Goal: Transaction & Acquisition: Purchase product/service

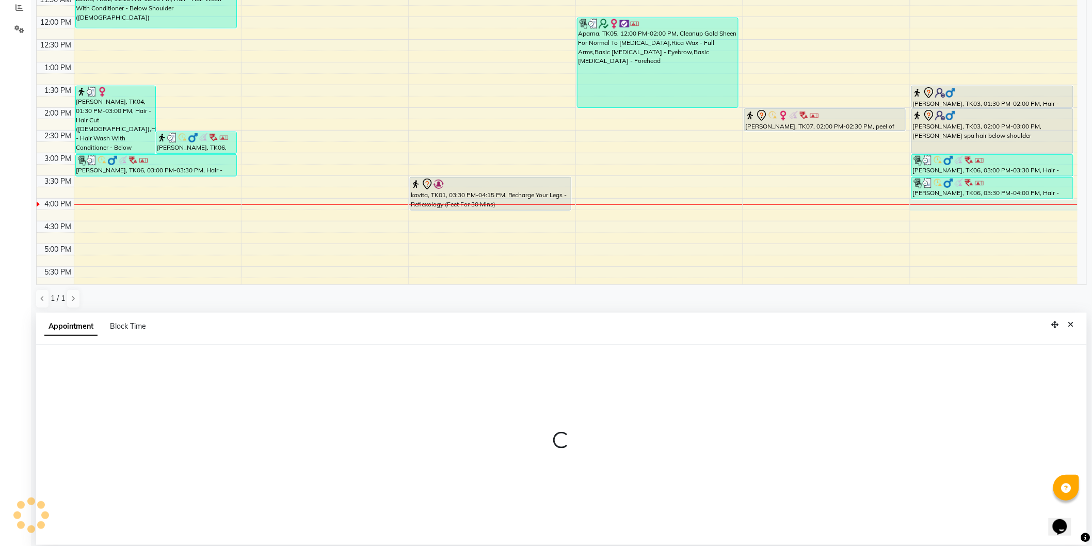
scroll to position [200, 0]
select select "30544"
select select "960"
select select "tentative"
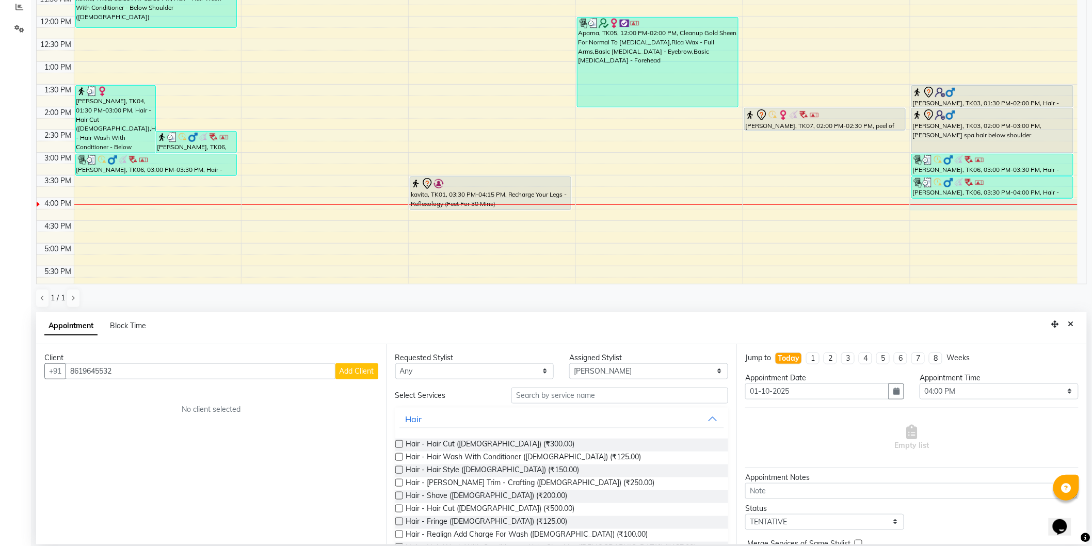
scroll to position [142, 0]
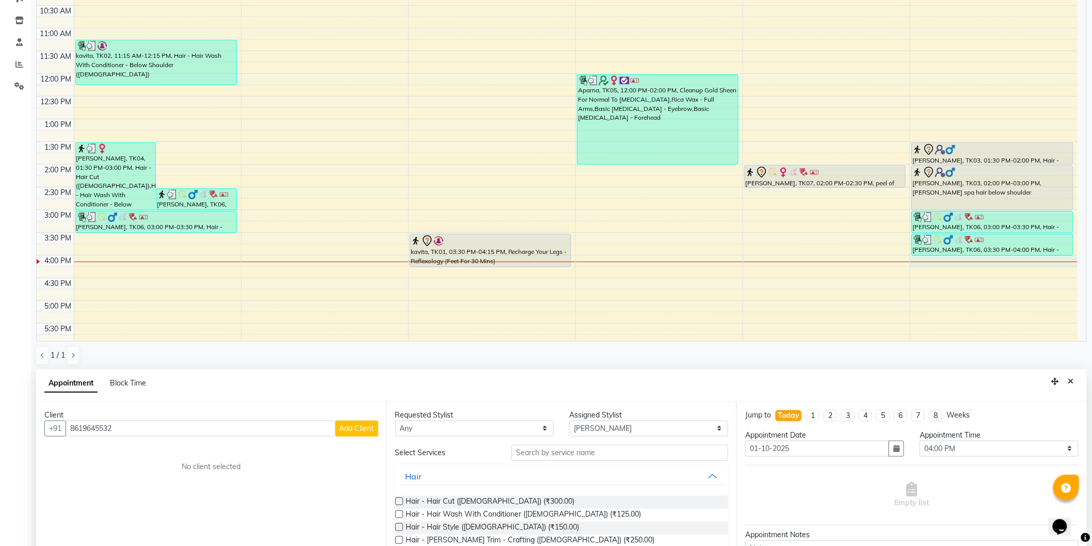
type input "8619645532"
click at [343, 425] on span "Add Client" at bounding box center [356, 428] width 35 height 9
select select "22"
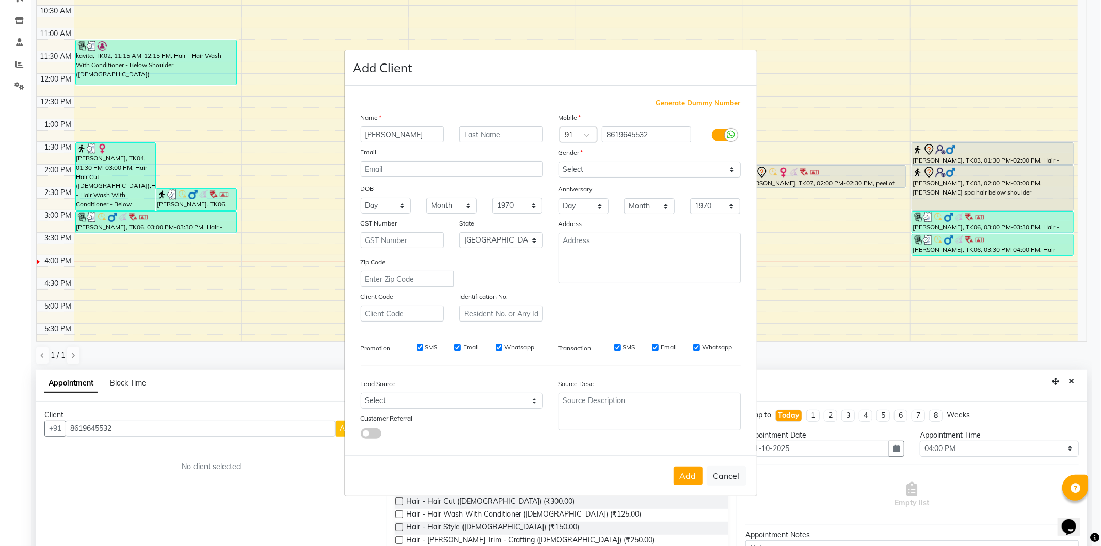
type input "[PERSON_NAME]"
click at [584, 164] on select "Select [DEMOGRAPHIC_DATA] [DEMOGRAPHIC_DATA] Other Prefer Not To Say" at bounding box center [649, 169] width 182 height 16
select select "[DEMOGRAPHIC_DATA]"
click at [558, 161] on select "Select [DEMOGRAPHIC_DATA] [DEMOGRAPHIC_DATA] Other Prefer Not To Say" at bounding box center [649, 169] width 182 height 16
click at [688, 477] on button "Add" at bounding box center [687, 475] width 29 height 19
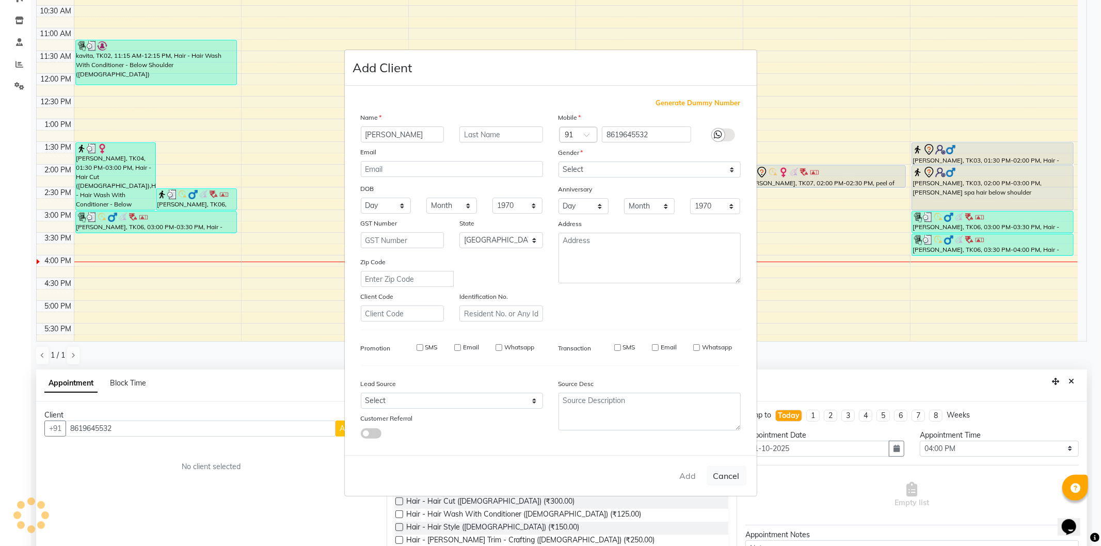
type input "86******32"
select select
select select "null"
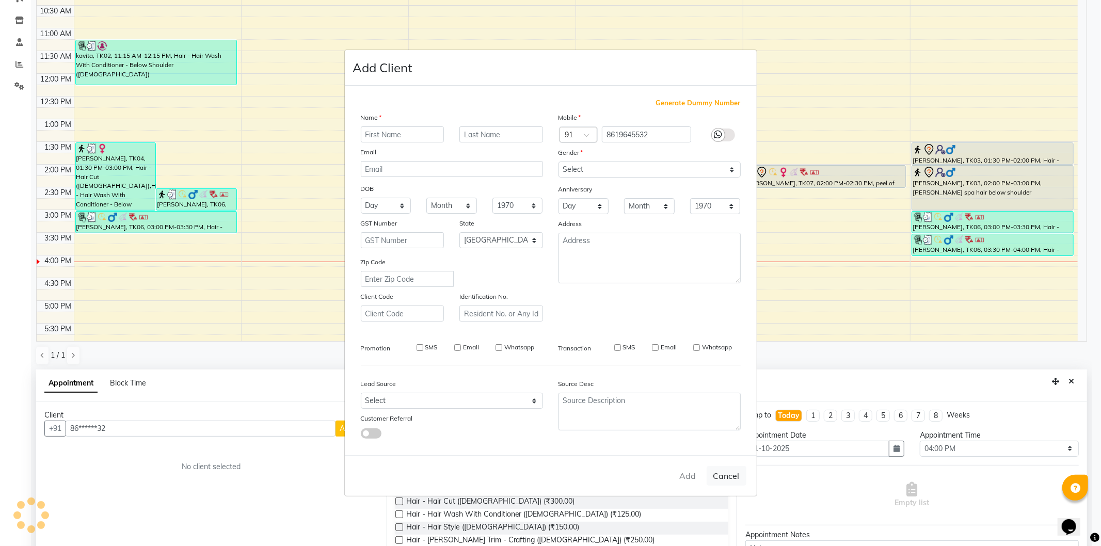
select select
checkbox input "false"
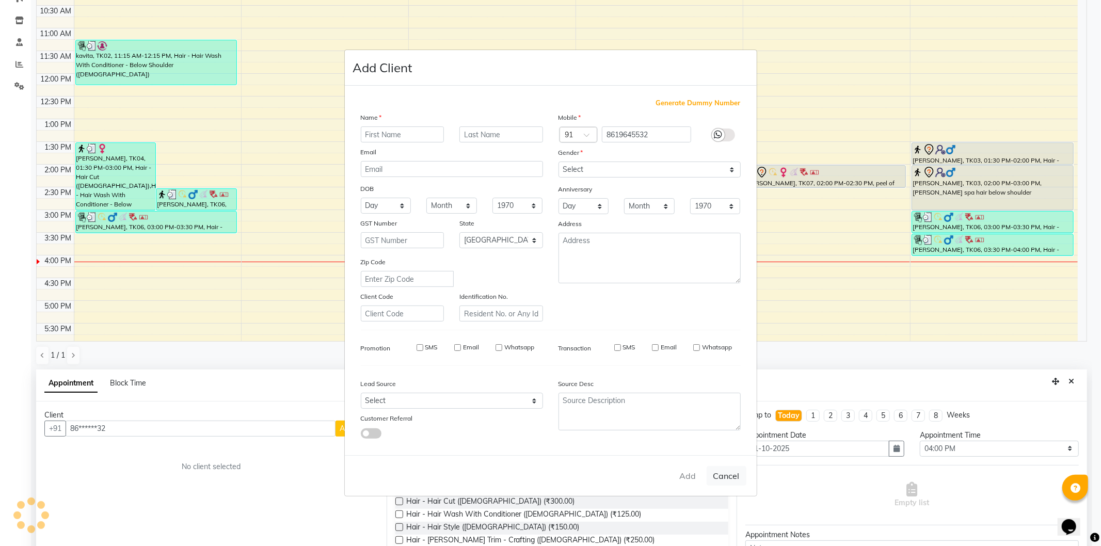
checkbox input "false"
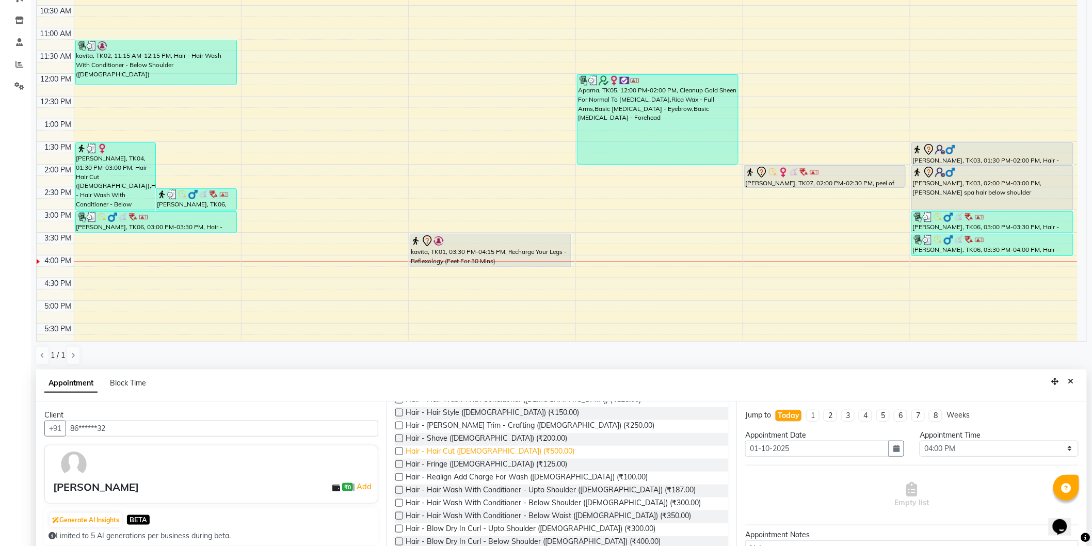
scroll to position [57, 0]
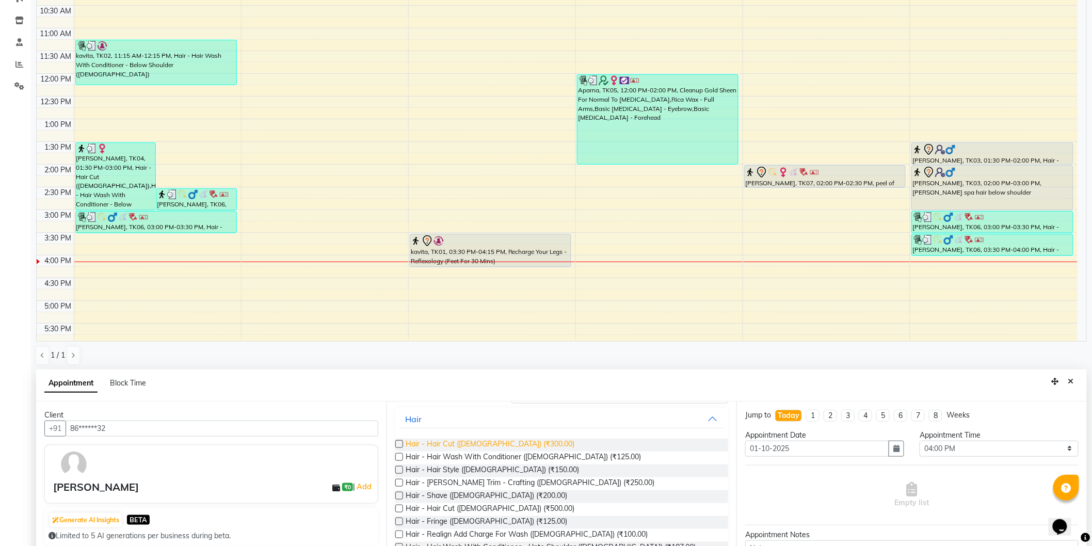
click at [487, 442] on span "Hair - Hair Cut ([DEMOGRAPHIC_DATA]) (₹300.00)" at bounding box center [490, 445] width 169 height 13
checkbox input "false"
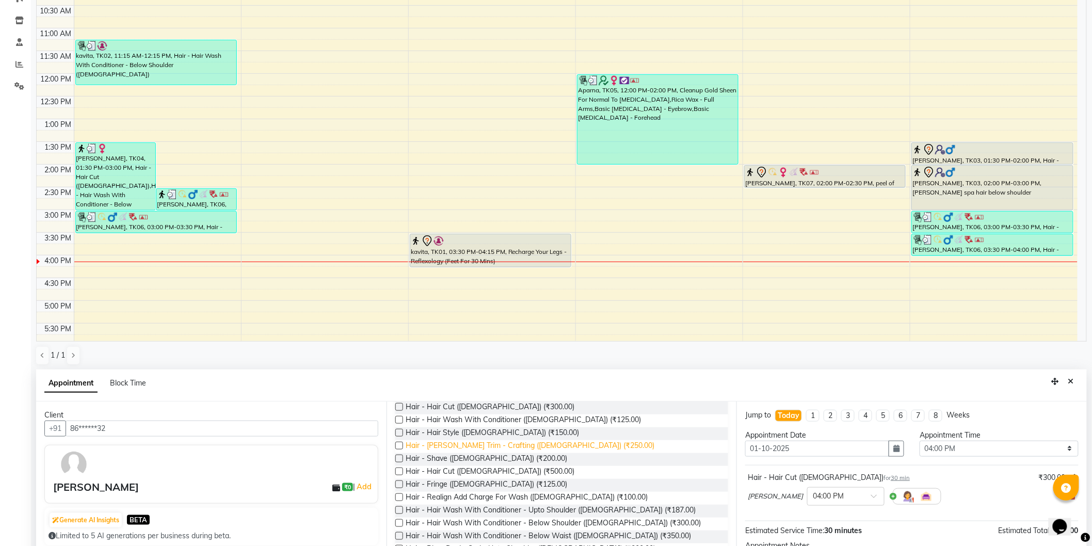
scroll to position [115, 0]
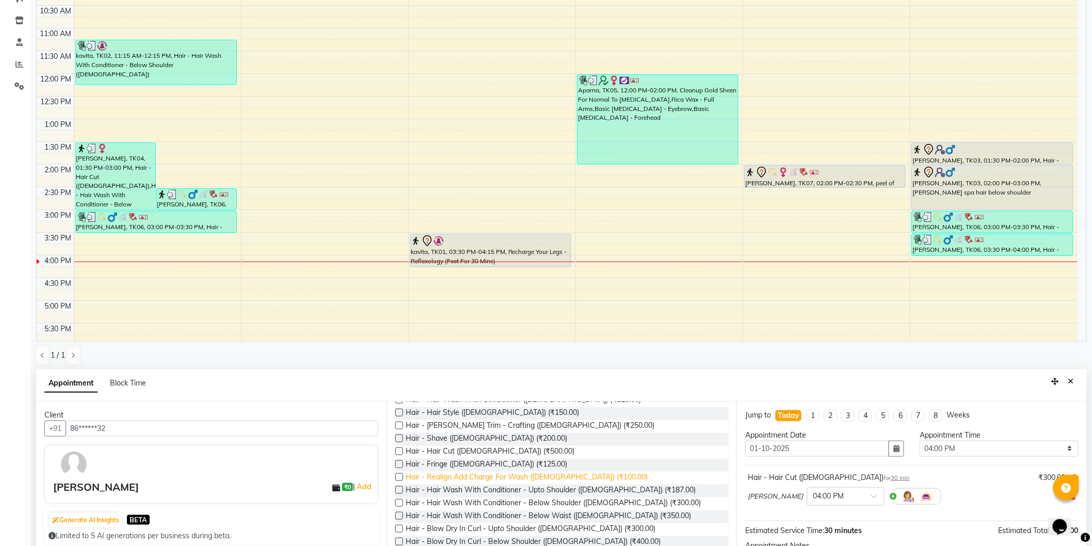
click at [516, 474] on span "Hair - Realign Add Charge For Wash ([DEMOGRAPHIC_DATA]) (₹100.00)" at bounding box center [527, 478] width 242 height 13
checkbox input "false"
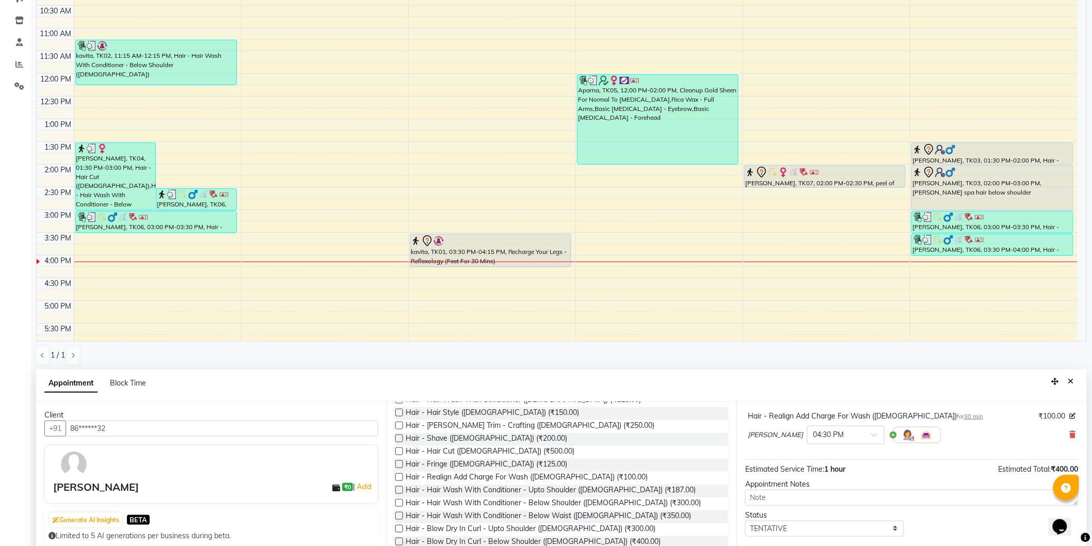
scroll to position [200, 0]
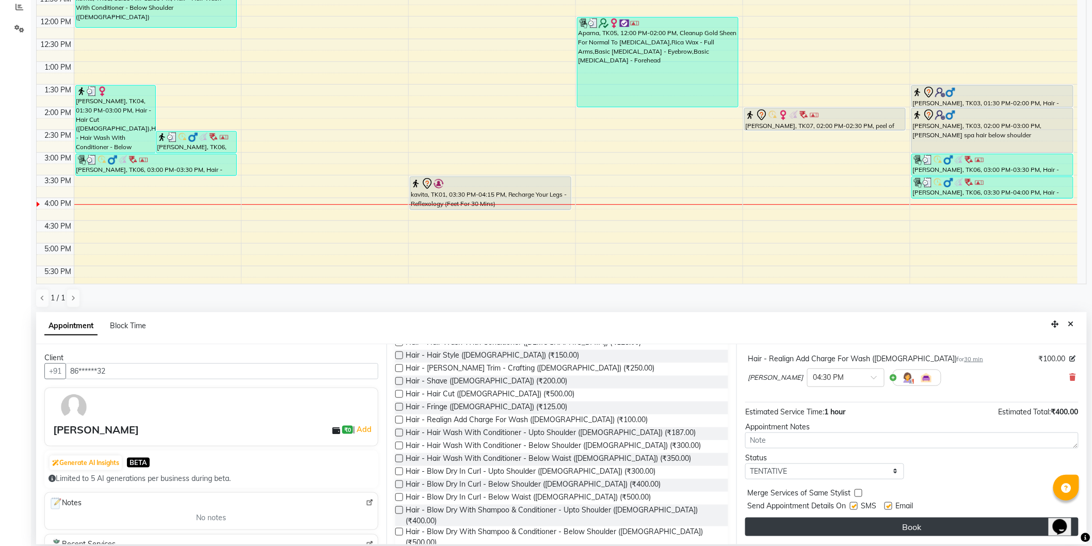
click at [842, 522] on button "Book" at bounding box center [911, 526] width 333 height 19
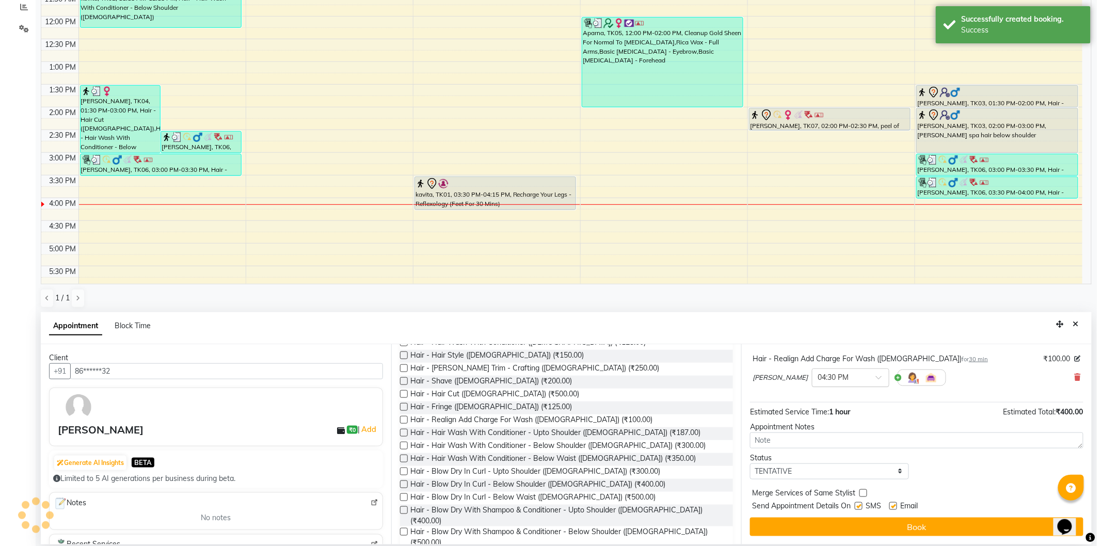
scroll to position [0, 0]
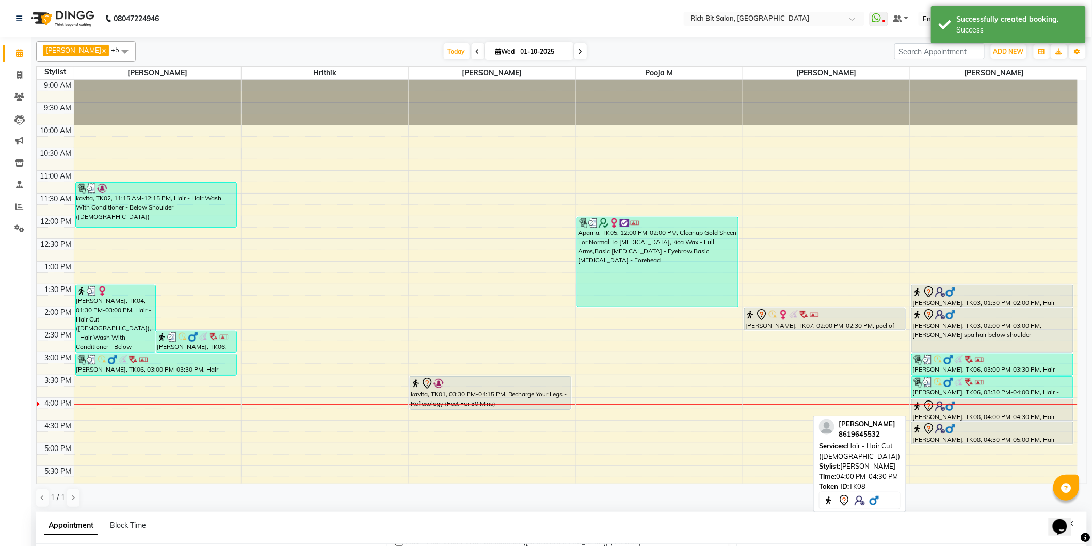
click at [919, 416] on div "[PERSON_NAME], TK08, 04:00 PM-04:30 PM, Hair - Hair Cut ([DEMOGRAPHIC_DATA])" at bounding box center [992, 409] width 161 height 21
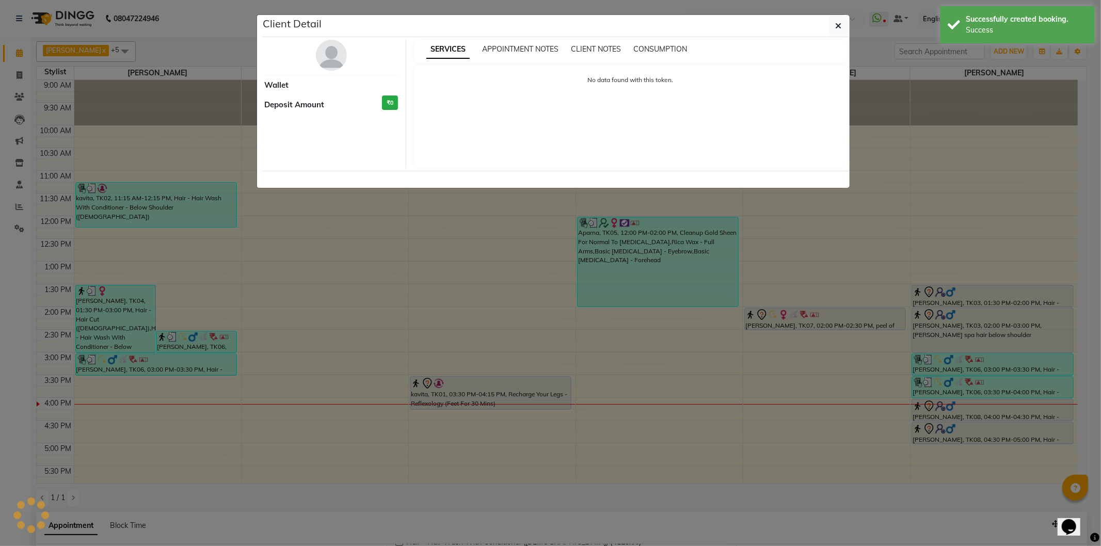
select select "7"
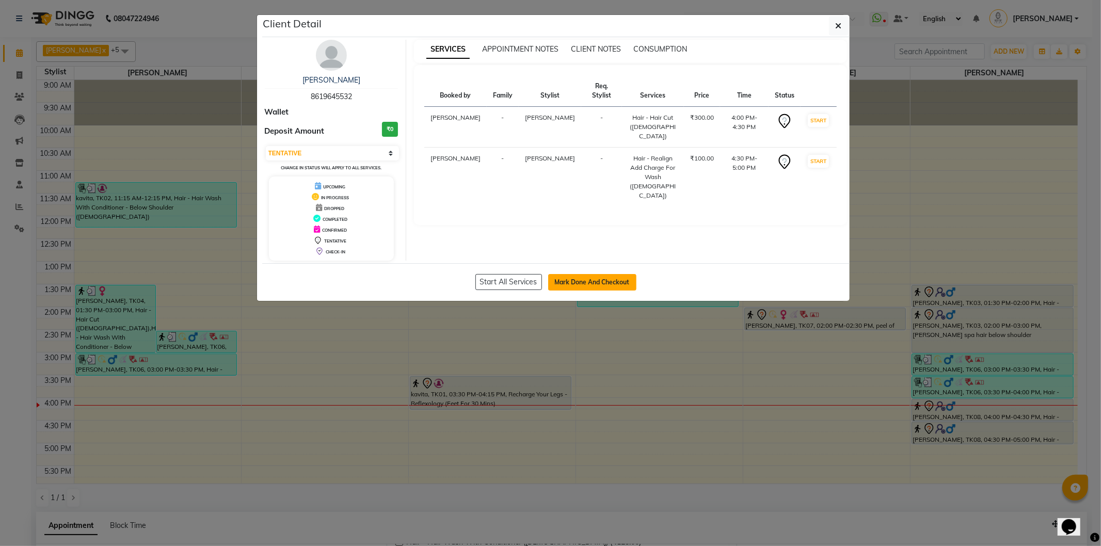
click at [580, 287] on button "Mark Done And Checkout" at bounding box center [592, 282] width 88 height 17
select select "service"
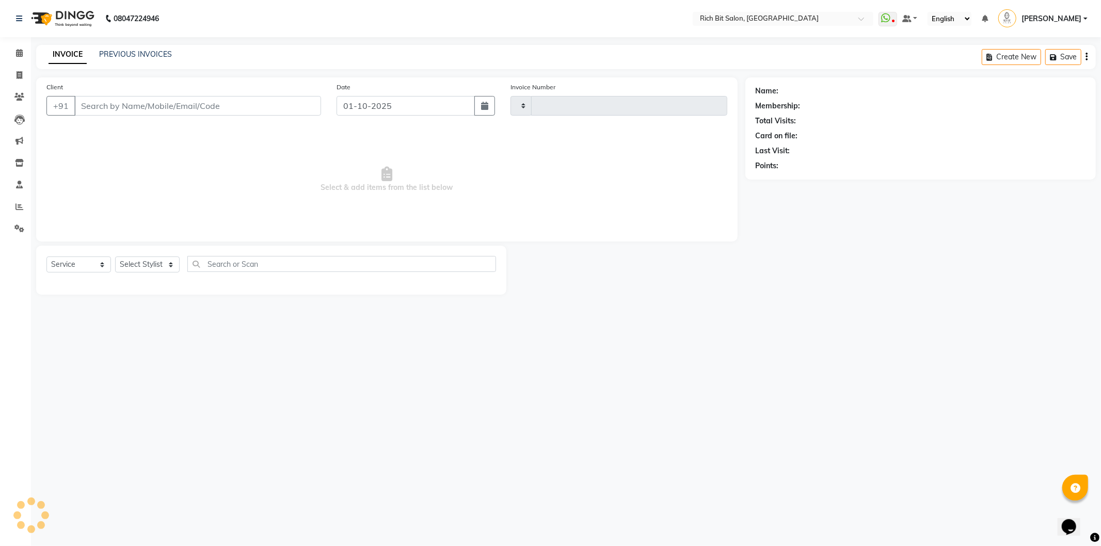
type input "1285"
select select "609"
type input "86******32"
select select "30544"
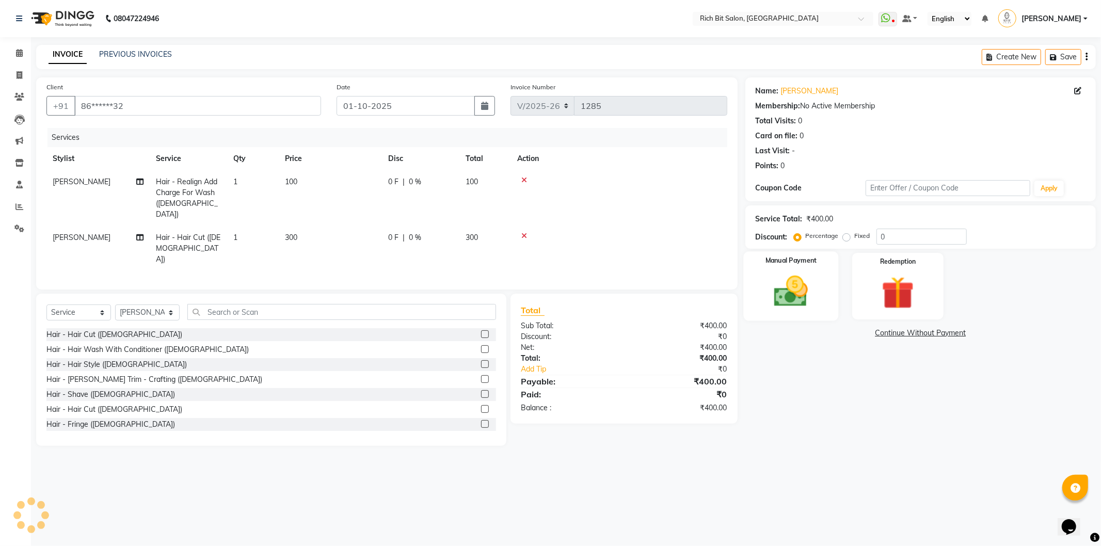
click at [779, 272] on img at bounding box center [790, 291] width 55 height 39
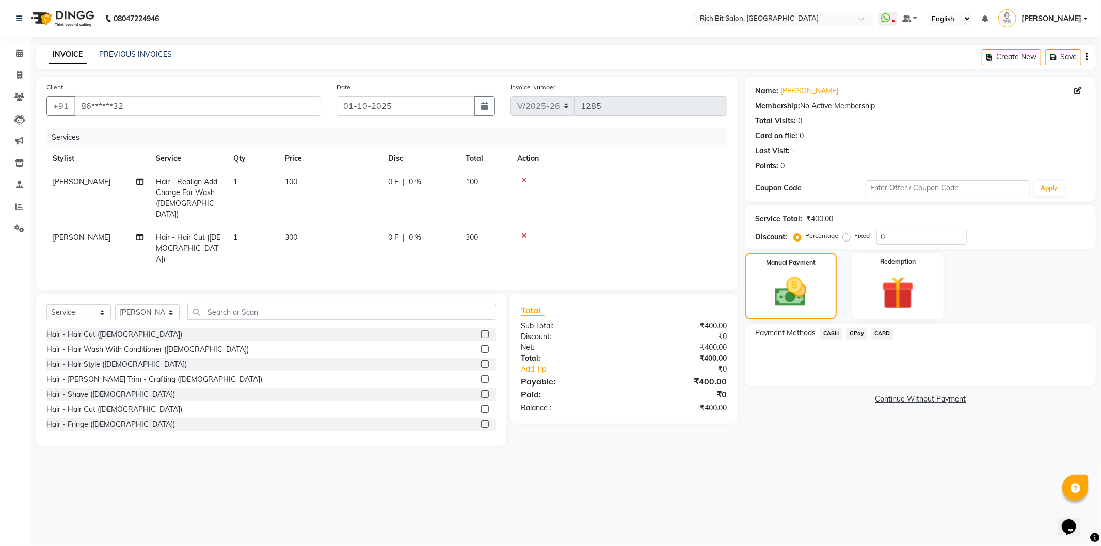
click at [856, 334] on span "GPay" at bounding box center [856, 334] width 21 height 12
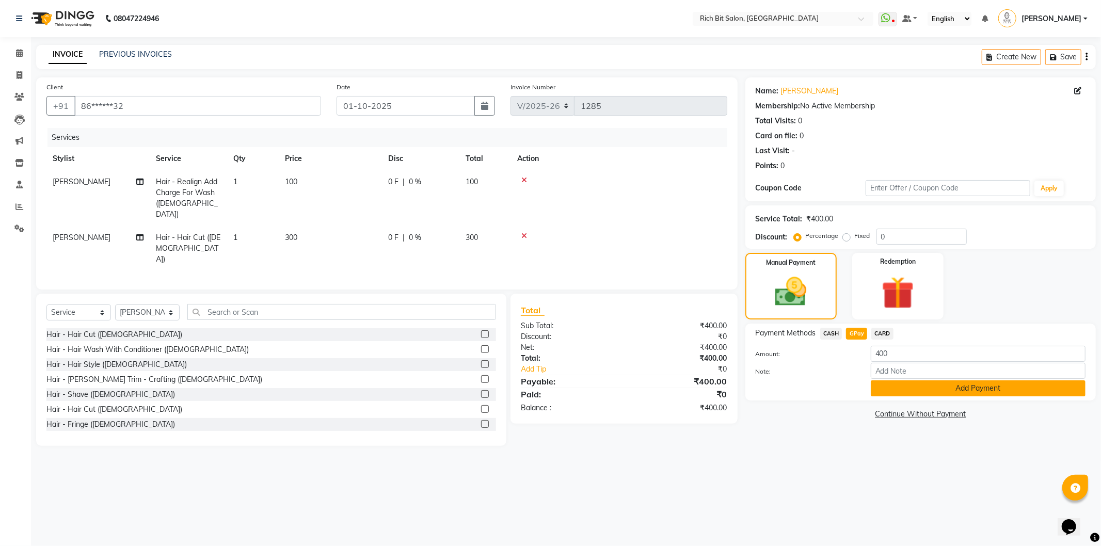
click at [927, 394] on button "Add Payment" at bounding box center [977, 388] width 215 height 16
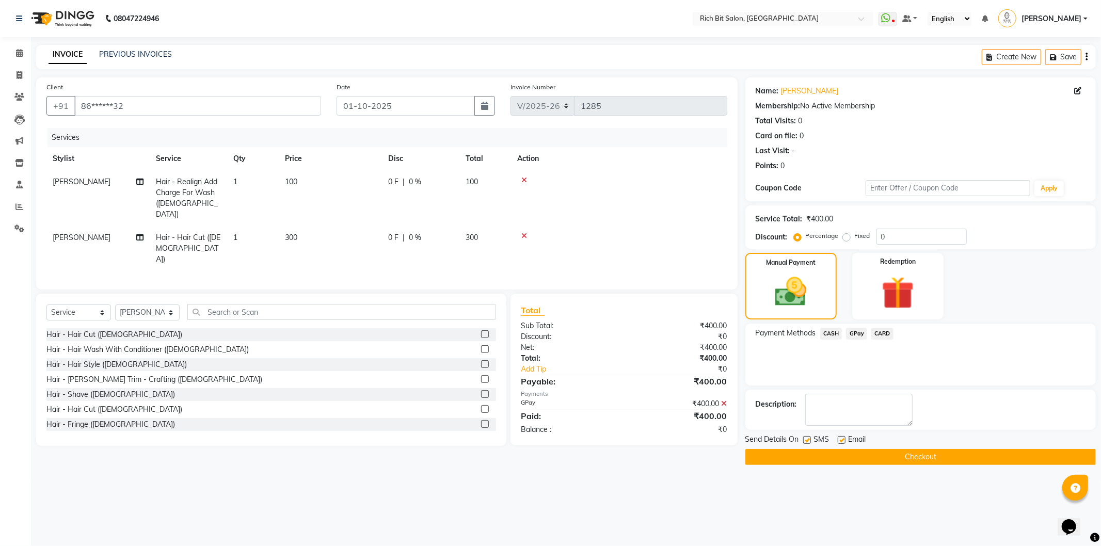
click at [945, 458] on button "Checkout" at bounding box center [920, 457] width 350 height 16
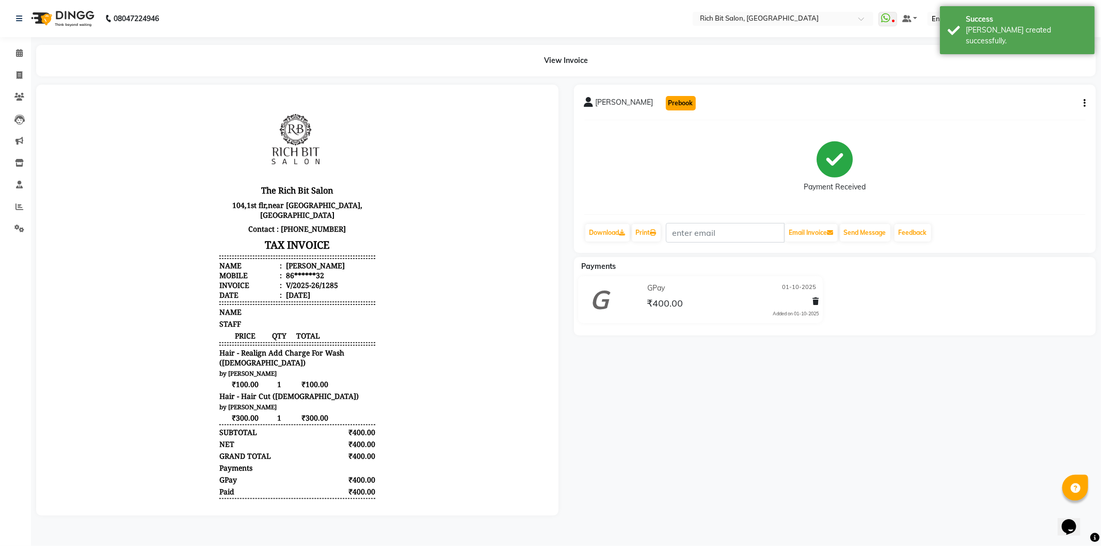
click at [666, 106] on button "Prebook" at bounding box center [681, 103] width 30 height 14
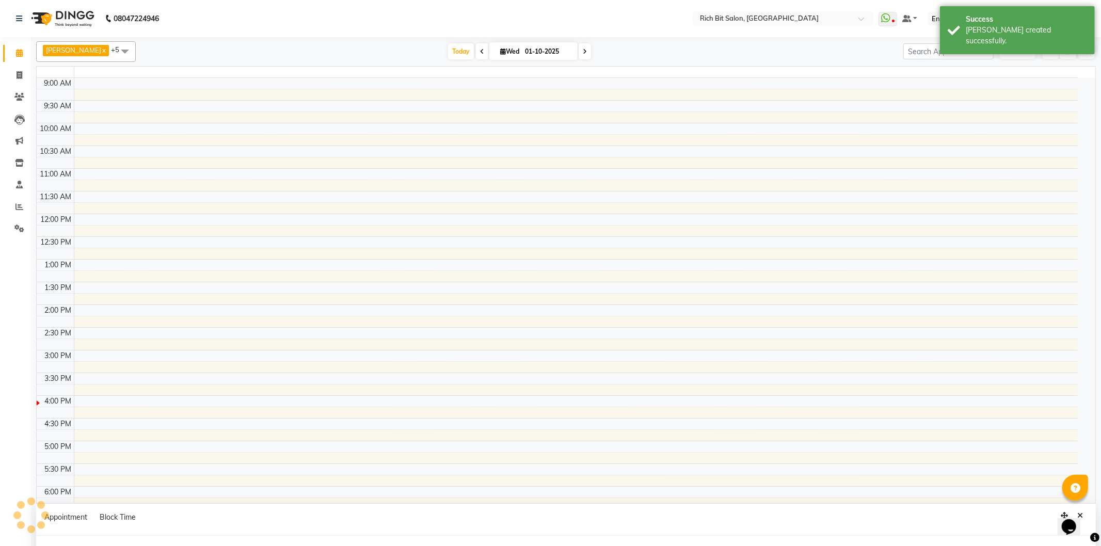
select select "30544"
select select "tentative"
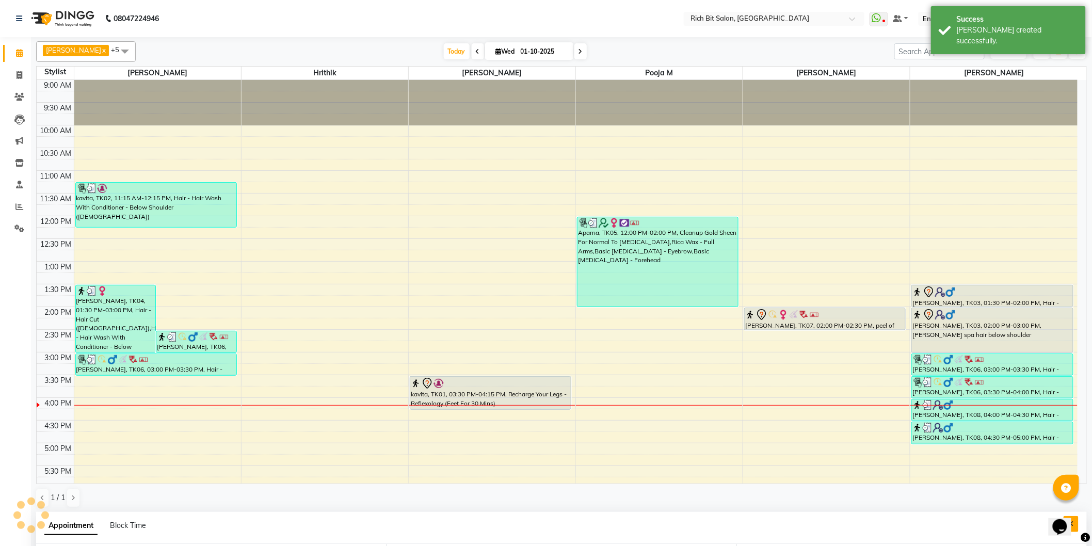
select select "600"
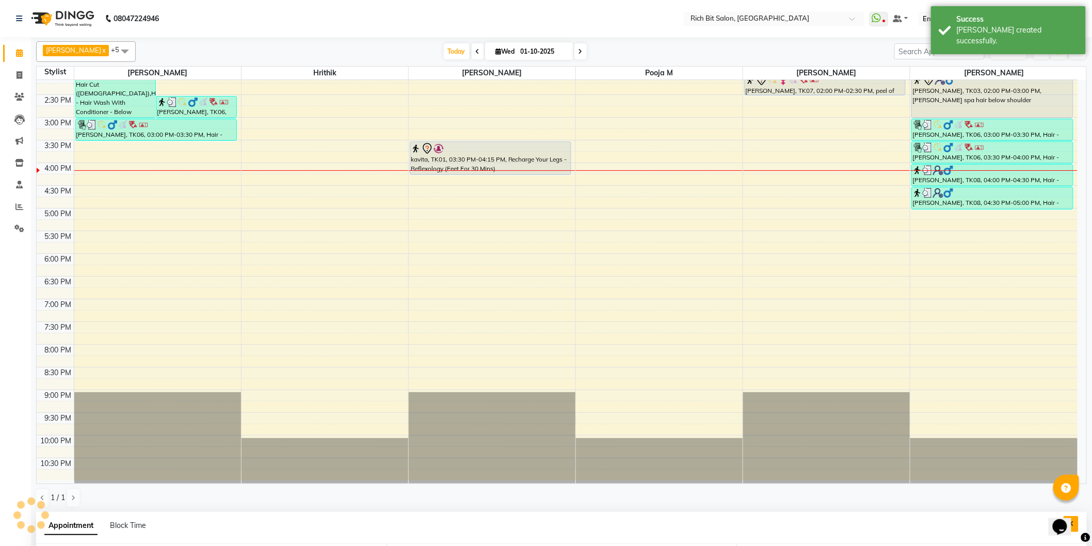
scroll to position [200, 0]
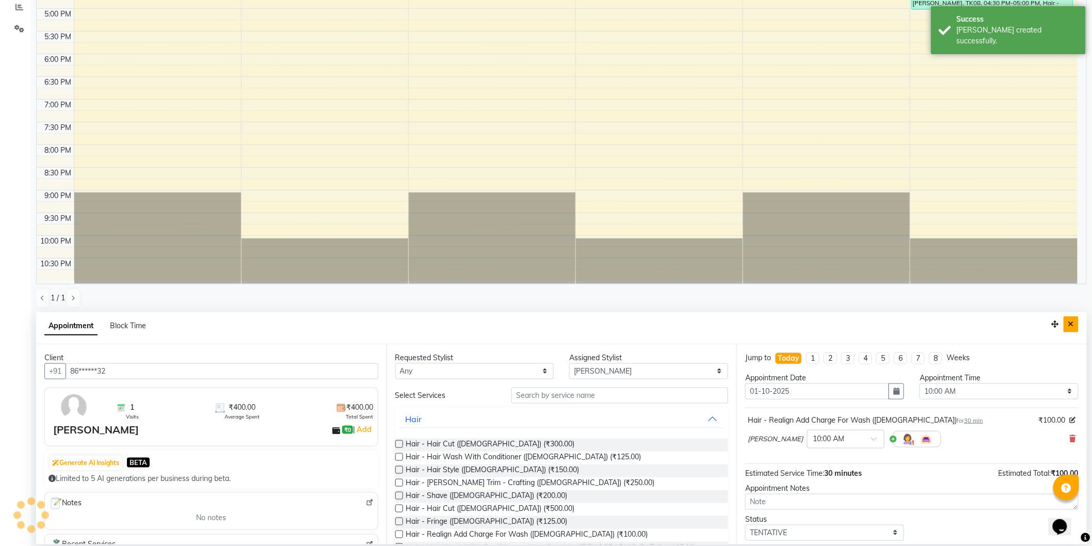
click at [1071, 327] on icon "Close" at bounding box center [1071, 323] width 6 height 7
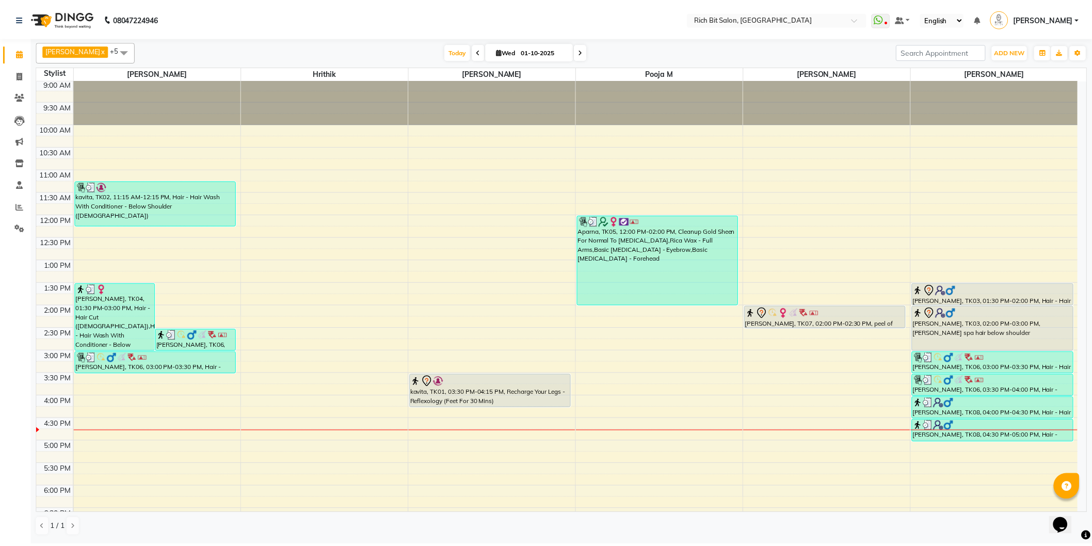
scroll to position [0, 0]
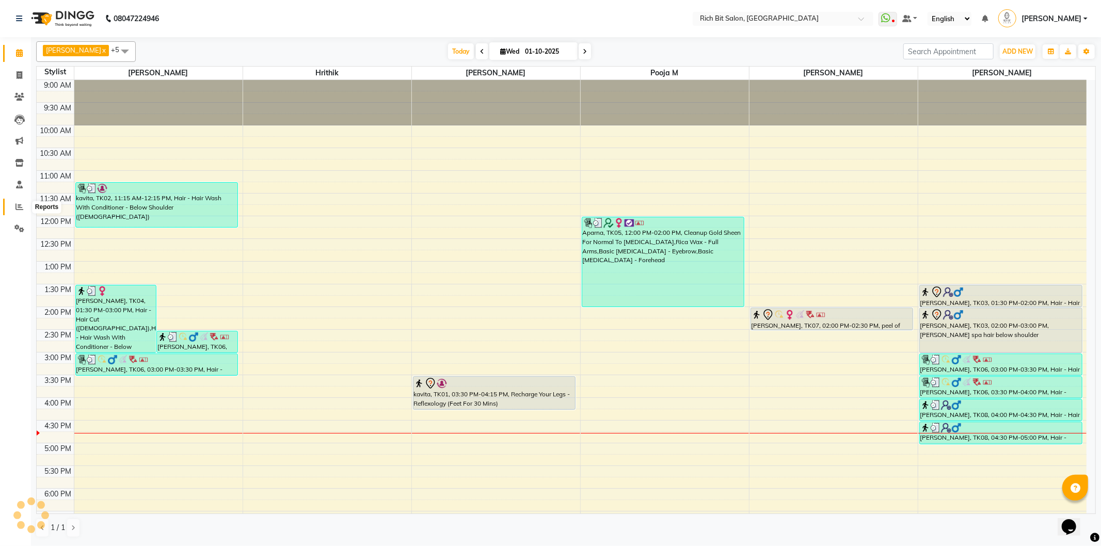
click at [20, 204] on icon at bounding box center [19, 207] width 8 height 8
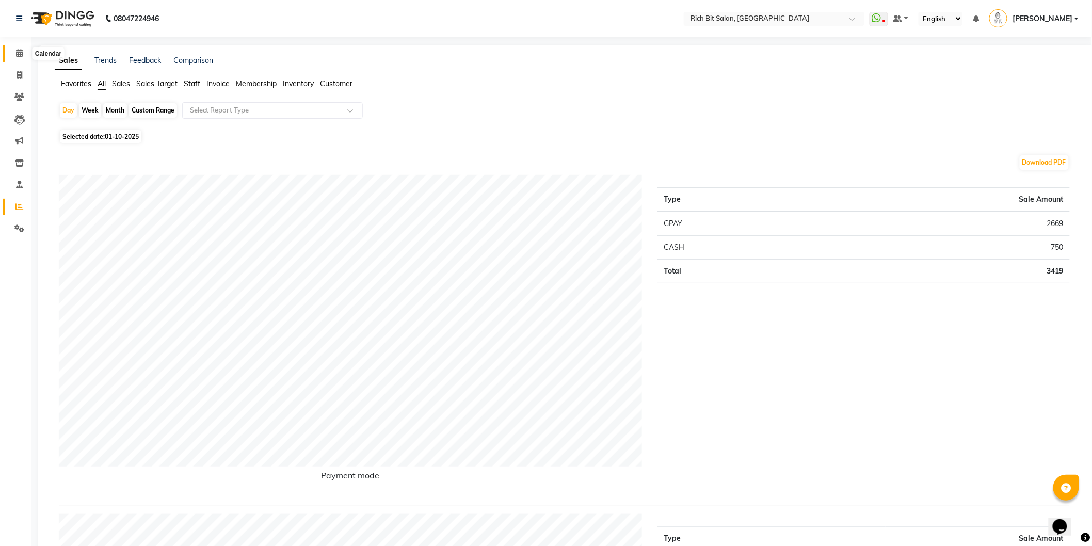
drag, startPoint x: 14, startPoint y: 52, endPoint x: 9, endPoint y: 54, distance: 5.6
click at [13, 52] on span at bounding box center [19, 53] width 18 height 12
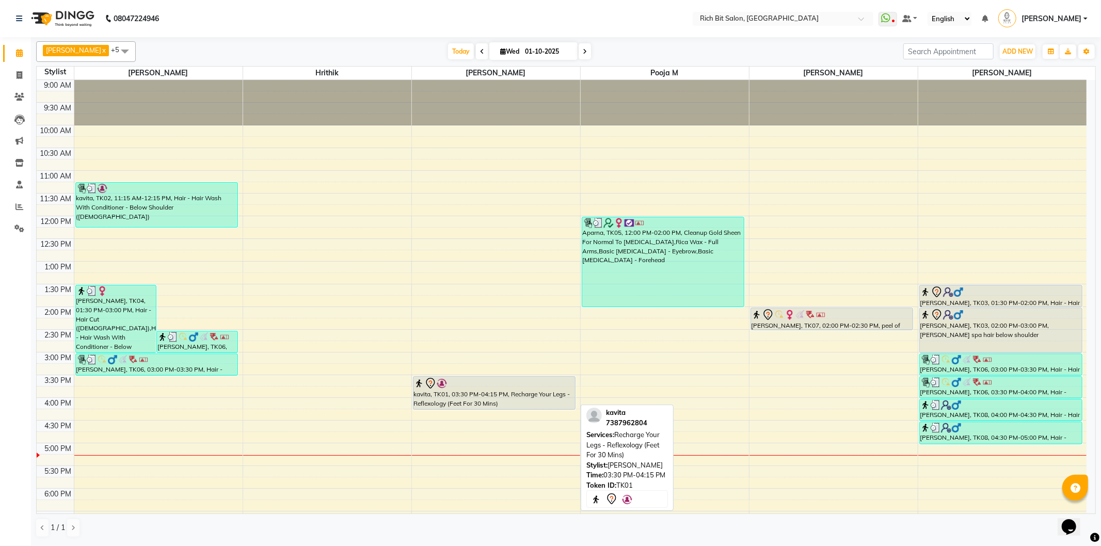
click at [488, 389] on div at bounding box center [494, 383] width 161 height 12
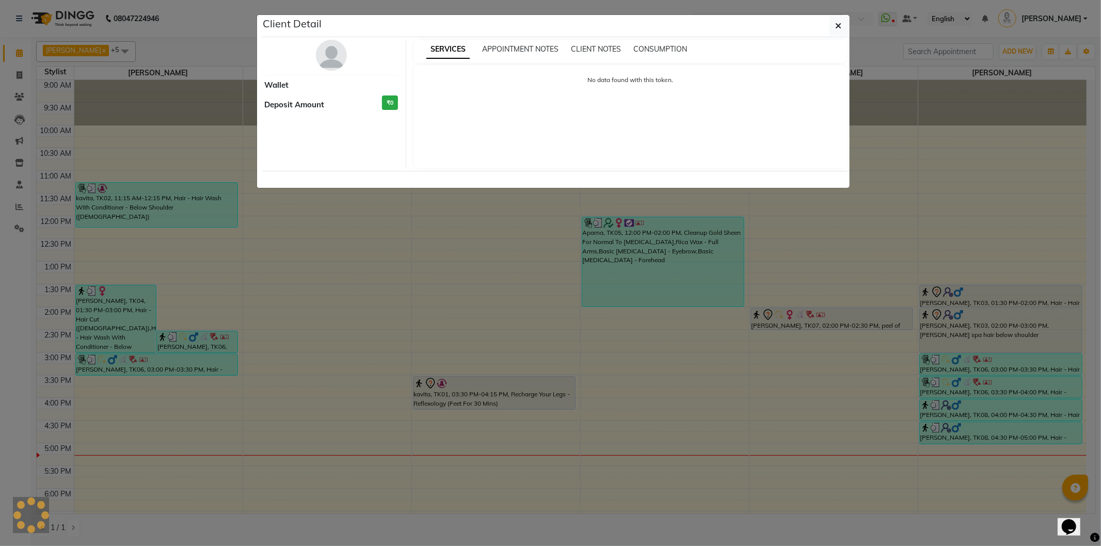
select select "7"
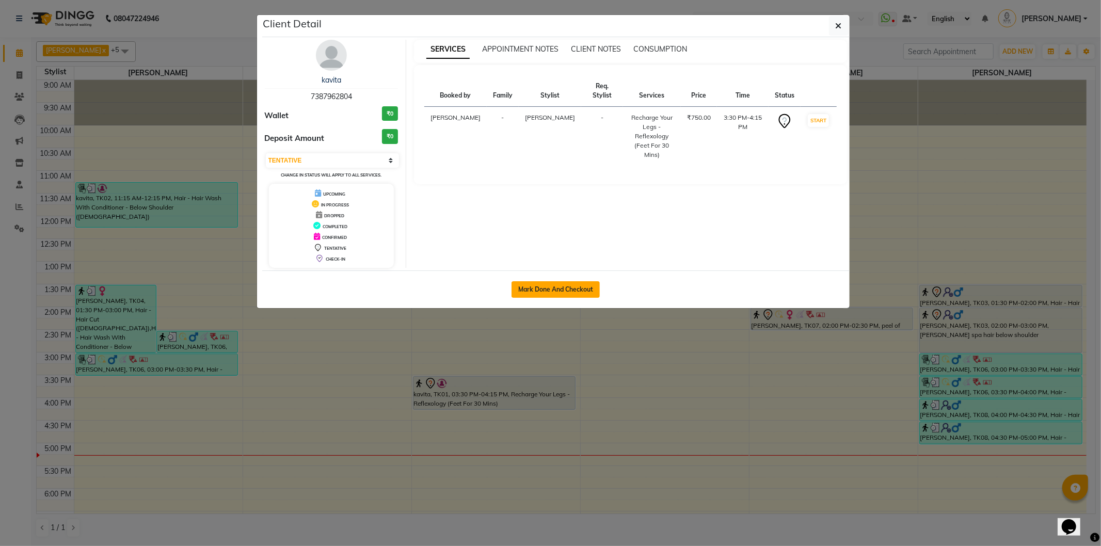
click at [548, 284] on button "Mark Done And Checkout" at bounding box center [555, 289] width 88 height 17
select select "service"
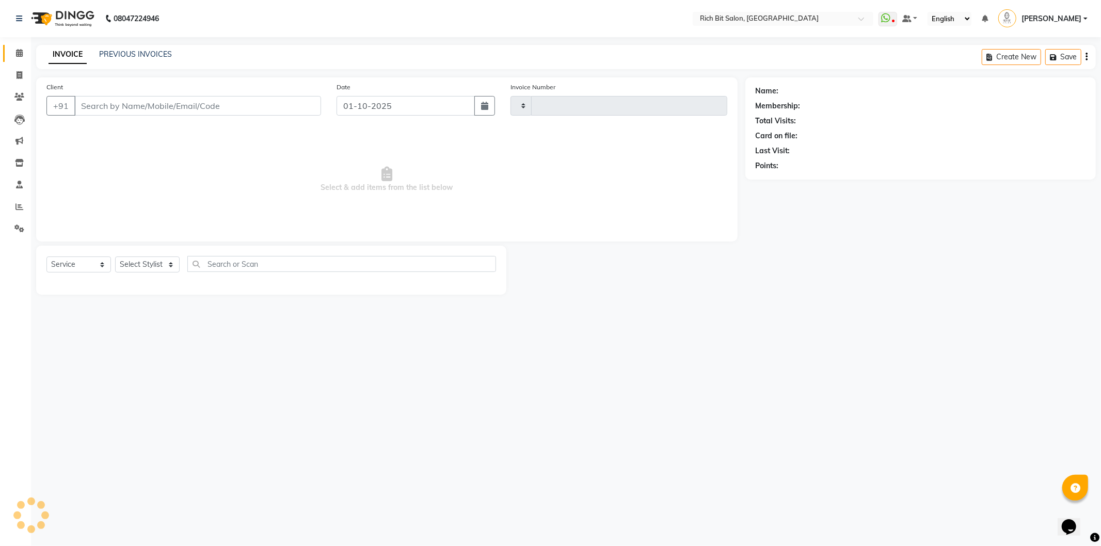
type input "1286"
select select "609"
type input "73******04"
select select "8680"
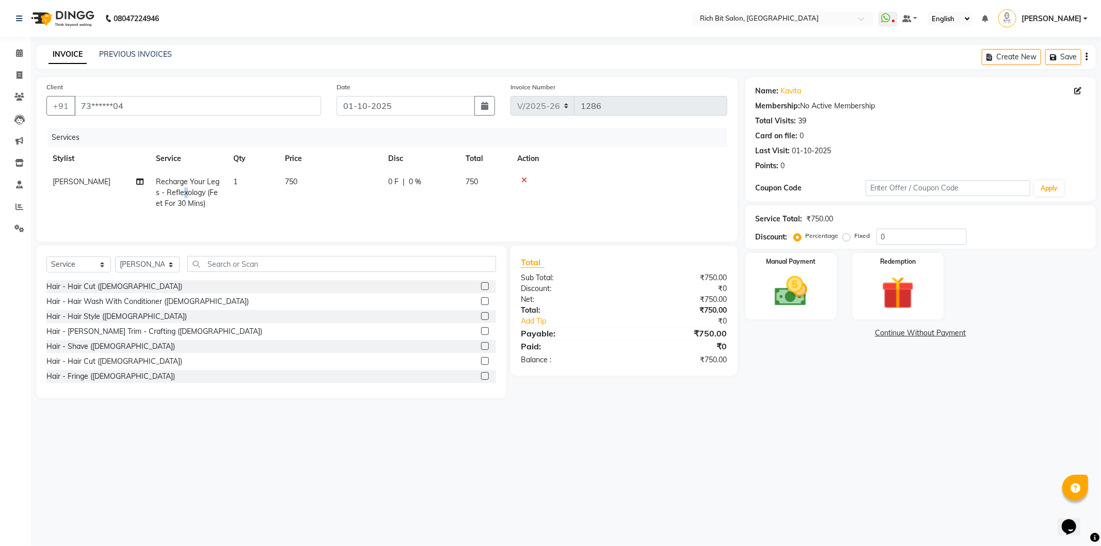
click at [185, 187] on span "Recharge Your Legs - Reflexology (Feet For 30 Mins)" at bounding box center [187, 192] width 63 height 31
select select "8680"
click at [191, 188] on span "Recharge Your Legs - Reflexology (Feet For 30 Mins)" at bounding box center [205, 196] width 81 height 31
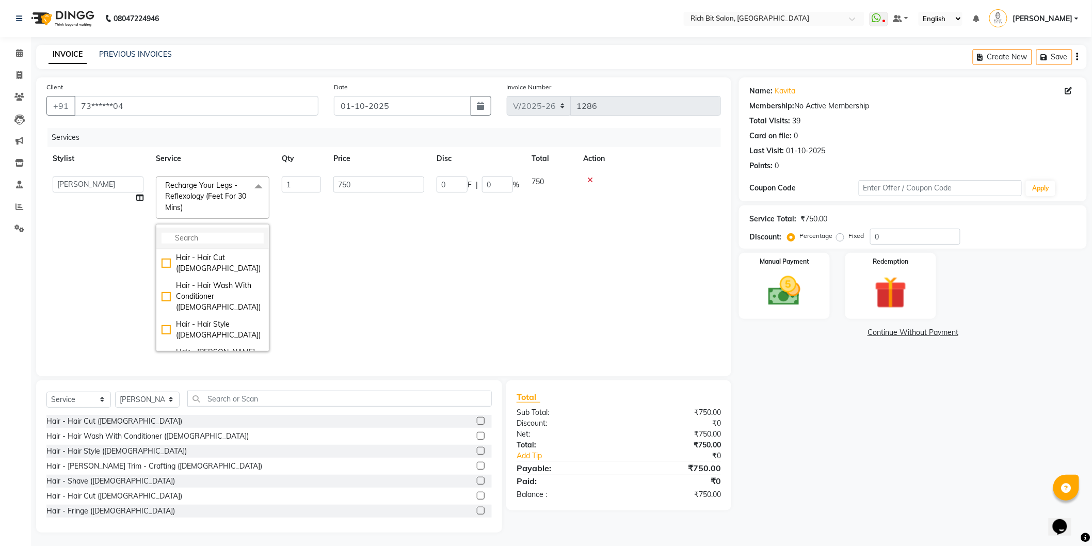
click at [200, 241] on input "multiselect-search" at bounding box center [212, 238] width 102 height 11
type input "leg"
click at [214, 330] on div "Leg Beautifying - Regular" at bounding box center [212, 324] width 102 height 11
checkbox input "true"
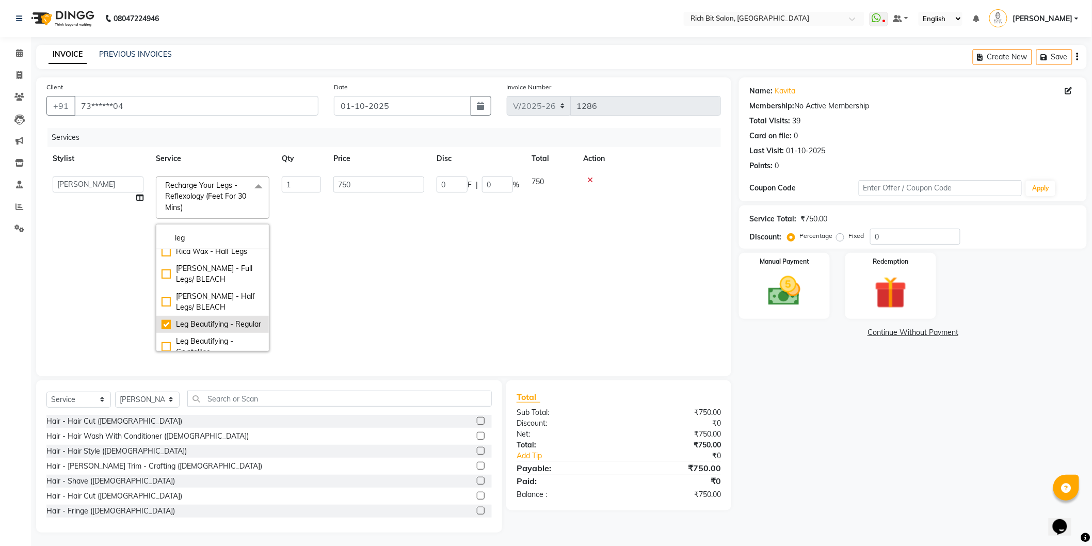
checkbox input "false"
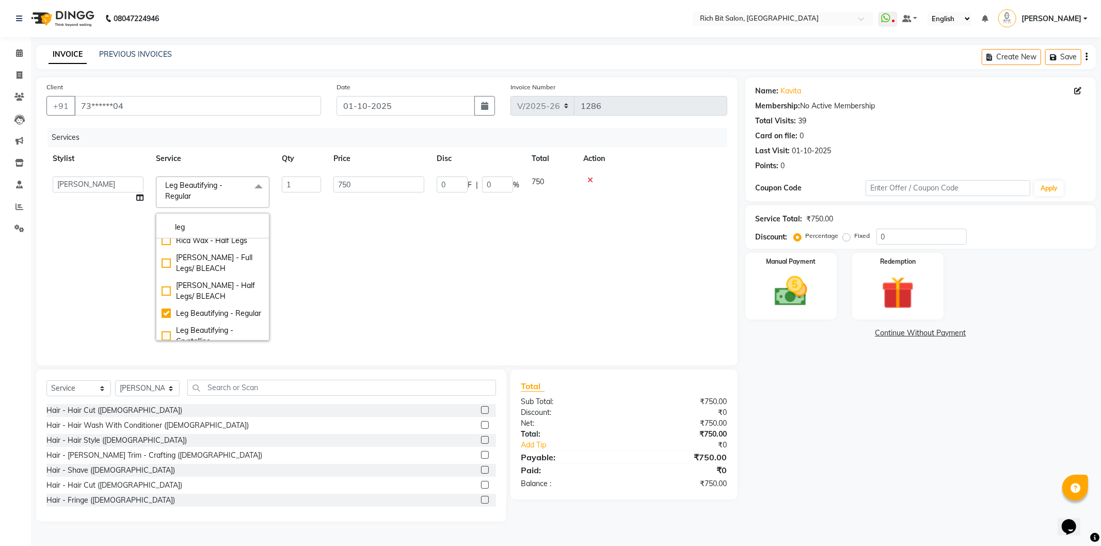
click at [325, 234] on td "1" at bounding box center [302, 258] width 52 height 176
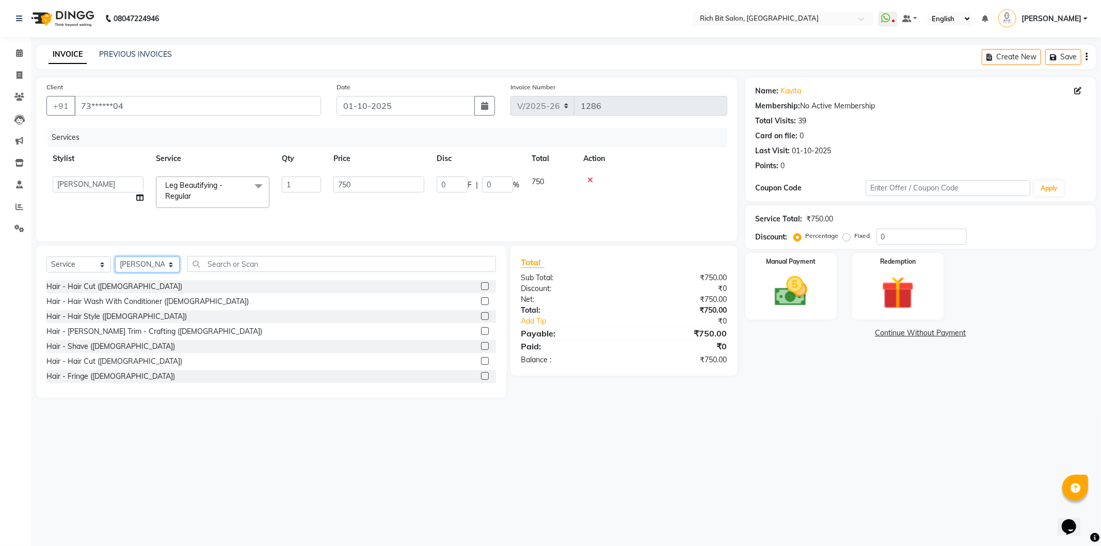
click at [147, 262] on select "Select Stylist [PERSON_NAME] [MEDICAL_DATA][PERSON_NAME] Pooja m Reception 1 Re…" at bounding box center [147, 264] width 64 height 16
select select "12878"
click at [115, 257] on select "Select Stylist [PERSON_NAME] [MEDICAL_DATA][PERSON_NAME] Pooja m Reception 1 Re…" at bounding box center [147, 264] width 64 height 16
click at [244, 264] on input "text" at bounding box center [341, 264] width 309 height 16
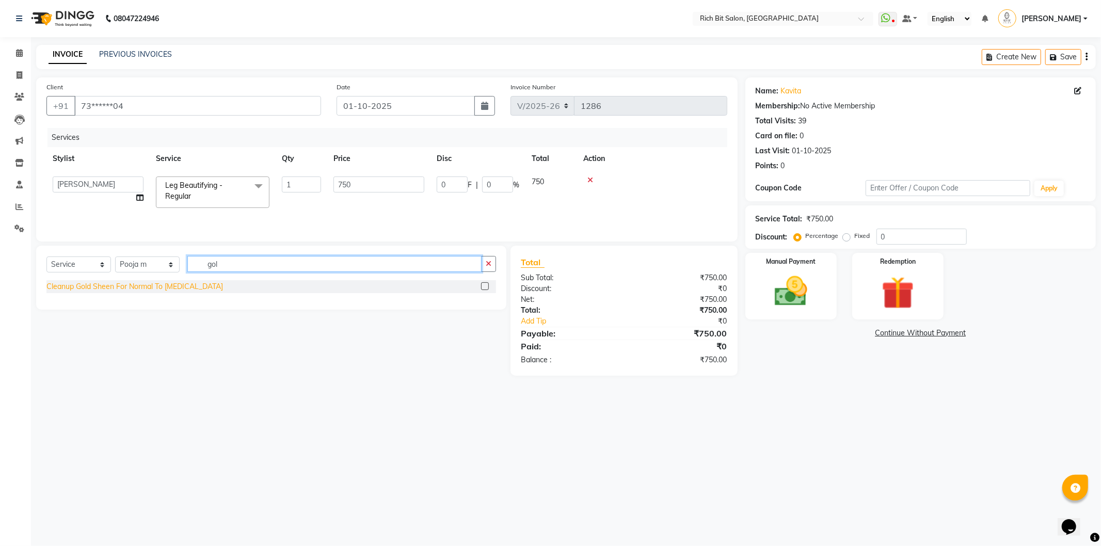
type input "gol"
click at [186, 289] on div "Cleanup Gold Sheen For Normal To [MEDICAL_DATA]" at bounding box center [134, 286] width 176 height 11
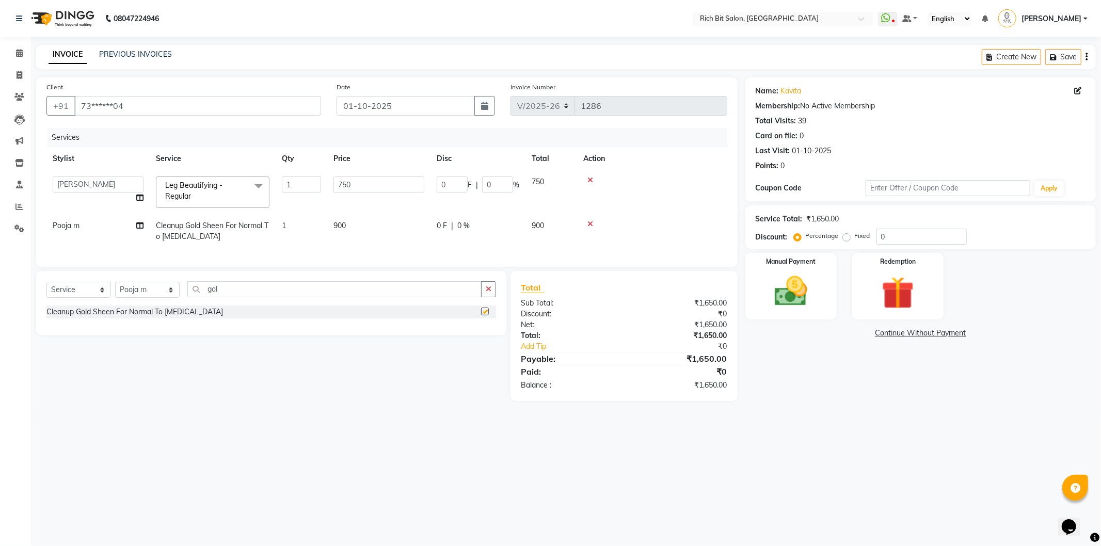
checkbox input "false"
click at [498, 182] on input "0" at bounding box center [497, 184] width 31 height 16
type input "020"
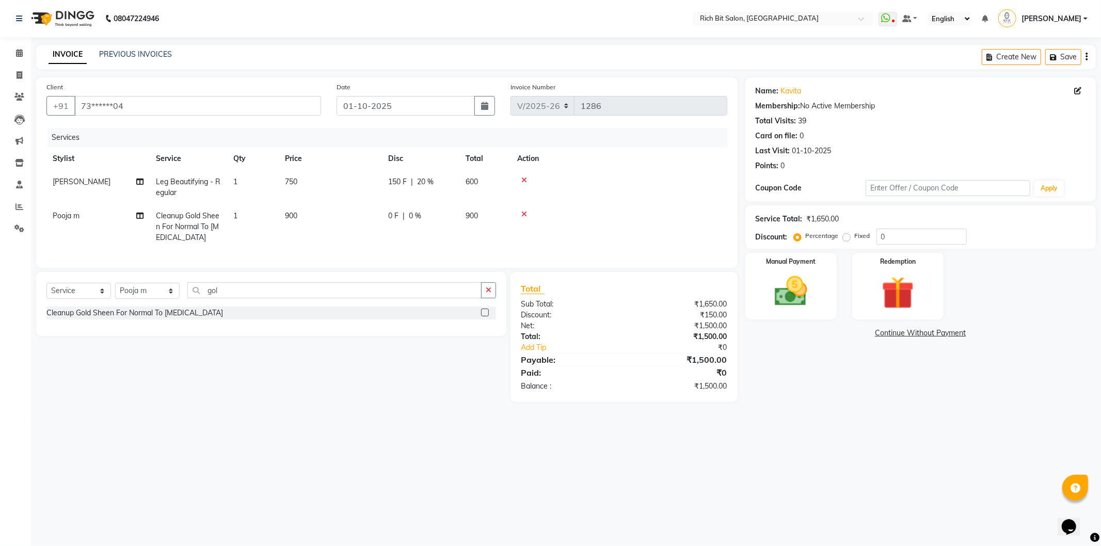
click at [497, 212] on tbody "[PERSON_NAME] Leg Beautifying - Regular 1 750 150 F | 20 % 600 Pooja m Cleanup …" at bounding box center [386, 209] width 681 height 79
click at [412, 213] on span "0 %" at bounding box center [415, 216] width 12 height 11
select select "12878"
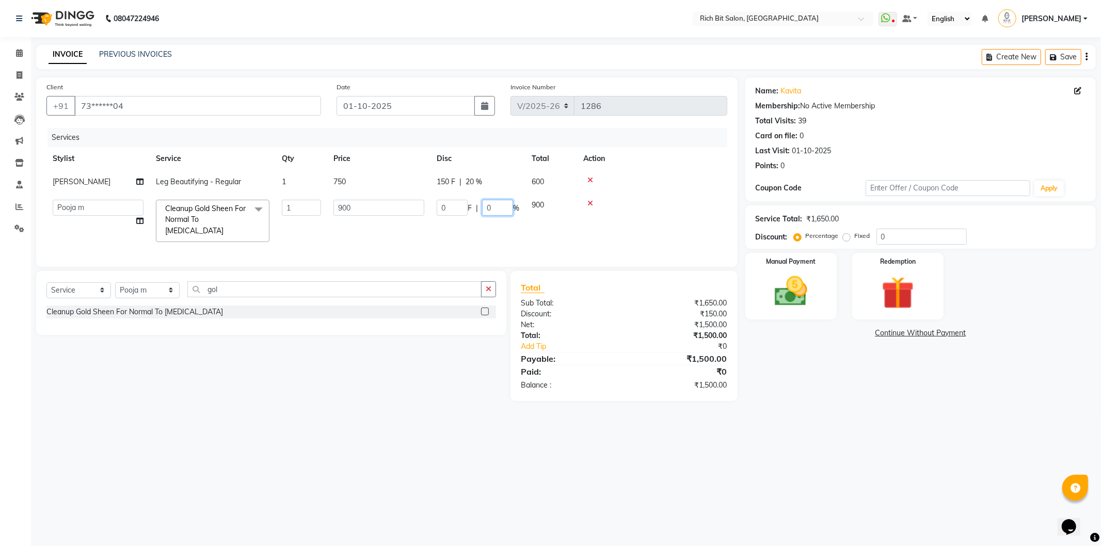
click at [496, 206] on input "0" at bounding box center [497, 208] width 31 height 16
type input "020"
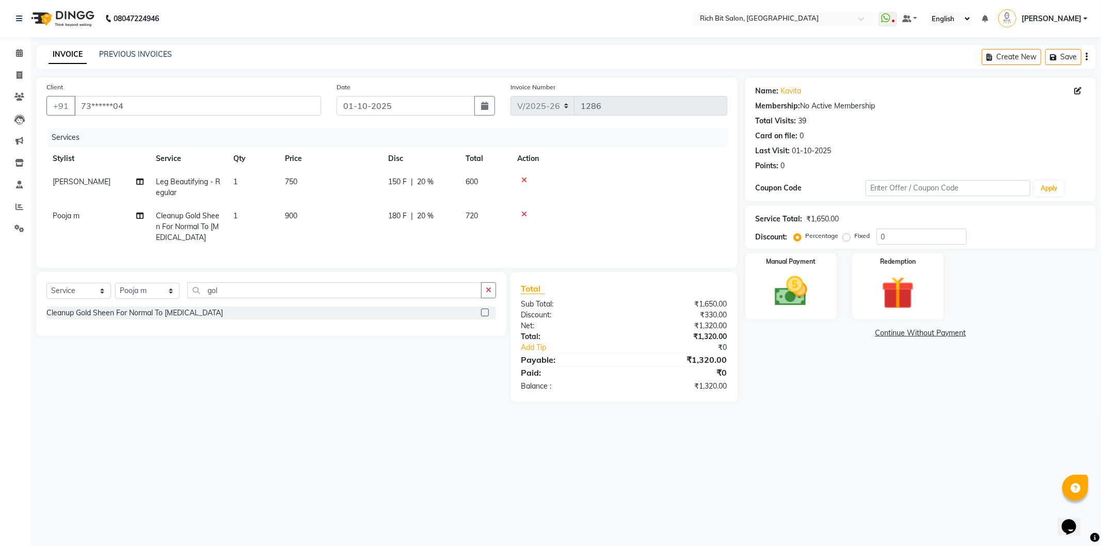
click at [492, 228] on tr "Pooja m Cleanup Gold Sheen For Normal To [MEDICAL_DATA] 1 900 180 F | 20 % 720" at bounding box center [386, 226] width 681 height 45
click at [792, 286] on img at bounding box center [790, 291] width 55 height 39
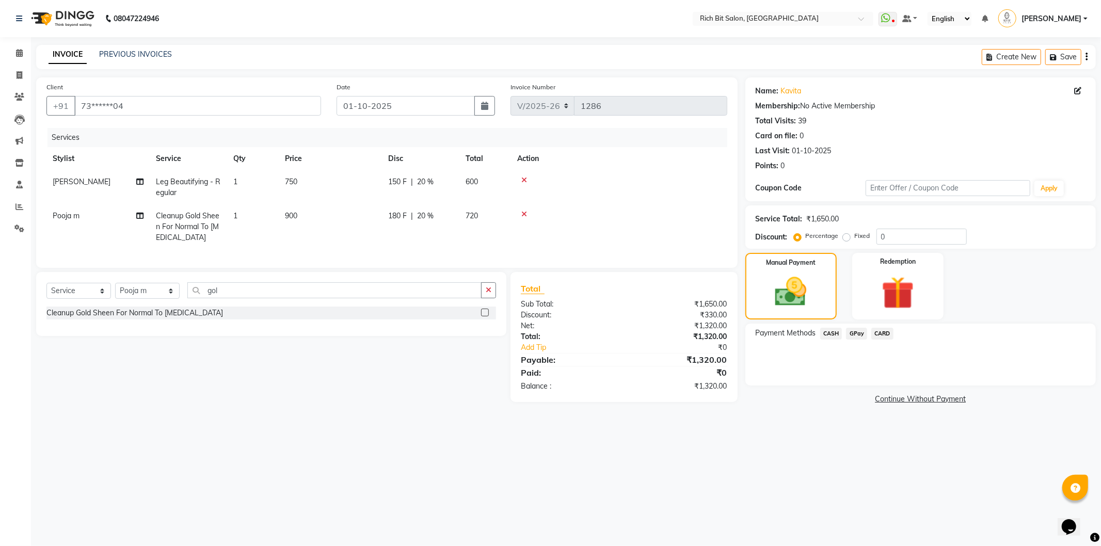
click at [831, 329] on span "CASH" at bounding box center [831, 334] width 22 height 12
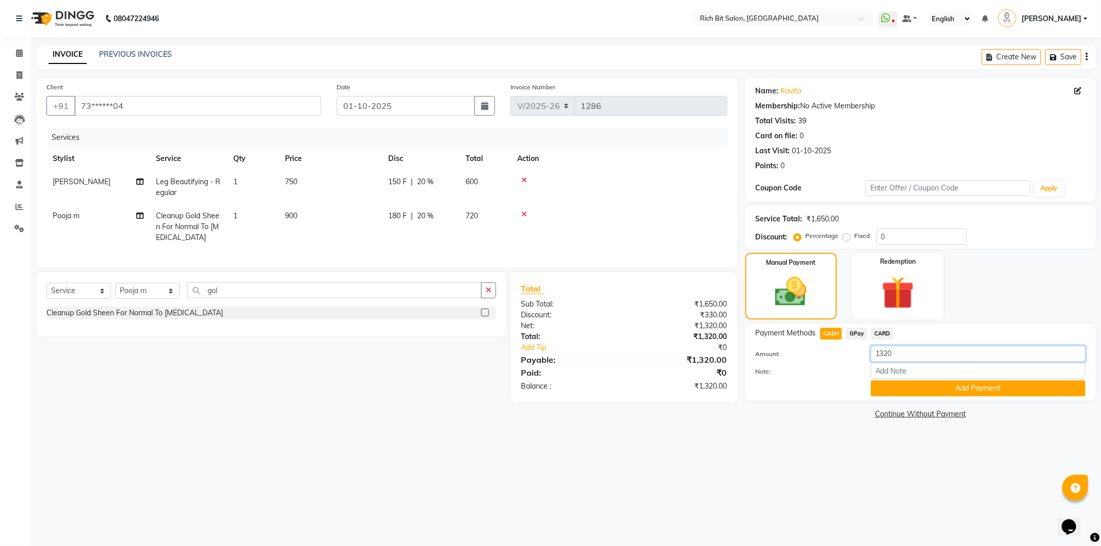
click at [883, 352] on input "1320" at bounding box center [977, 354] width 215 height 16
click at [905, 354] on input "20" at bounding box center [977, 354] width 215 height 16
type input "250"
click at [922, 389] on button "Add Payment" at bounding box center [977, 388] width 215 height 16
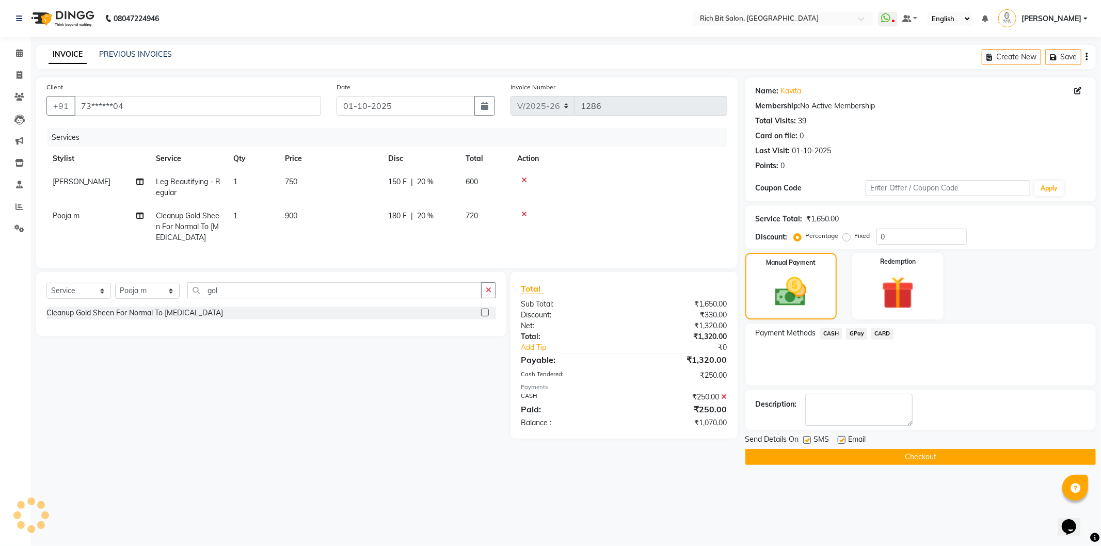
click at [855, 332] on span "GPay" at bounding box center [856, 334] width 21 height 12
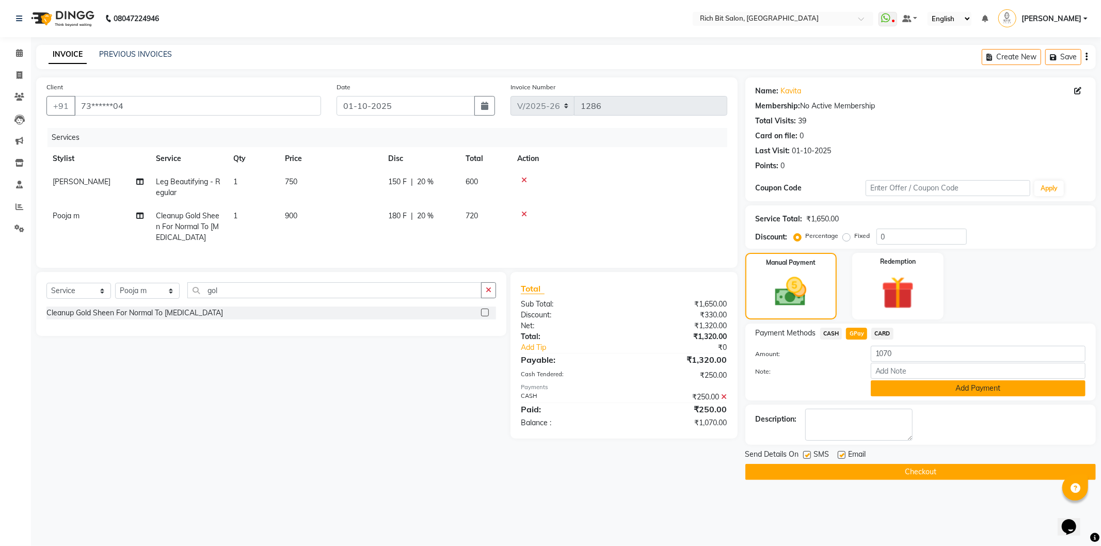
click at [926, 383] on button "Add Payment" at bounding box center [977, 388] width 215 height 16
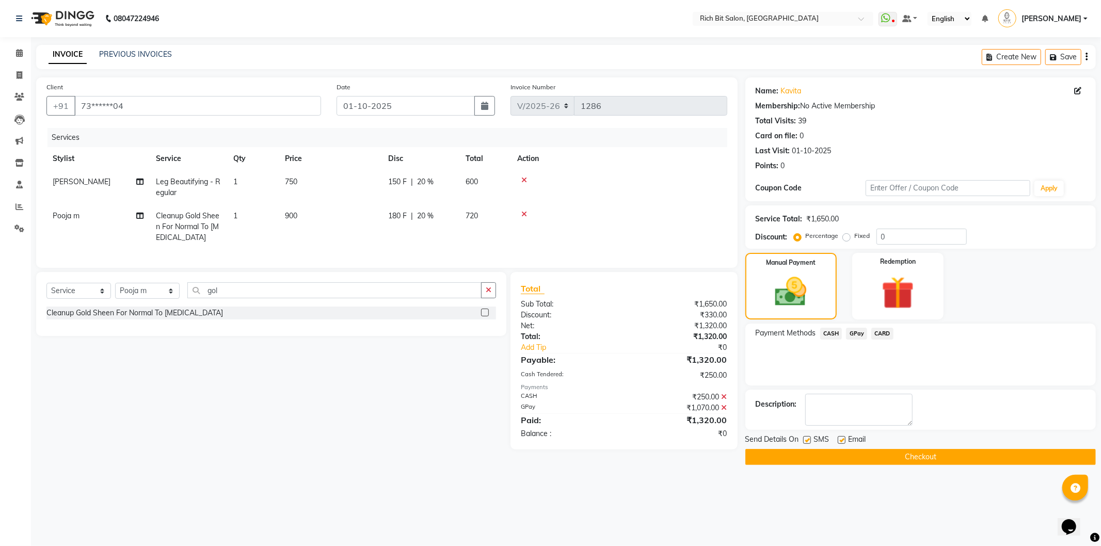
click at [853, 450] on button "Checkout" at bounding box center [920, 457] width 350 height 16
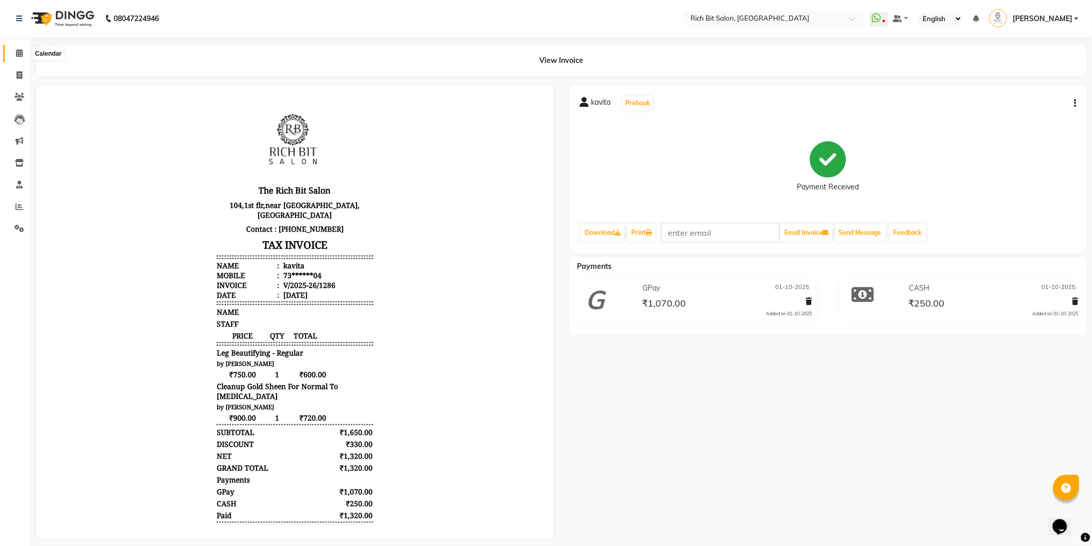
click at [16, 50] on icon at bounding box center [19, 53] width 7 height 8
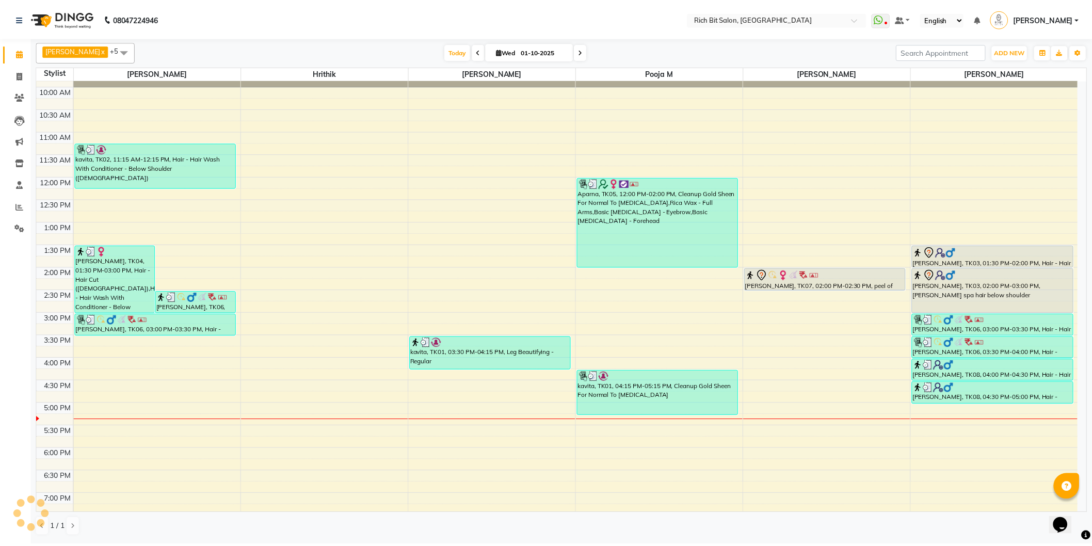
scroll to position [57, 0]
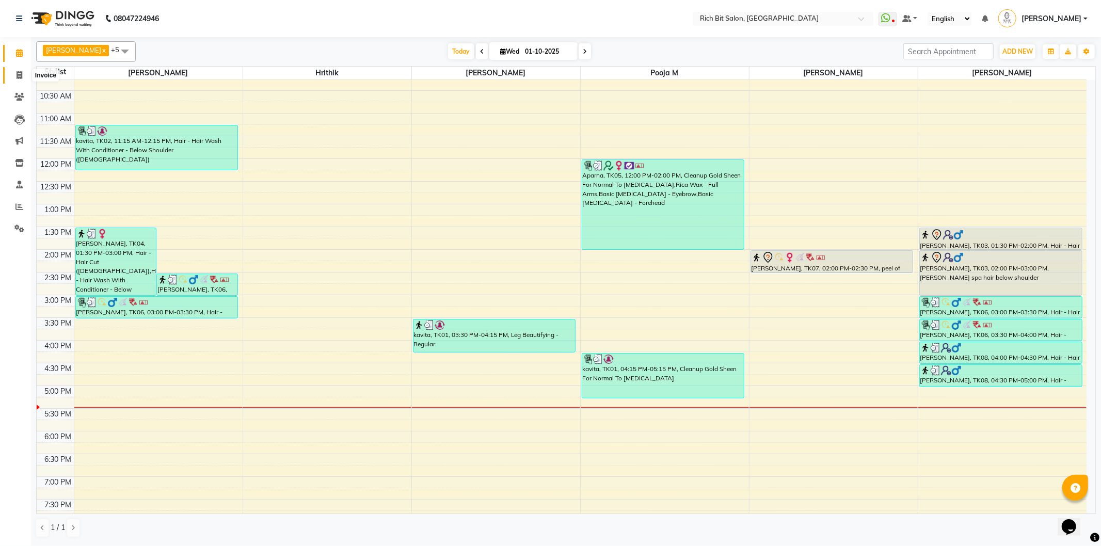
click at [17, 73] on icon at bounding box center [20, 75] width 6 height 8
select select "service"
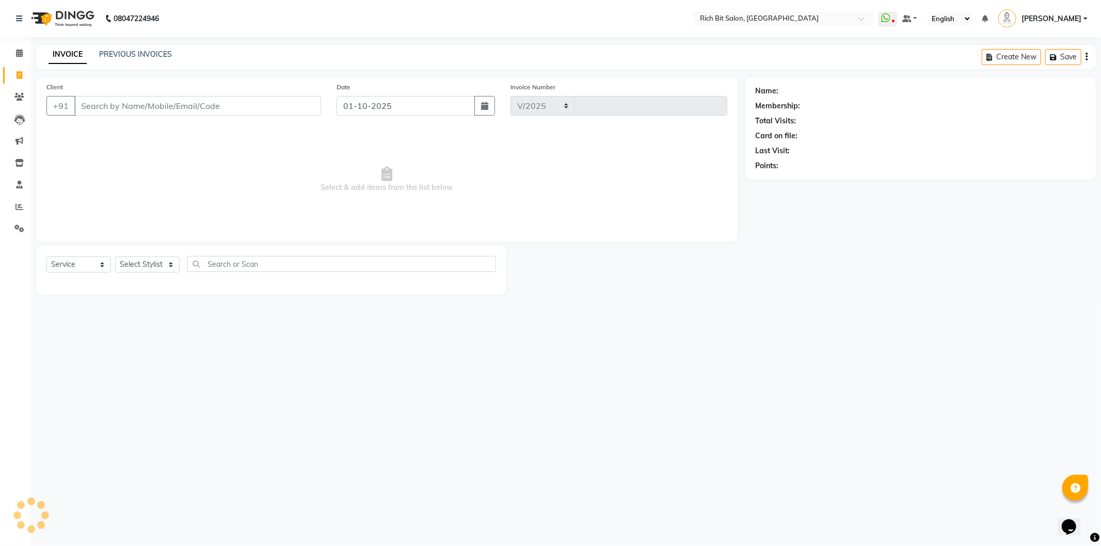
select select "609"
type input "1287"
click at [148, 262] on select "Select Stylist [PERSON_NAME] [MEDICAL_DATA][PERSON_NAME] Pooja m Reception 1 Re…" at bounding box center [147, 264] width 64 height 16
select select "8680"
click at [115, 257] on select "Select Stylist [PERSON_NAME] [MEDICAL_DATA][PERSON_NAME] Pooja m Reception 1 Re…" at bounding box center [147, 264] width 64 height 16
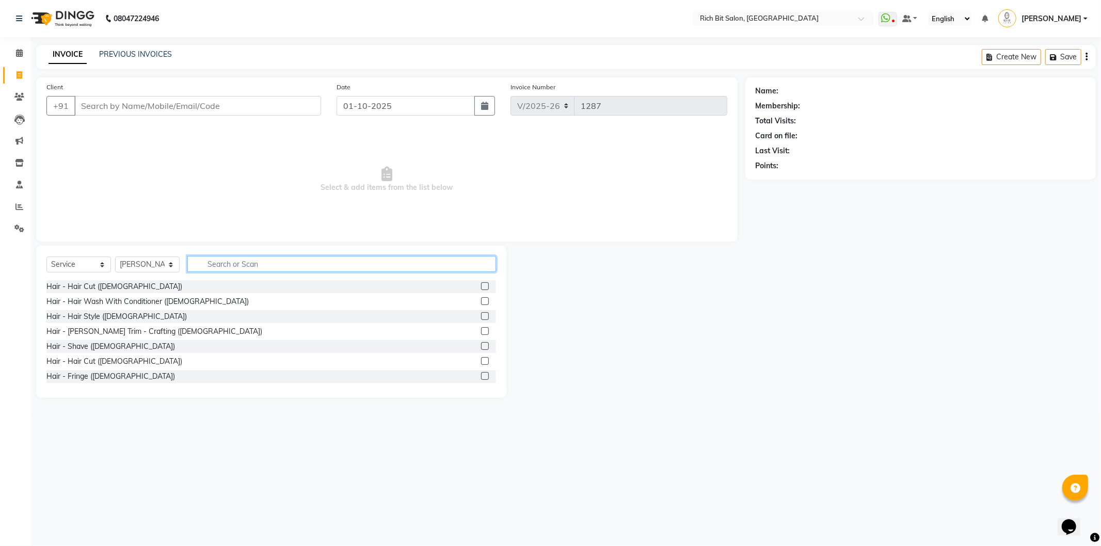
click at [231, 265] on input "text" at bounding box center [341, 264] width 309 height 16
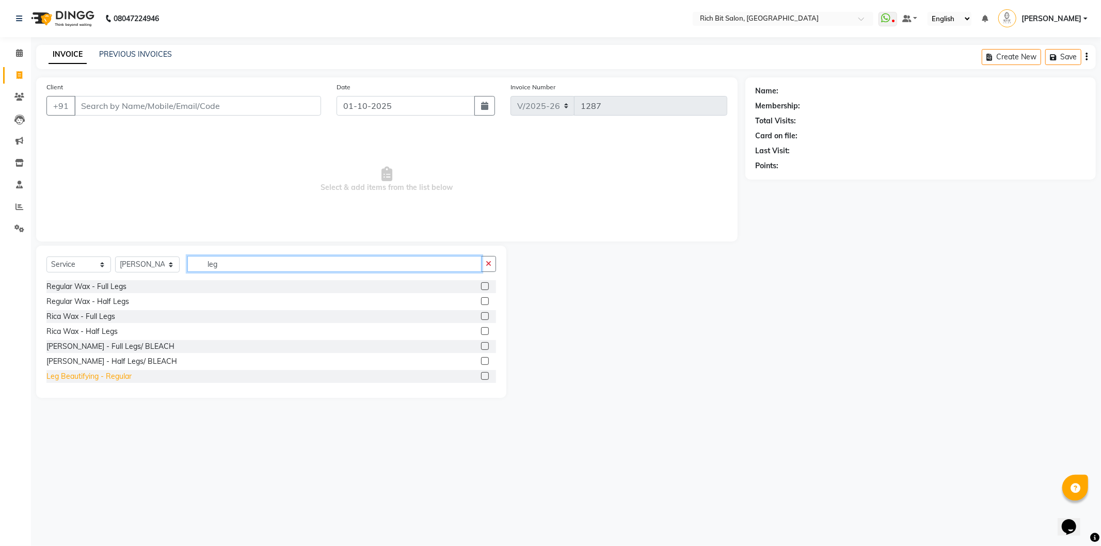
type input "leg"
click at [108, 377] on div "Leg Beautifying - Regular" at bounding box center [88, 376] width 85 height 11
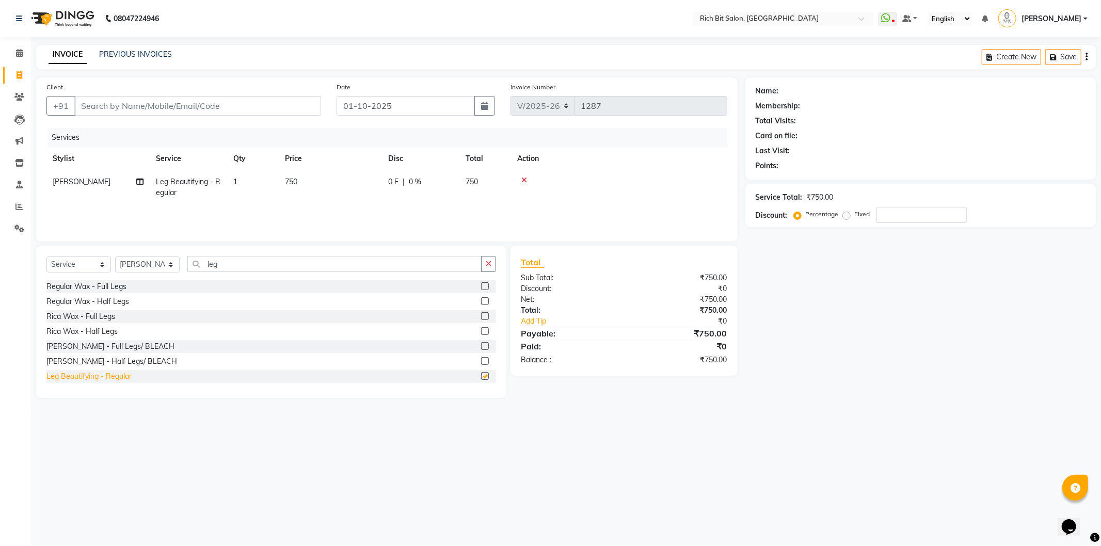
checkbox input "false"
click at [143, 264] on select "Select Stylist [PERSON_NAME] [MEDICAL_DATA][PERSON_NAME] Pooja m Reception 1 Re…" at bounding box center [147, 264] width 64 height 16
select select "30544"
click at [115, 257] on select "Select Stylist [PERSON_NAME] [MEDICAL_DATA][PERSON_NAME] Pooja m Reception 1 Re…" at bounding box center [147, 264] width 64 height 16
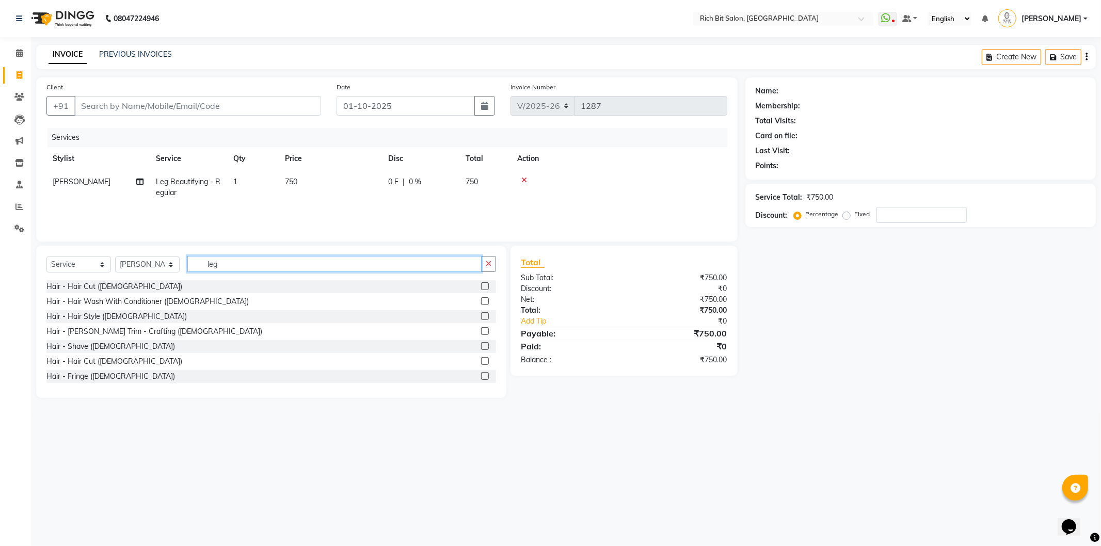
click at [231, 262] on input "leg" at bounding box center [334, 264] width 294 height 16
type input "l"
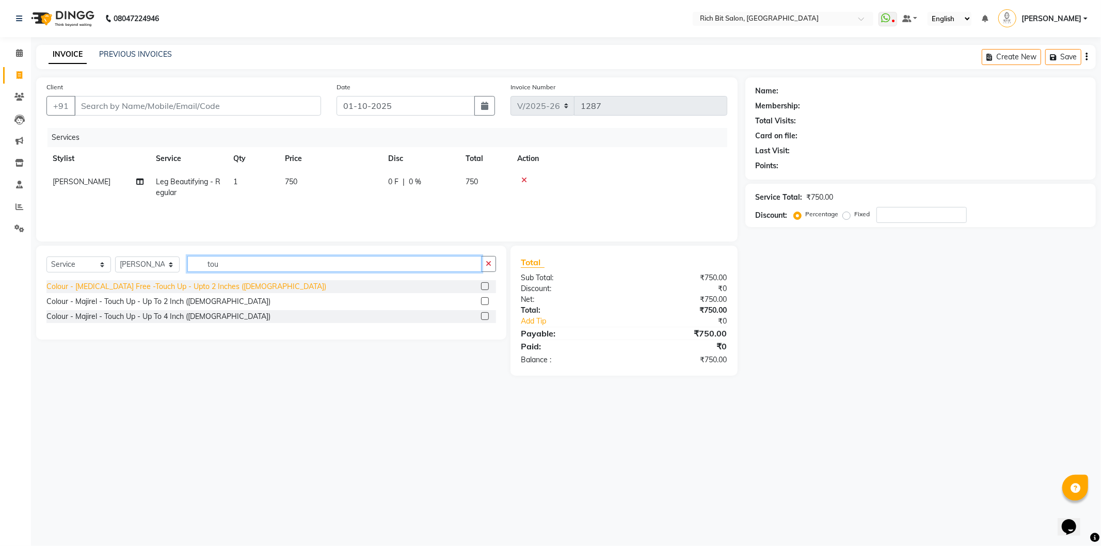
type input "tou"
click at [228, 285] on div "Colour - [MEDICAL_DATA] Free -Touch Up - Upto 2 Inches ([DEMOGRAPHIC_DATA])" at bounding box center [186, 286] width 280 height 11
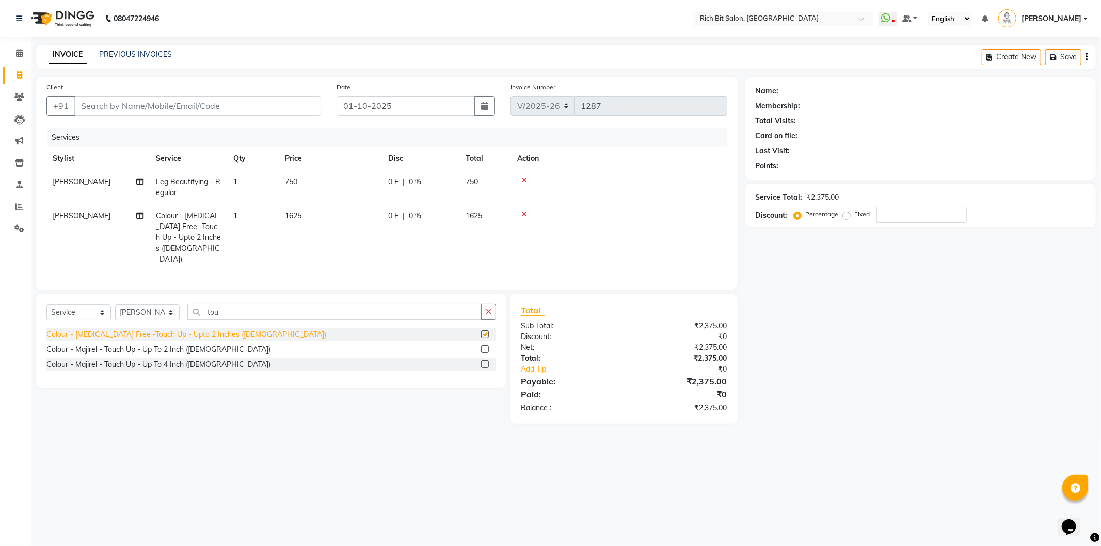
checkbox input "false"
click at [136, 308] on select "Select Stylist [PERSON_NAME] [MEDICAL_DATA][PERSON_NAME] Pooja m Reception 1 Re…" at bounding box center [147, 312] width 64 height 16
select select "22908"
click at [115, 304] on select "Select Stylist [PERSON_NAME] [MEDICAL_DATA][PERSON_NAME] Pooja m Reception 1 Re…" at bounding box center [147, 312] width 64 height 16
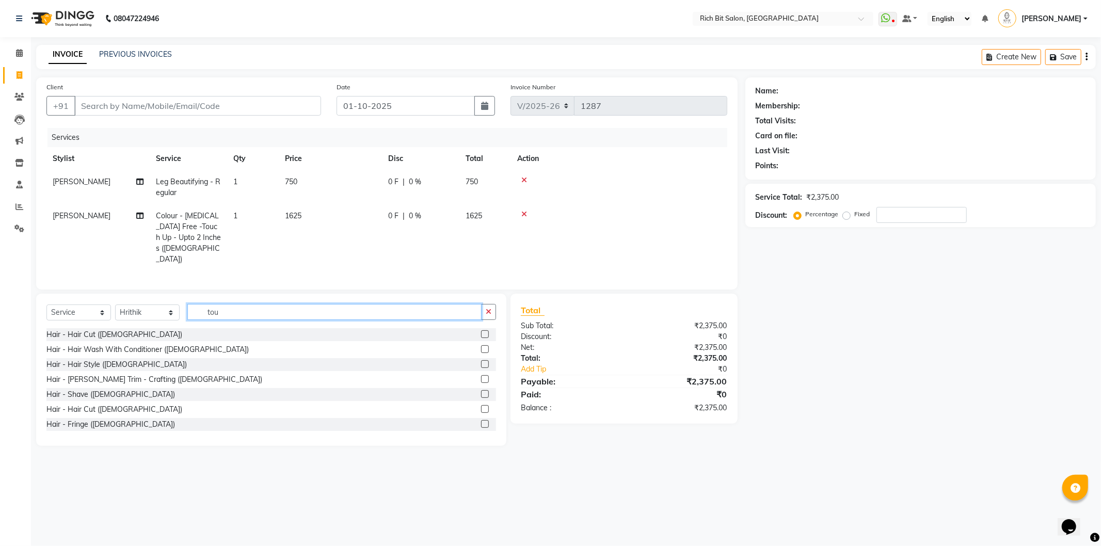
click at [264, 313] on input "tou" at bounding box center [334, 312] width 294 height 16
type input "t"
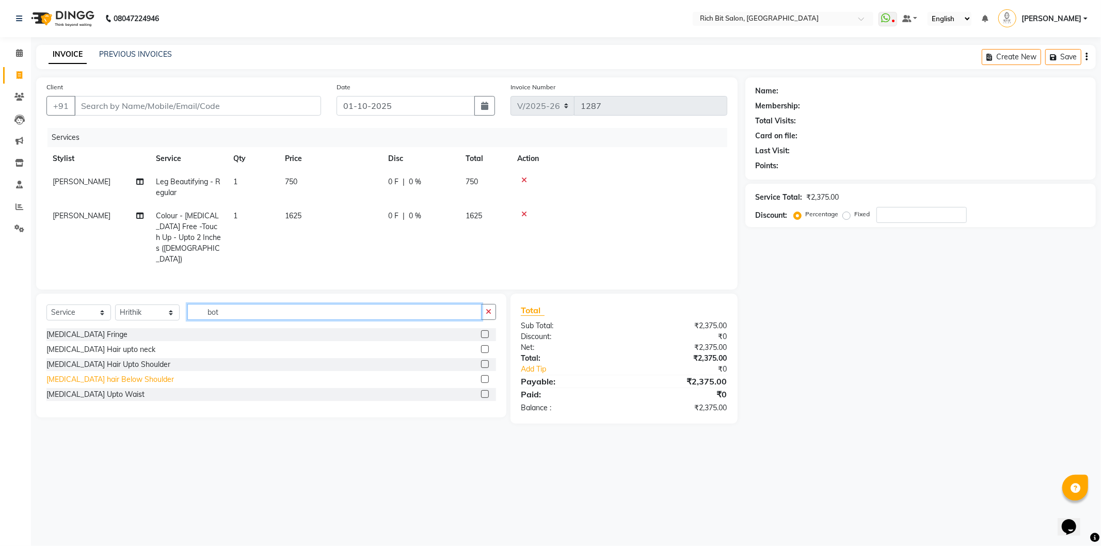
type input "bot"
click at [122, 379] on div "[MEDICAL_DATA] hair Below Shoulder" at bounding box center [109, 379] width 127 height 11
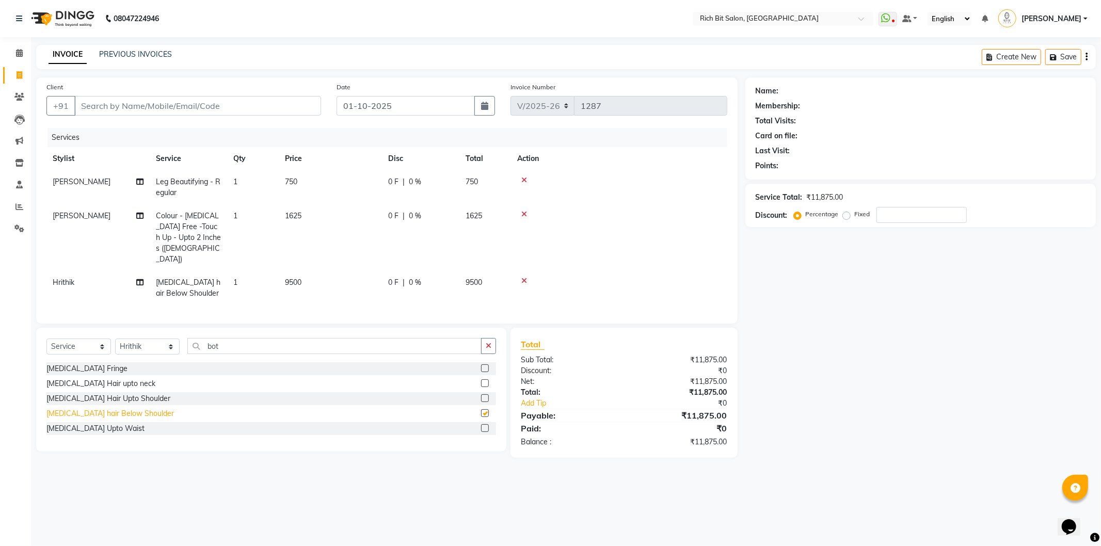
checkbox input "false"
click at [411, 214] on span "0 %" at bounding box center [415, 216] width 12 height 11
select select "30544"
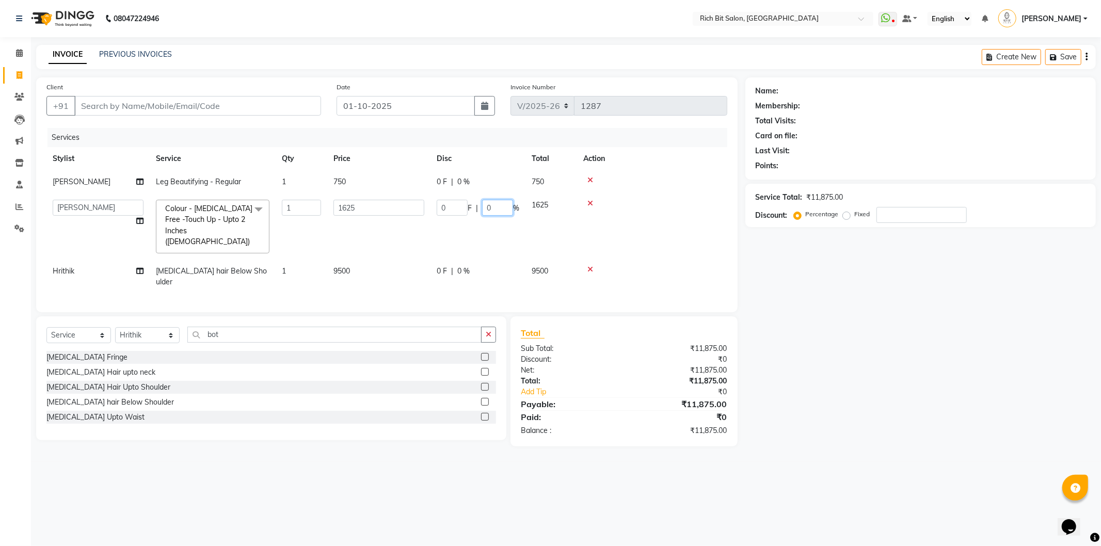
click at [497, 206] on input "0" at bounding box center [497, 208] width 31 height 16
type input "020"
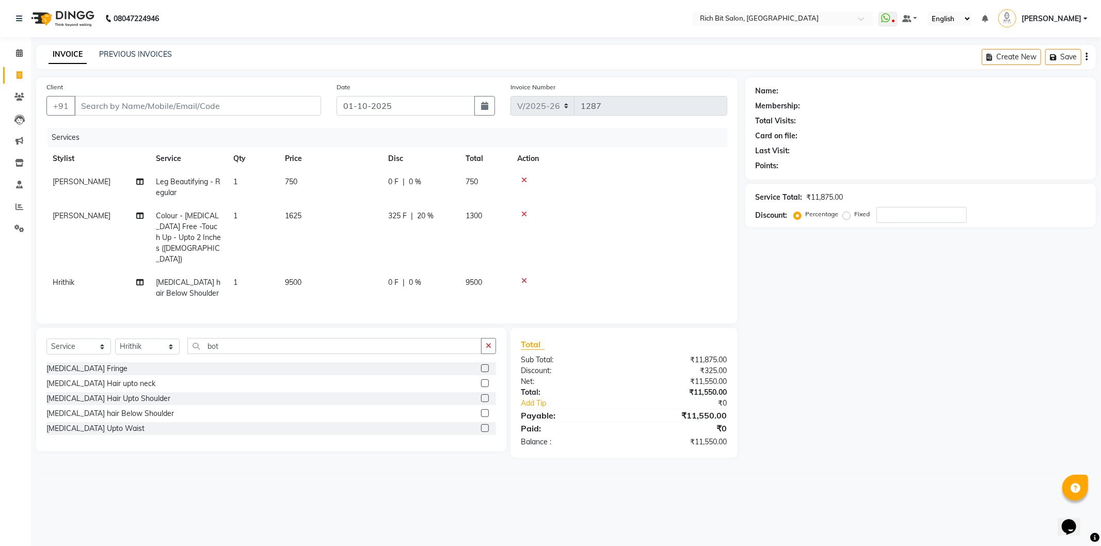
click at [487, 234] on tr "[PERSON_NAME] Colour - [MEDICAL_DATA] Free -Touch Up - Upto 2 Inches ([DEMOGRAP…" at bounding box center [386, 237] width 681 height 67
click at [405, 179] on div "0 F | 0 %" at bounding box center [420, 181] width 65 height 11
select select "8680"
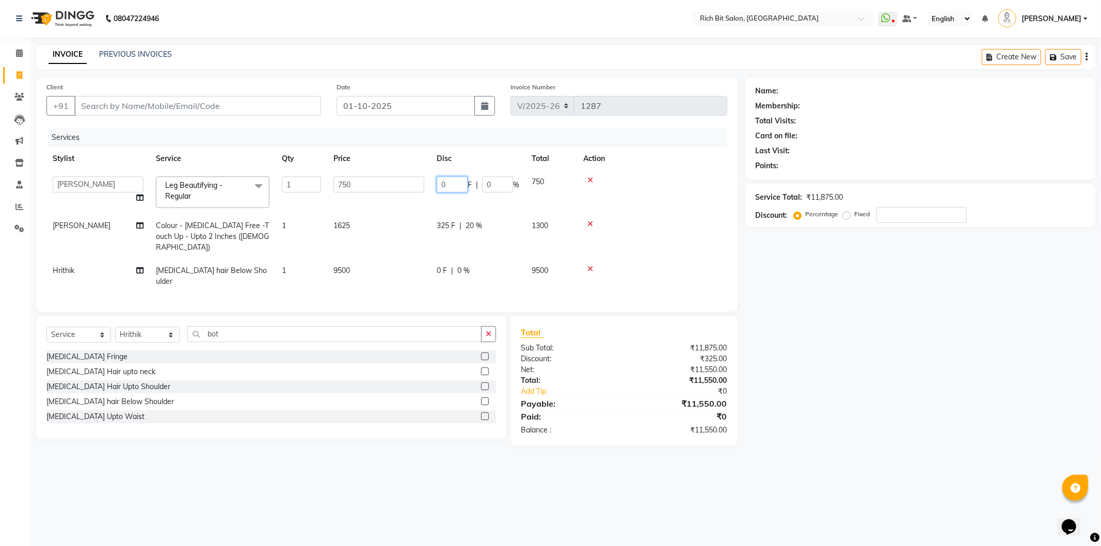
click at [451, 187] on input "0" at bounding box center [451, 184] width 31 height 16
type input "0250"
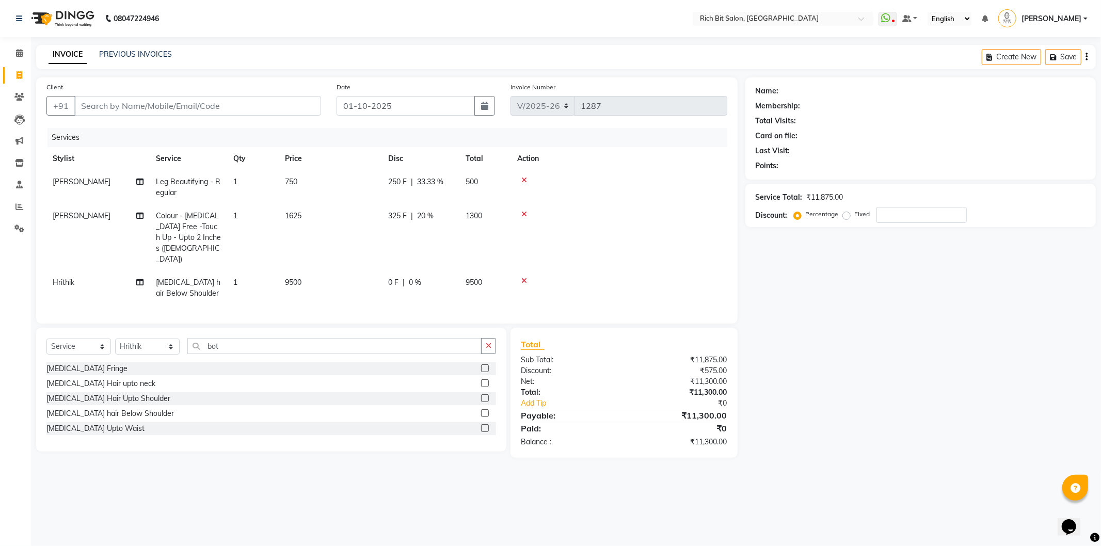
click at [443, 204] on tbody "[PERSON_NAME] Leg Beautifying - Regular 1 750 250 F | 33.33 % 500 [PERSON_NAME]…" at bounding box center [386, 237] width 681 height 135
click at [407, 277] on div "0 F | 0 %" at bounding box center [420, 282] width 65 height 11
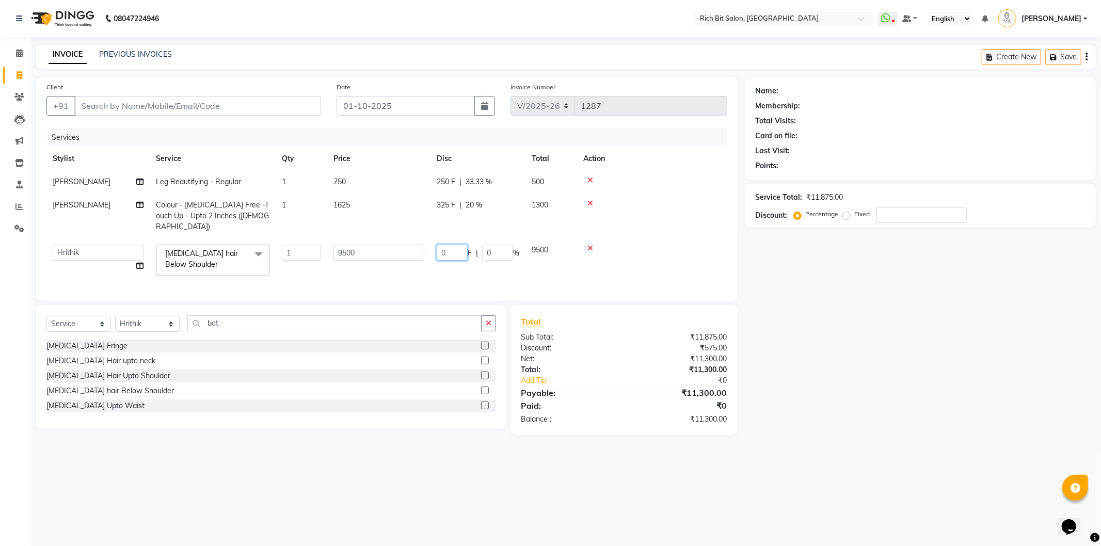
click at [457, 245] on input "0" at bounding box center [451, 253] width 31 height 16
type input "02000"
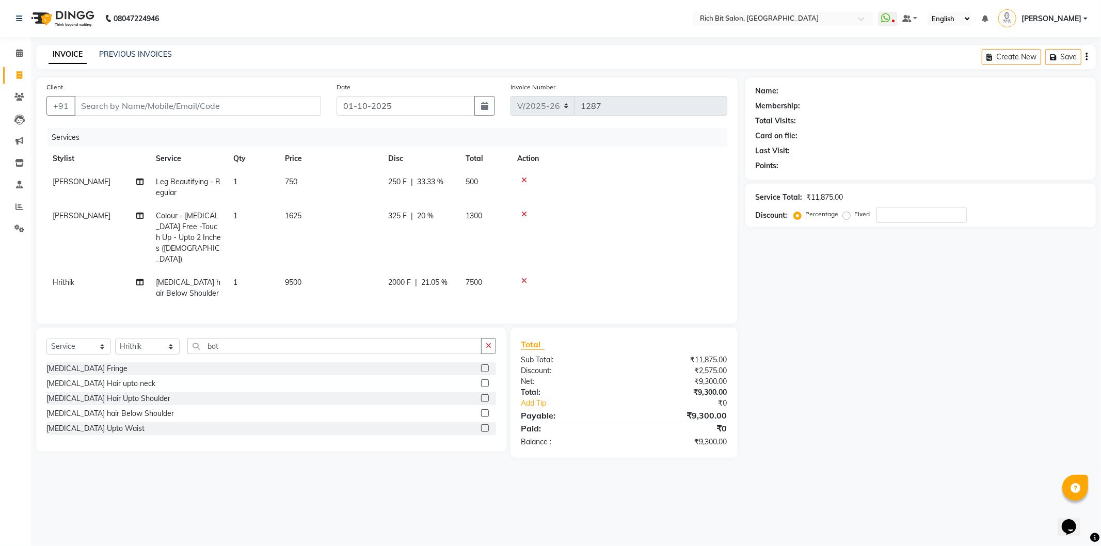
click at [456, 257] on tbody "[PERSON_NAME] Leg Beautifying - Regular 1 750 250 F | 33.33 % 500 [PERSON_NAME]…" at bounding box center [386, 237] width 681 height 135
click at [153, 105] on input "Client" at bounding box center [197, 106] width 247 height 20
type input "9"
type input "0"
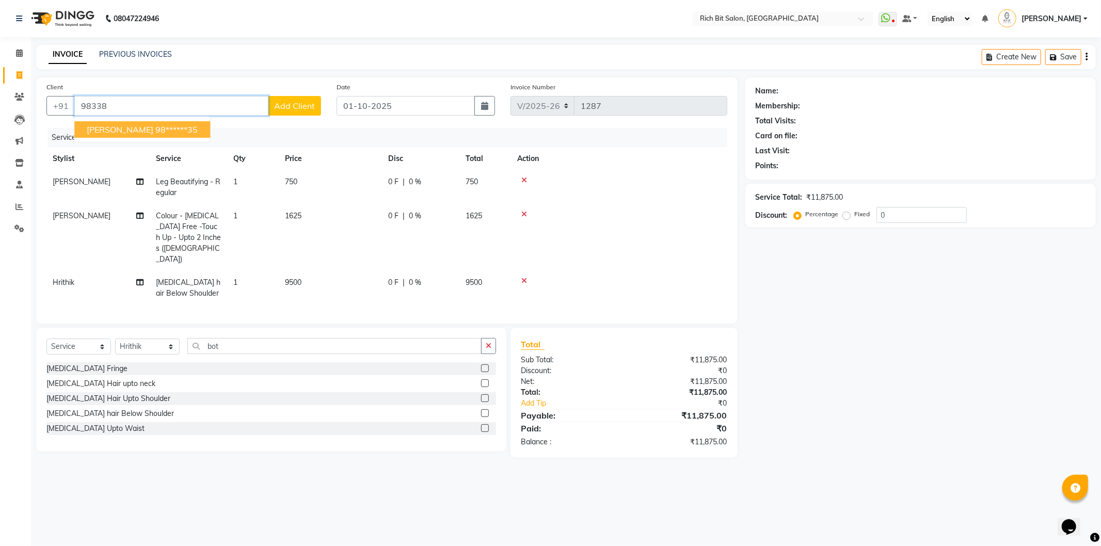
click at [162, 127] on ngb-highlight "98******35" at bounding box center [176, 129] width 42 height 10
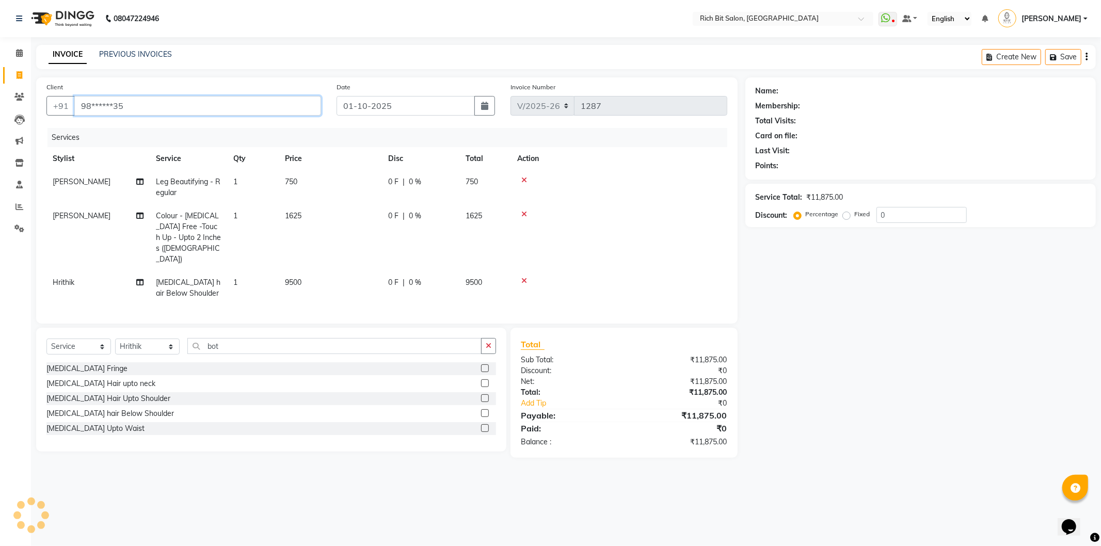
type input "98******35"
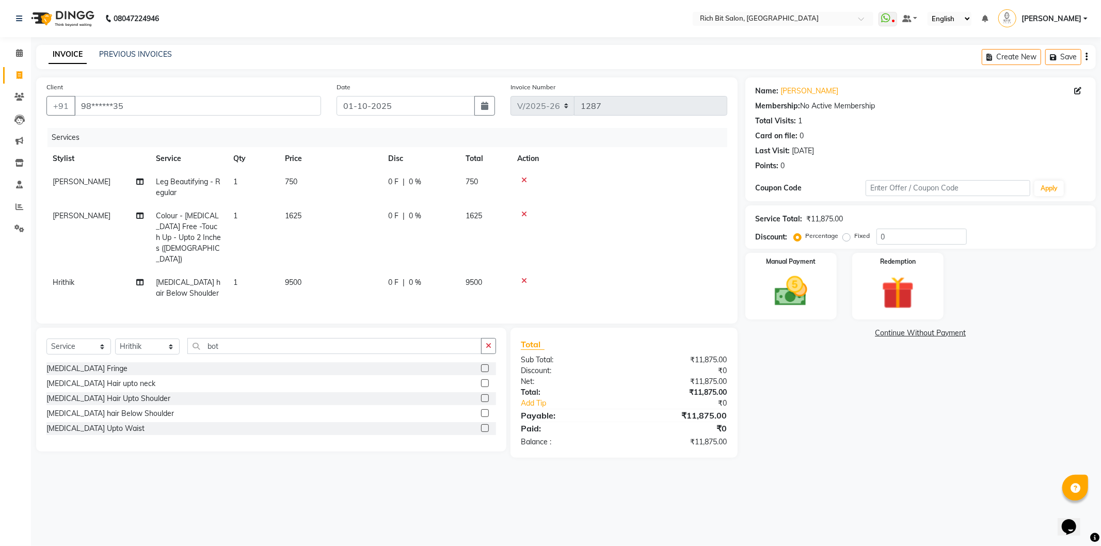
click at [407, 185] on div "0 F | 0 %" at bounding box center [420, 181] width 65 height 11
select select "8680"
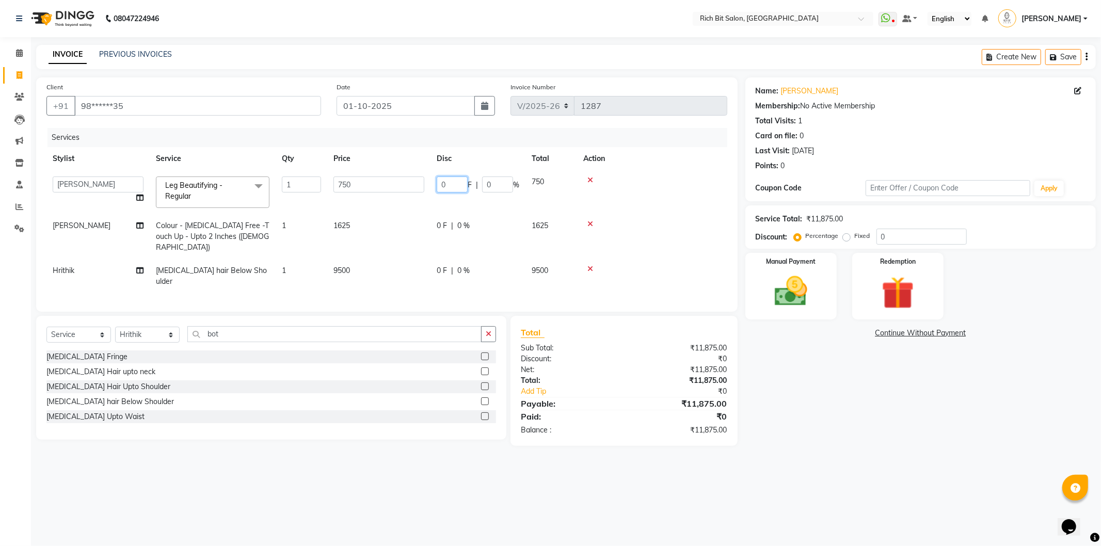
click at [452, 186] on input "0" at bounding box center [451, 184] width 31 height 16
type input "0250"
click at [420, 204] on tbody "[PERSON_NAME] [MEDICAL_DATA][PERSON_NAME] Pooja m Reception 1 Reception 2 [PERS…" at bounding box center [386, 231] width 681 height 123
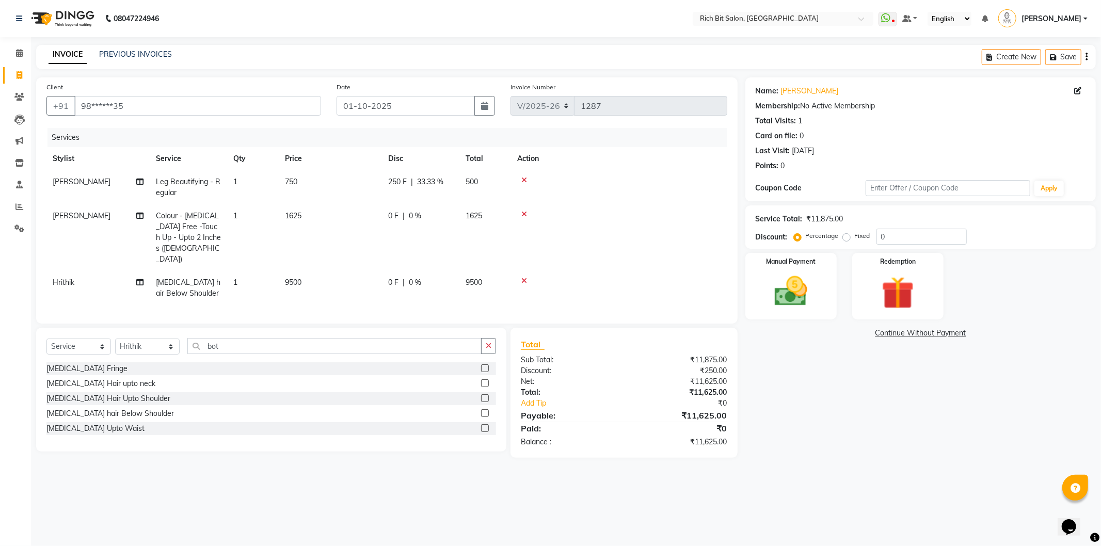
click at [406, 214] on div "0 F | 0 %" at bounding box center [420, 216] width 65 height 11
select select "30544"
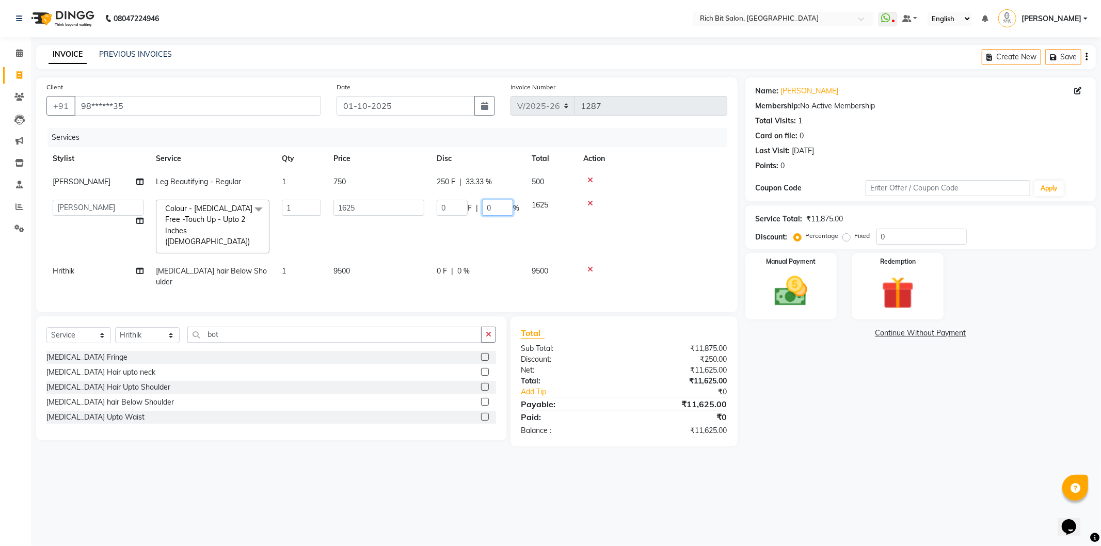
click at [497, 206] on input "0" at bounding box center [497, 208] width 31 height 16
type input "020"
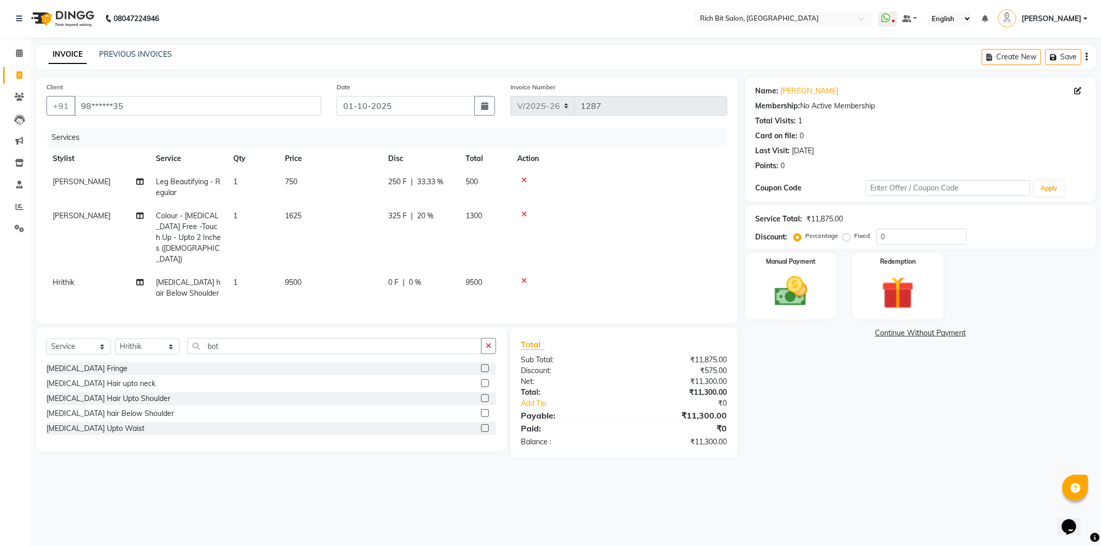
click at [491, 238] on tr "[PERSON_NAME] Colour - [MEDICAL_DATA] Free -Touch Up - Upto 2 Inches ([DEMOGRAP…" at bounding box center [386, 237] width 681 height 67
click at [399, 277] on div "0 F | 0 %" at bounding box center [420, 282] width 65 height 11
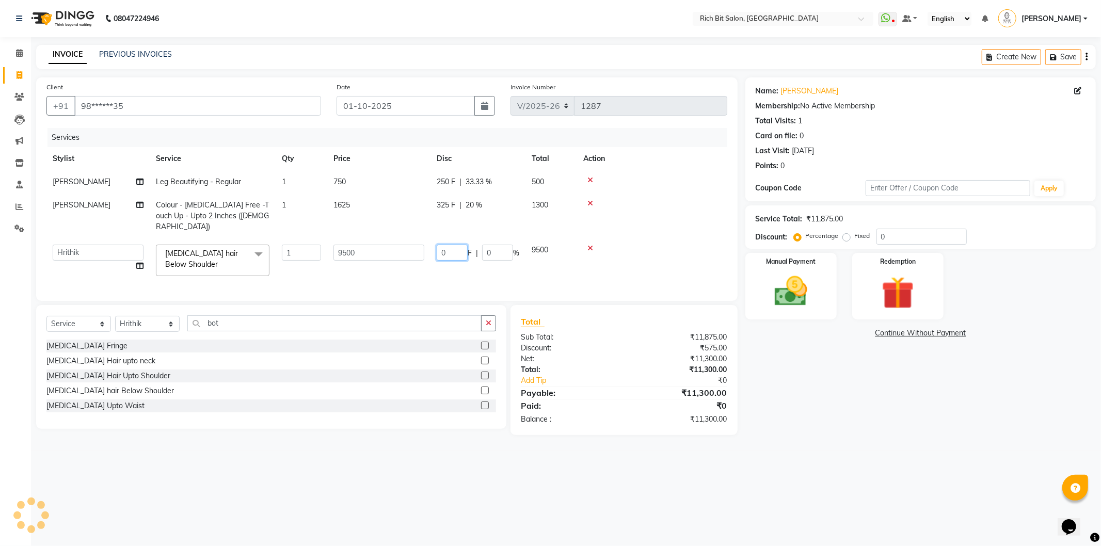
click at [449, 245] on input "0" at bounding box center [451, 253] width 31 height 16
type input "07500"
click at [439, 265] on td "07500 F | 0 %" at bounding box center [477, 260] width 95 height 44
click at [454, 245] on input "7500" at bounding box center [451, 253] width 31 height 16
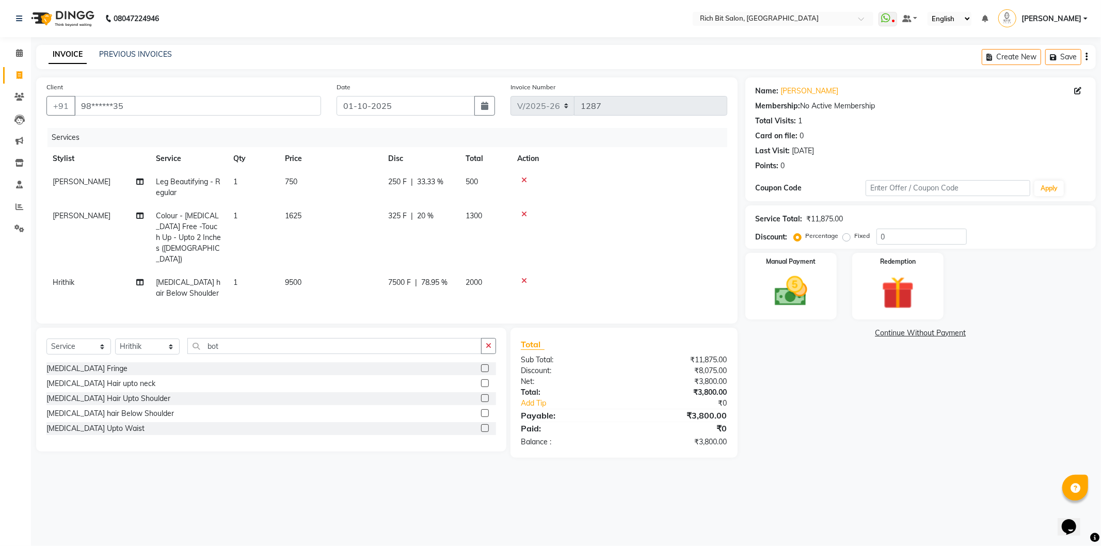
click at [475, 278] on span "2000" at bounding box center [473, 282] width 17 height 9
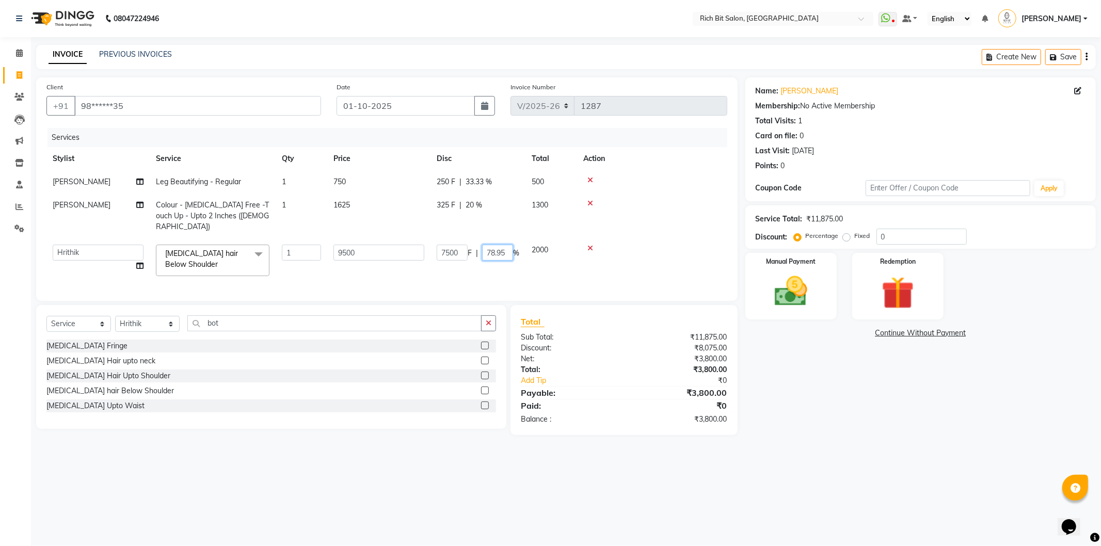
click at [506, 245] on input "78.95" at bounding box center [497, 253] width 31 height 16
type input "7"
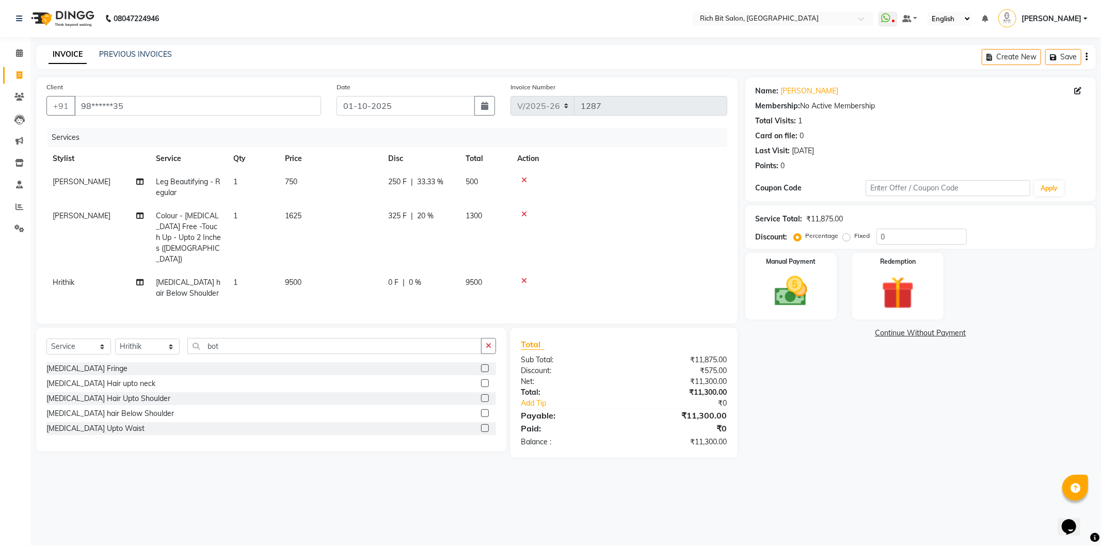
click at [493, 271] on tr "Hrithik [MEDICAL_DATA] hair Below Shoulder 1 9500 0 F | 0 % 9500" at bounding box center [386, 288] width 681 height 34
click at [396, 277] on span "0 F" at bounding box center [393, 282] width 10 height 11
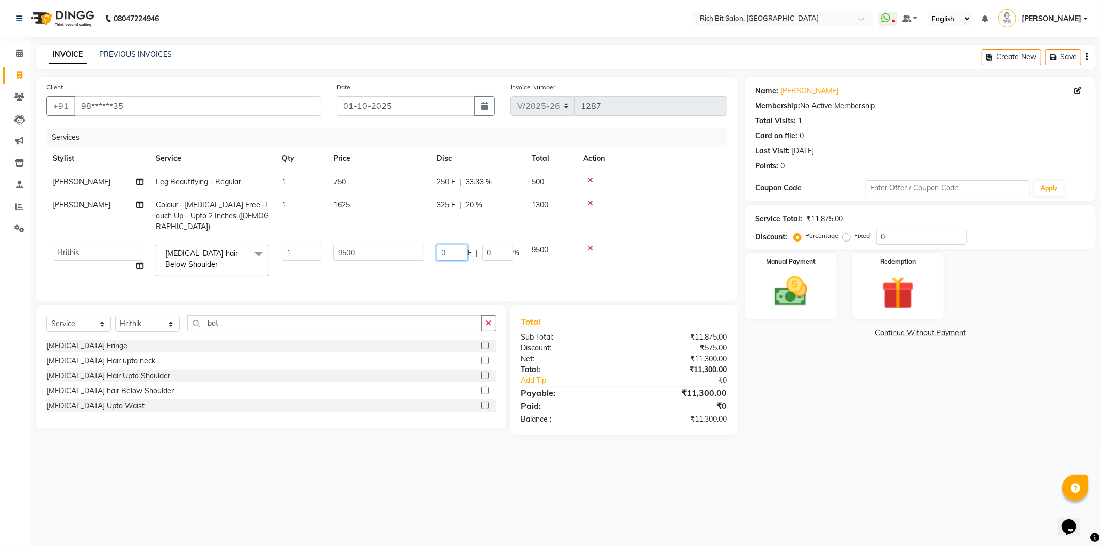
click at [457, 245] on input "0" at bounding box center [451, 253] width 31 height 16
type input "02000"
click at [456, 266] on td "02000 F | 0 %" at bounding box center [477, 260] width 95 height 44
click at [786, 284] on img at bounding box center [790, 291] width 55 height 39
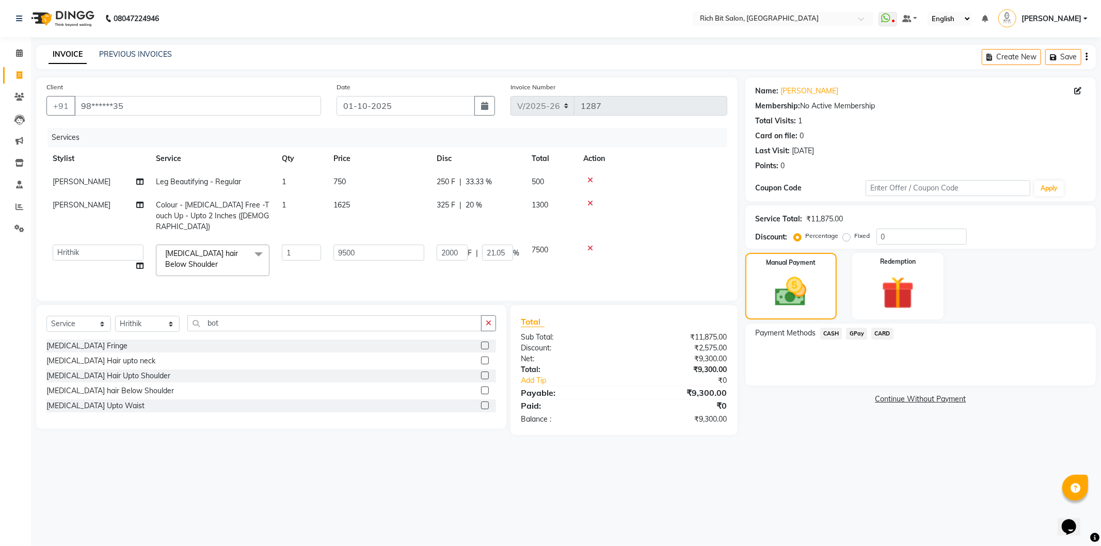
click at [878, 333] on span "CARD" at bounding box center [882, 334] width 22 height 12
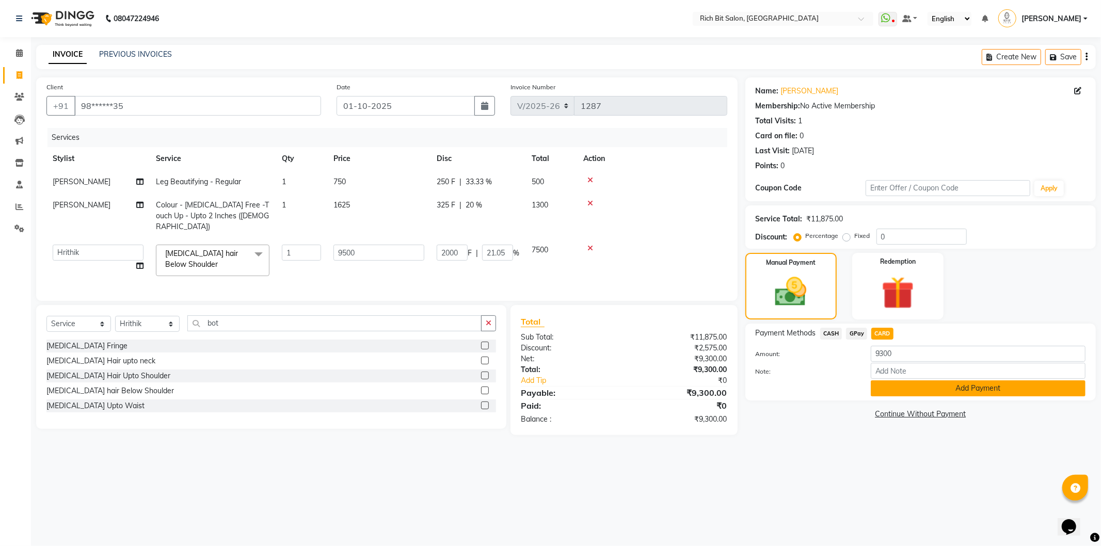
click at [885, 384] on button "Add Payment" at bounding box center [977, 388] width 215 height 16
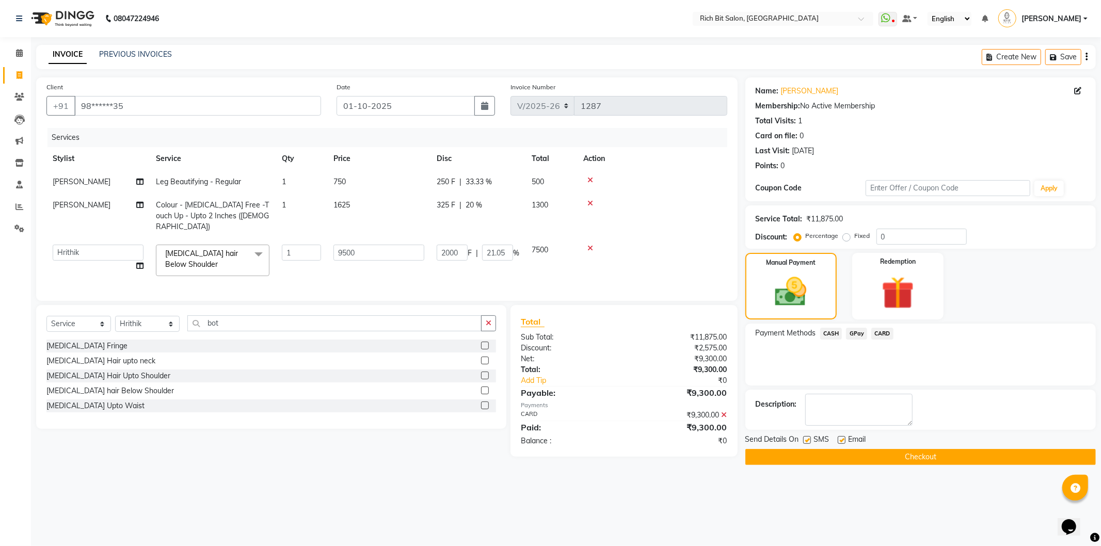
click at [869, 455] on button "Checkout" at bounding box center [920, 457] width 350 height 16
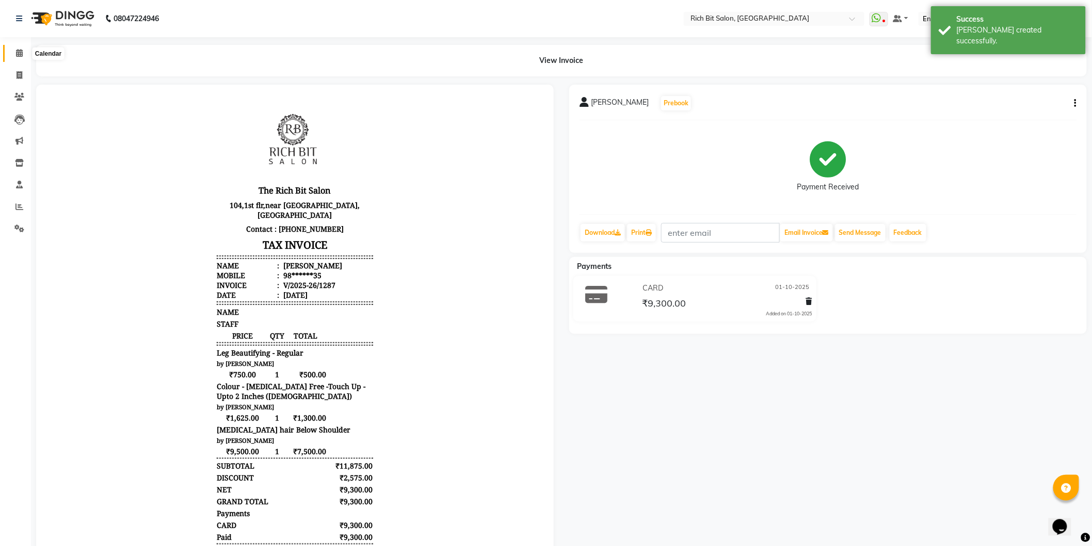
click at [17, 52] on icon at bounding box center [19, 53] width 7 height 8
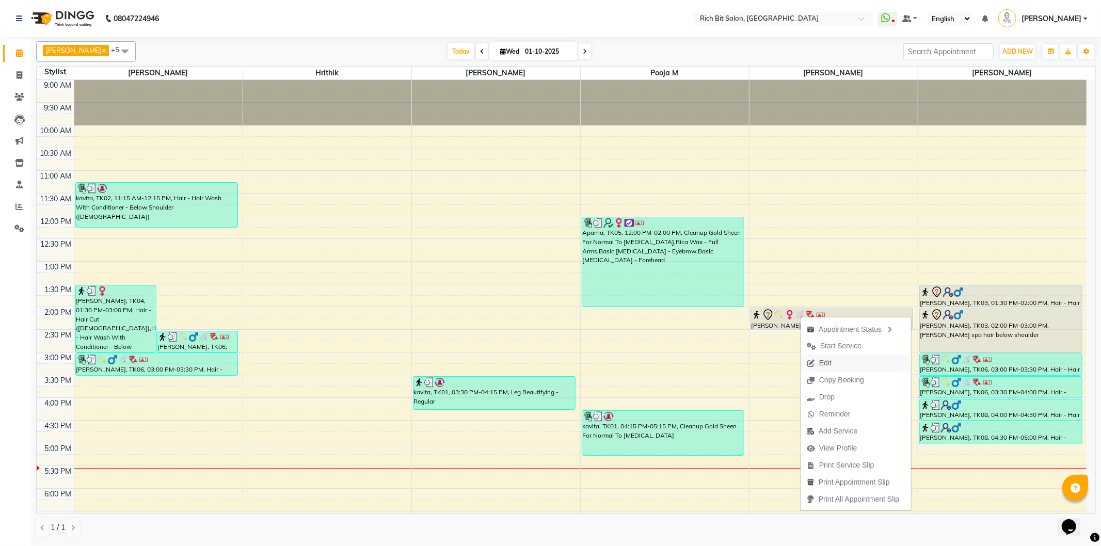
click at [812, 358] on span "Edit" at bounding box center [818, 362] width 37 height 17
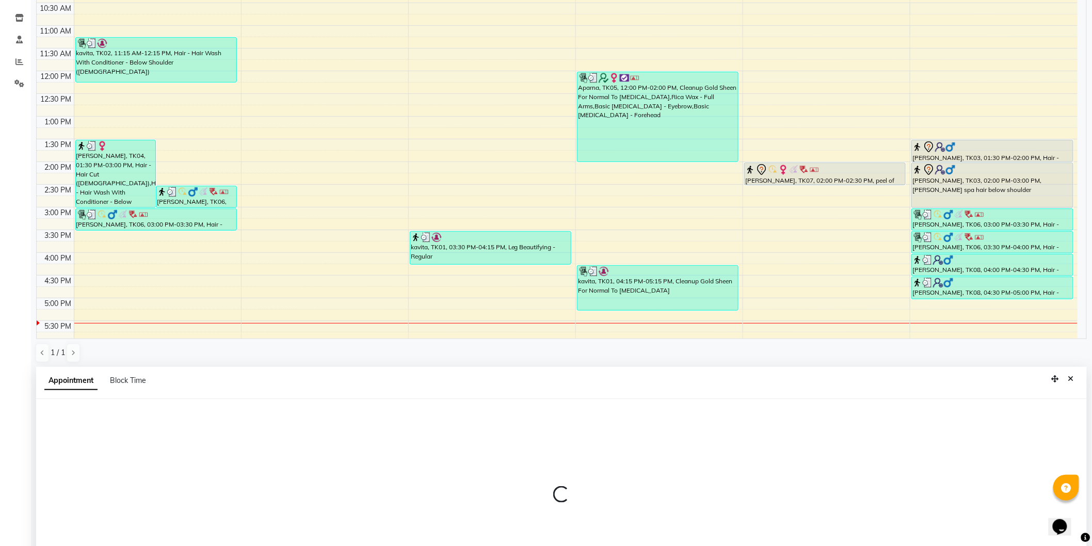
select select "tentative"
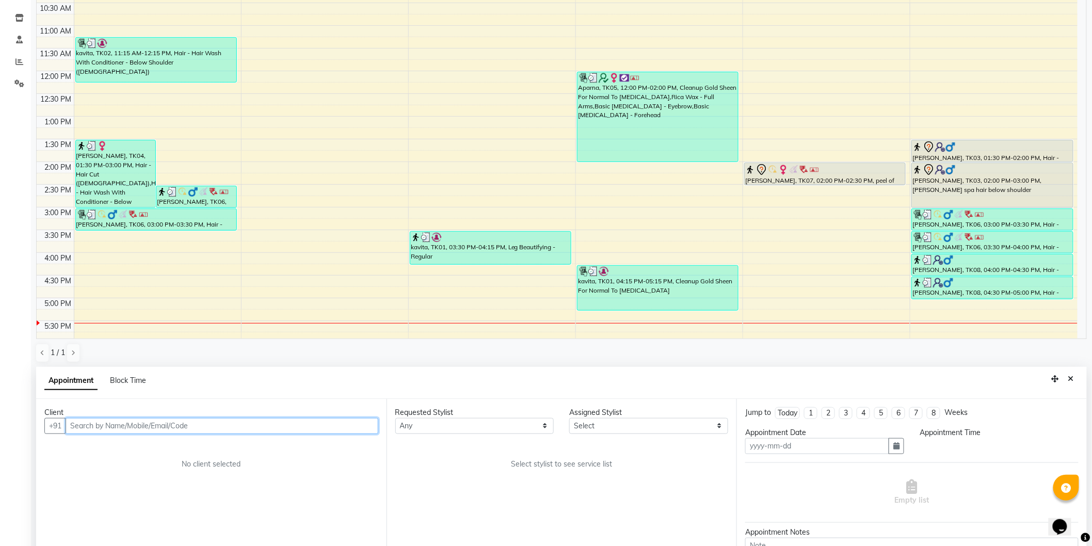
type input "01-10-2025"
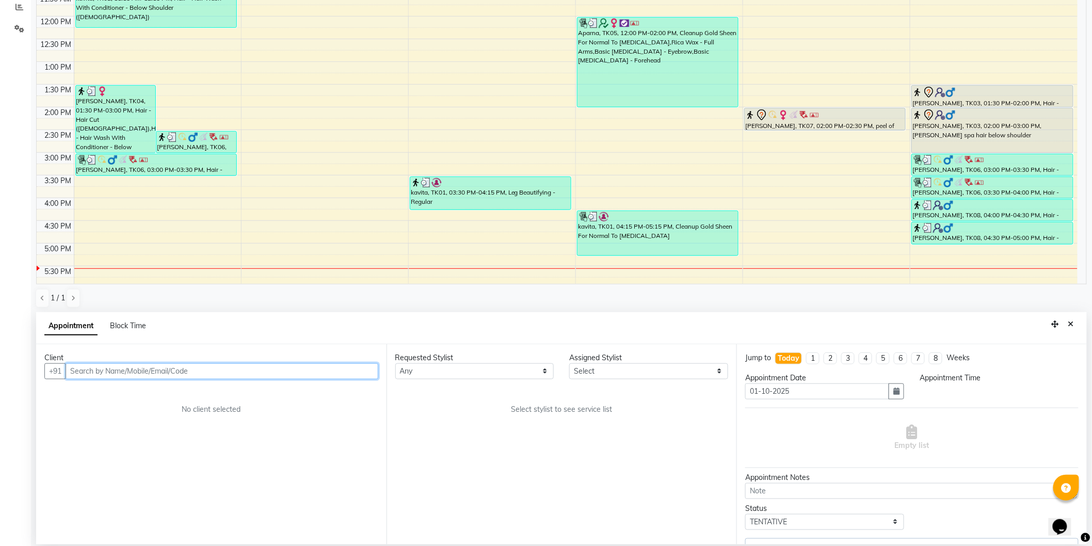
select select "8681"
select select "840"
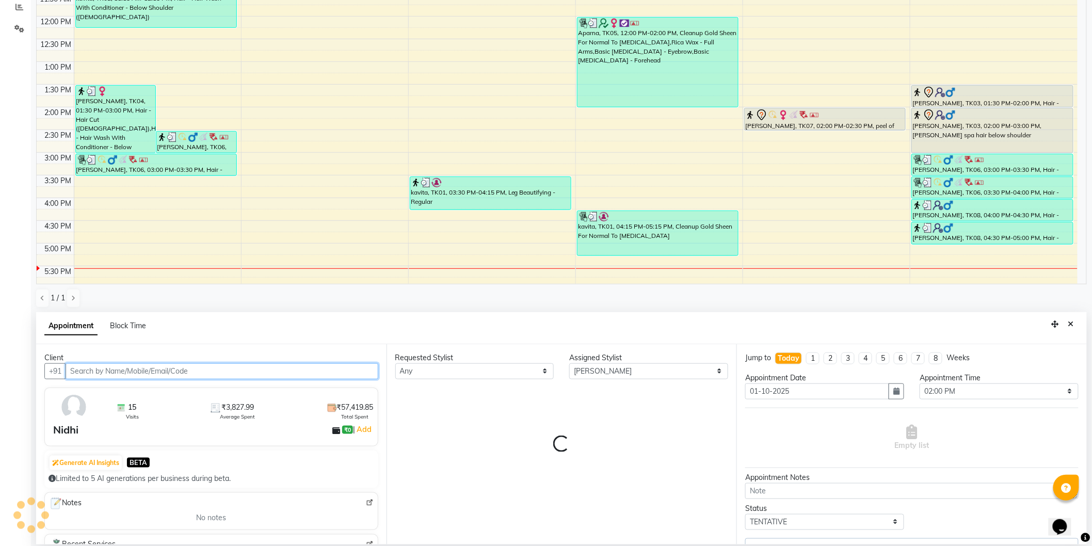
select select "236"
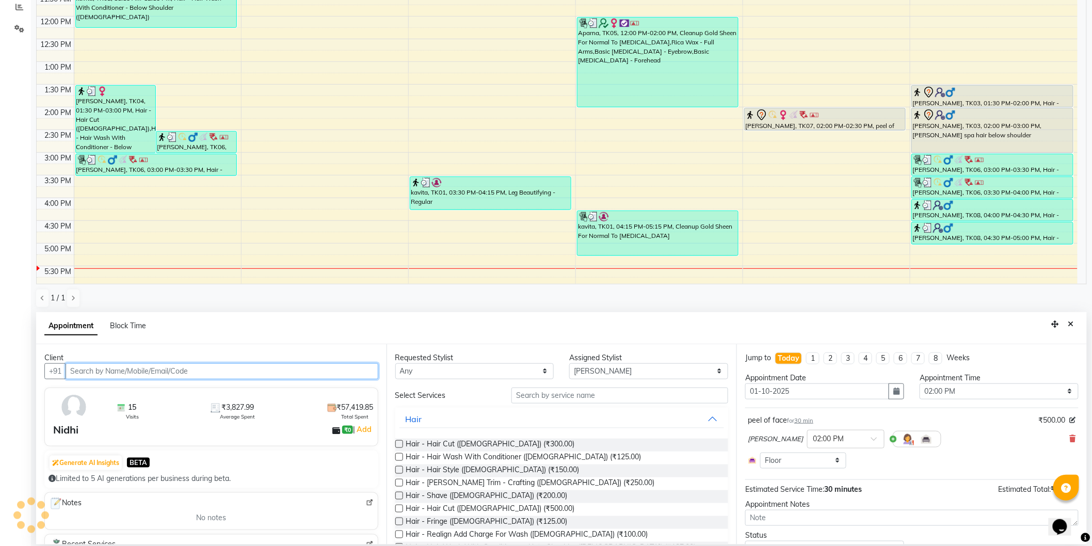
scroll to position [235, 0]
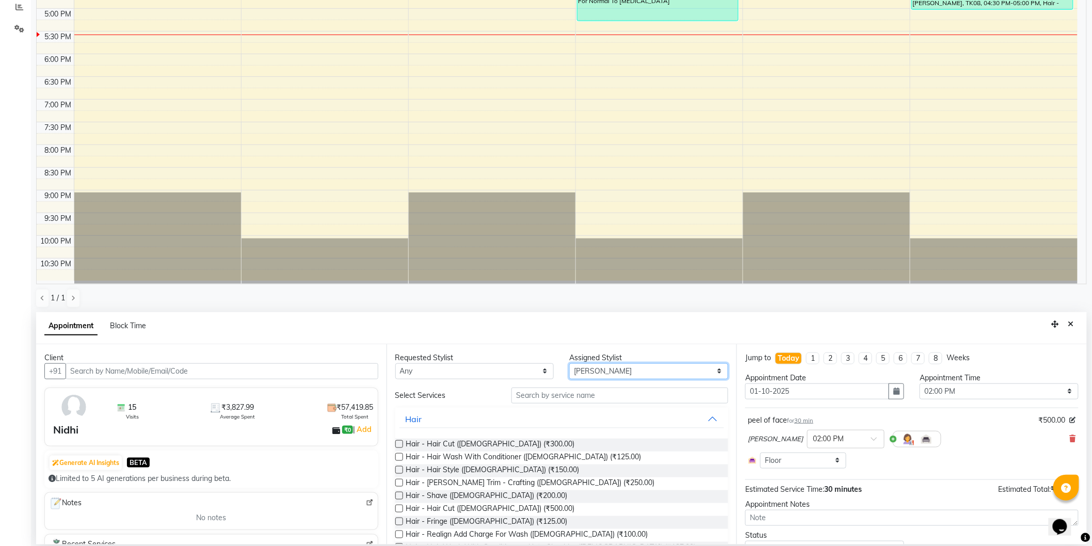
drag, startPoint x: 582, startPoint y: 367, endPoint x: 584, endPoint y: 376, distance: 9.0
click at [584, 369] on select "Select Hrithik Mangesh NIKITA Parimal Kadam Pooja m Santoshi Sidhant Yogesh" at bounding box center [648, 371] width 159 height 16
select select "8680"
click at [569, 363] on select "Select Hrithik Mangesh NIKITA Parimal Kadam Pooja m Santoshi Sidhant Yogesh" at bounding box center [648, 371] width 159 height 16
click at [579, 399] on input "text" at bounding box center [619, 395] width 217 height 16
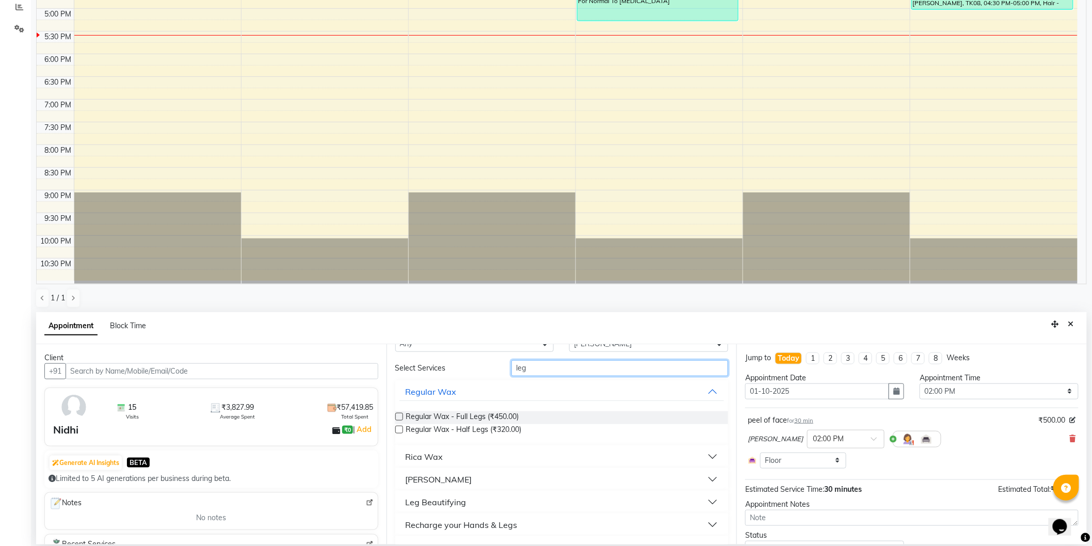
scroll to position [50, 0]
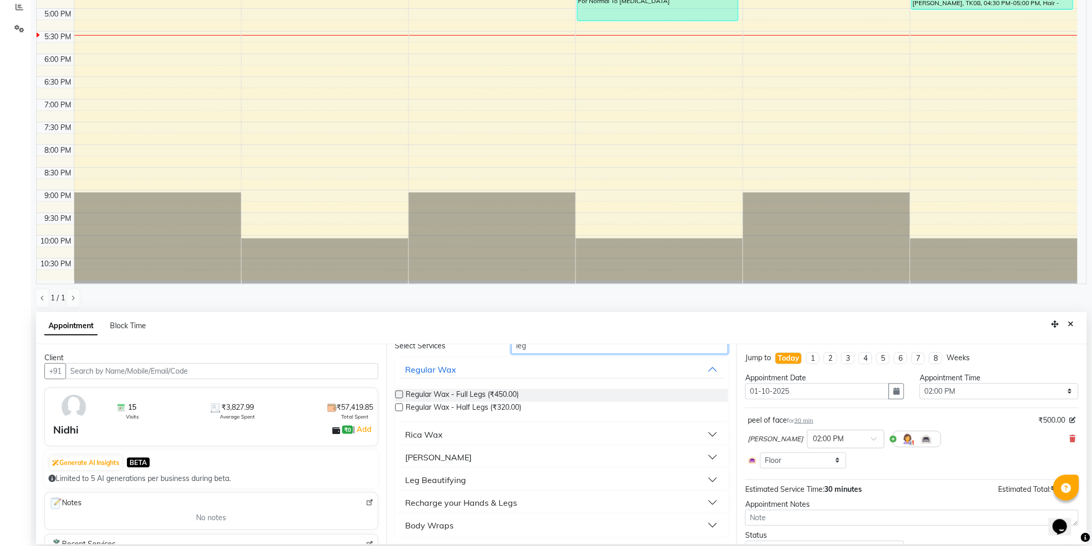
type input "leg"
click at [439, 475] on div "Leg Beautifying" at bounding box center [436, 480] width 61 height 12
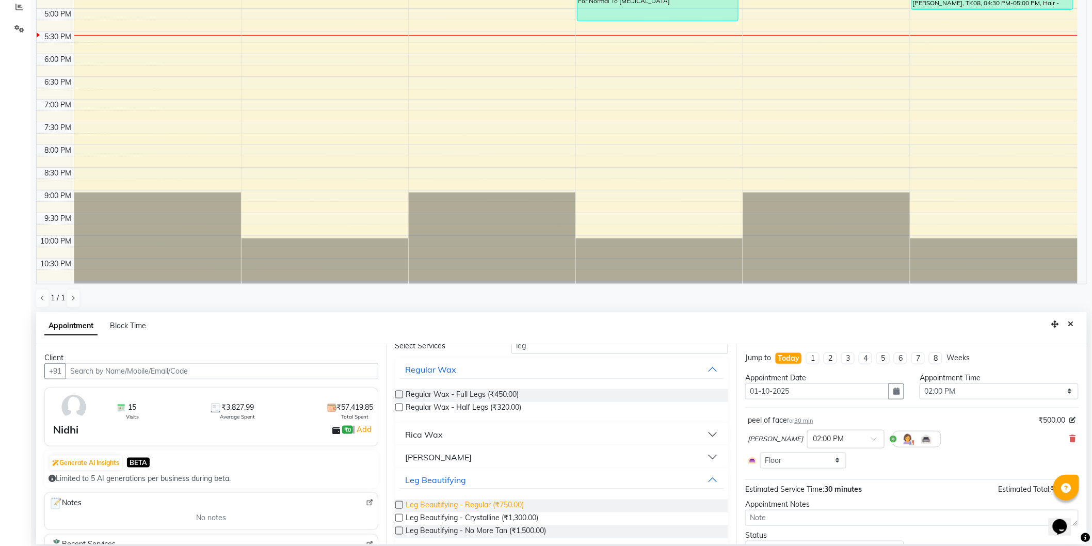
click at [509, 501] on span "Leg Beautifying - Regular (₹750.00)" at bounding box center [465, 505] width 118 height 13
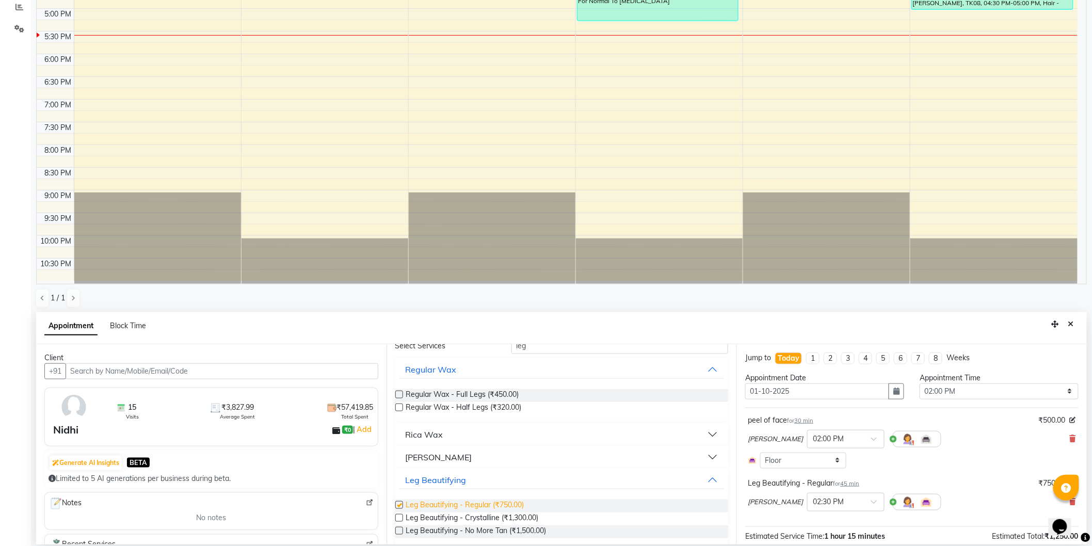
checkbox input "false"
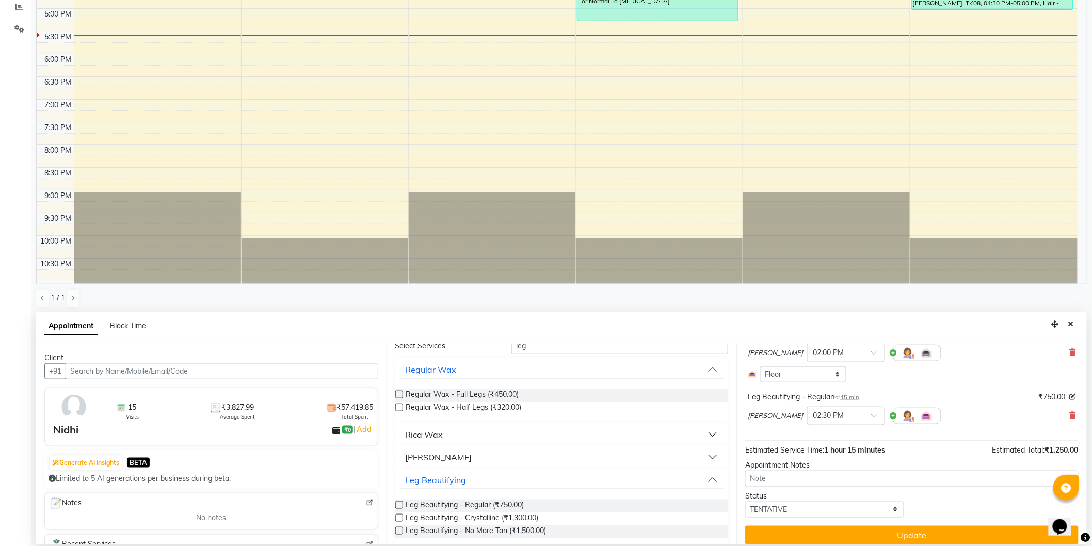
scroll to position [94, 0]
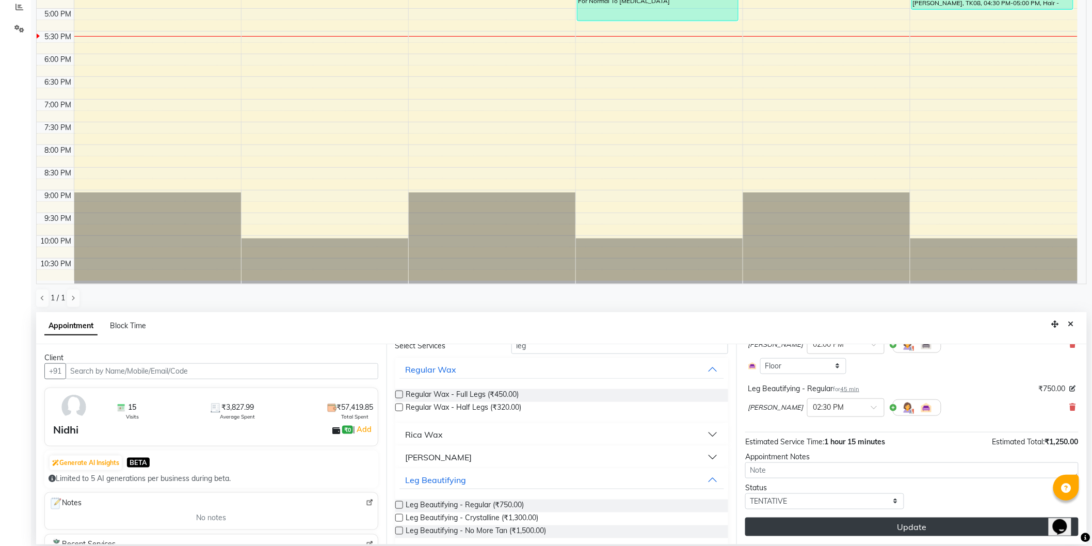
click at [867, 524] on button "Update" at bounding box center [911, 526] width 333 height 19
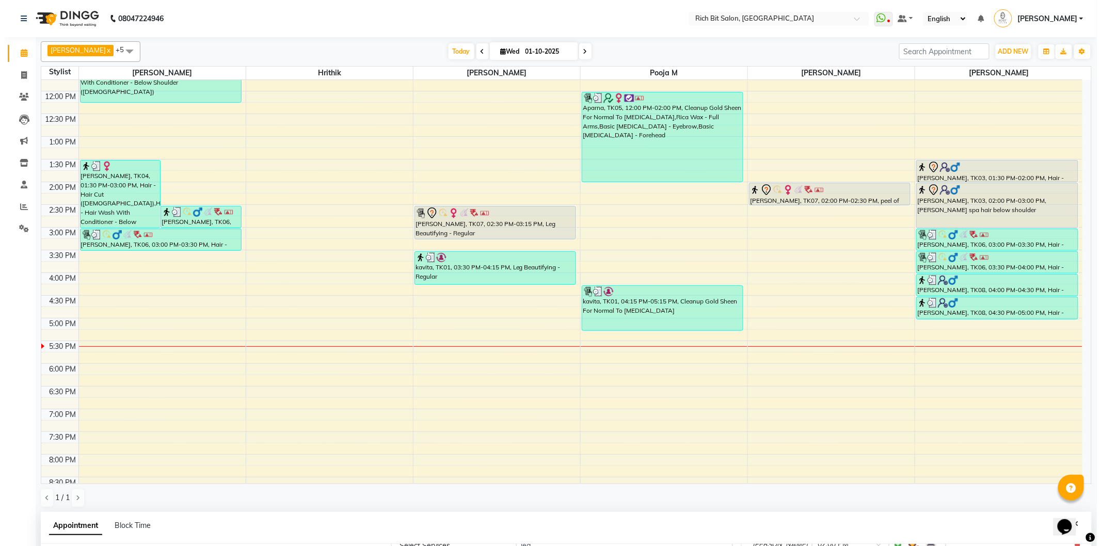
scroll to position [63, 0]
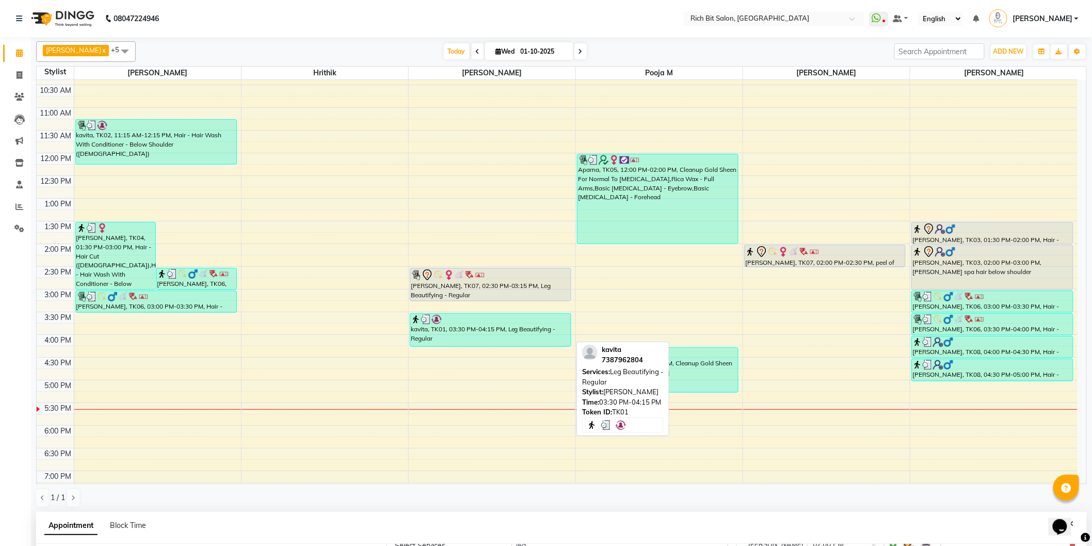
click at [420, 332] on div "kavita, TK01, 03:30 PM-04:15 PM, Leg Beautifying - Regular" at bounding box center [490, 330] width 160 height 33
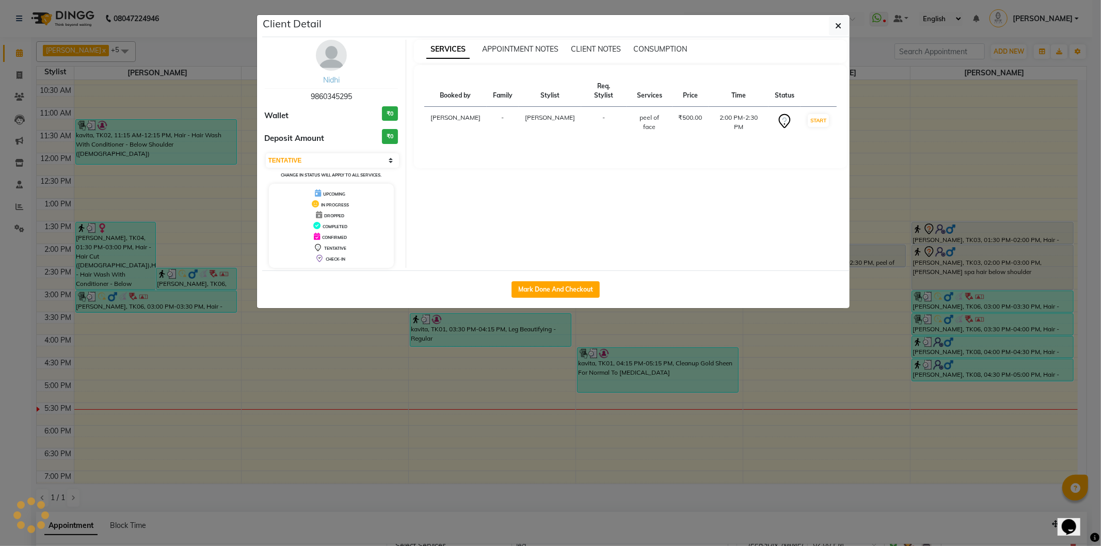
select select "3"
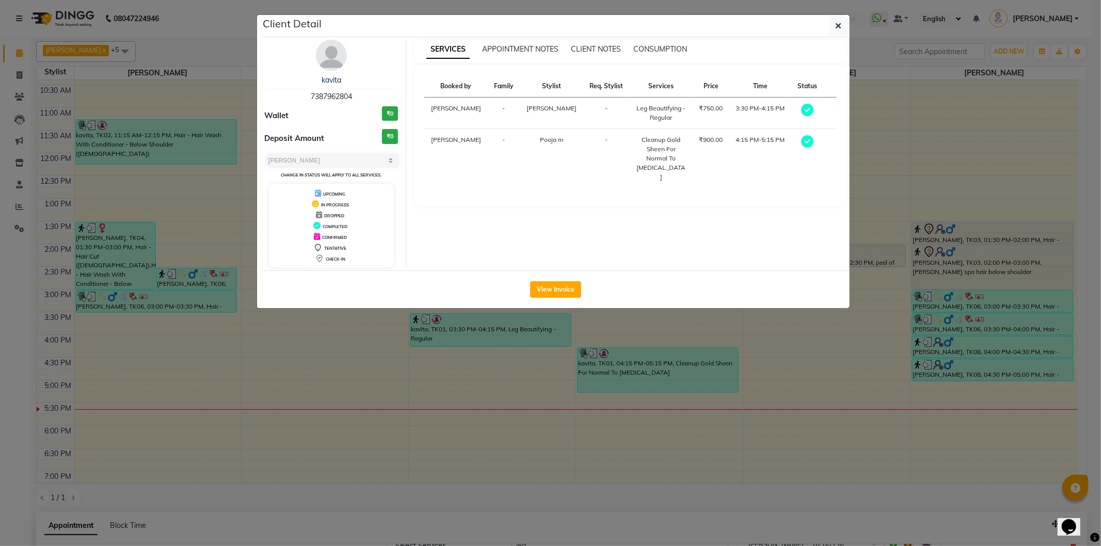
click at [327, 55] on img at bounding box center [331, 55] width 31 height 31
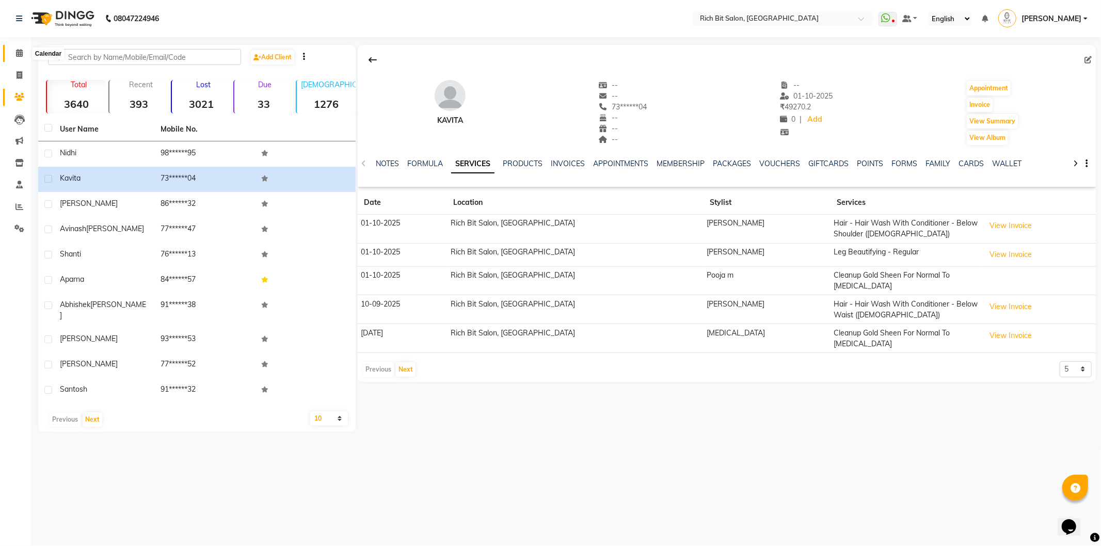
click at [17, 53] on icon at bounding box center [19, 53] width 7 height 8
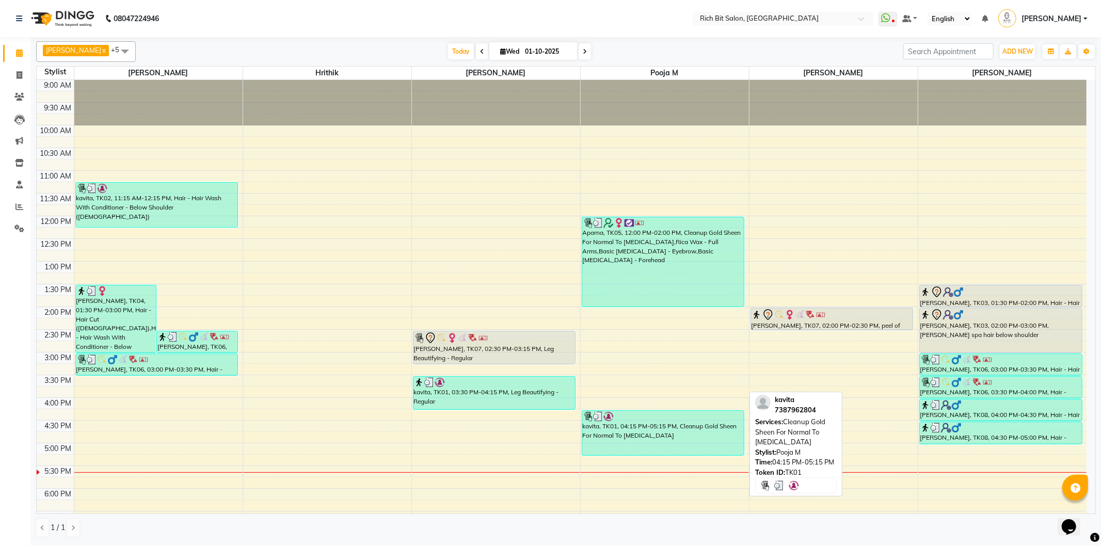
click at [607, 436] on div "kavita, TK01, 04:15 PM-05:15 PM, Cleanup Gold Sheen For Normal To [MEDICAL_DATA]" at bounding box center [663, 433] width 162 height 44
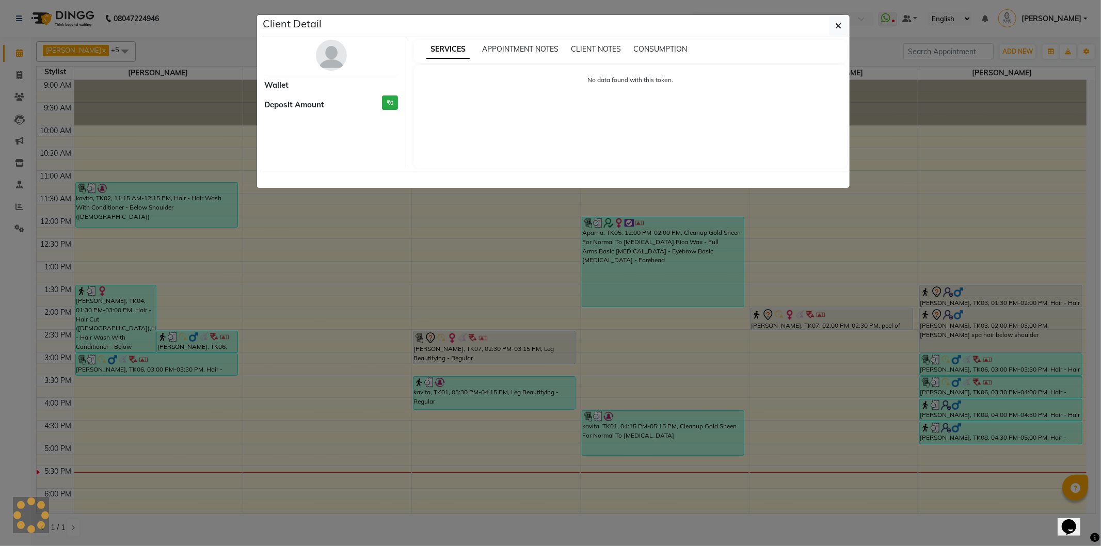
select select "3"
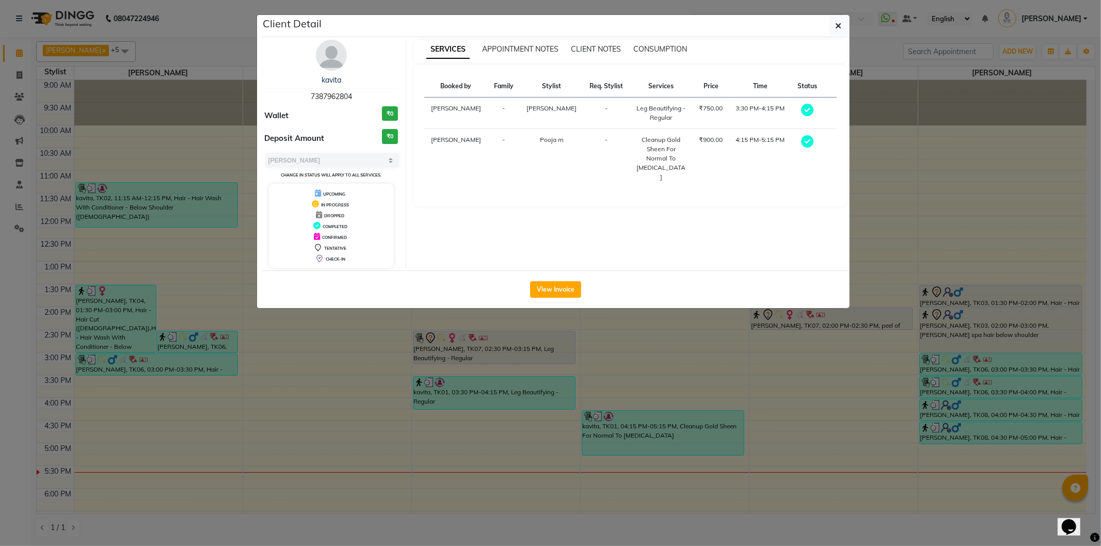
click at [325, 55] on img at bounding box center [331, 55] width 31 height 31
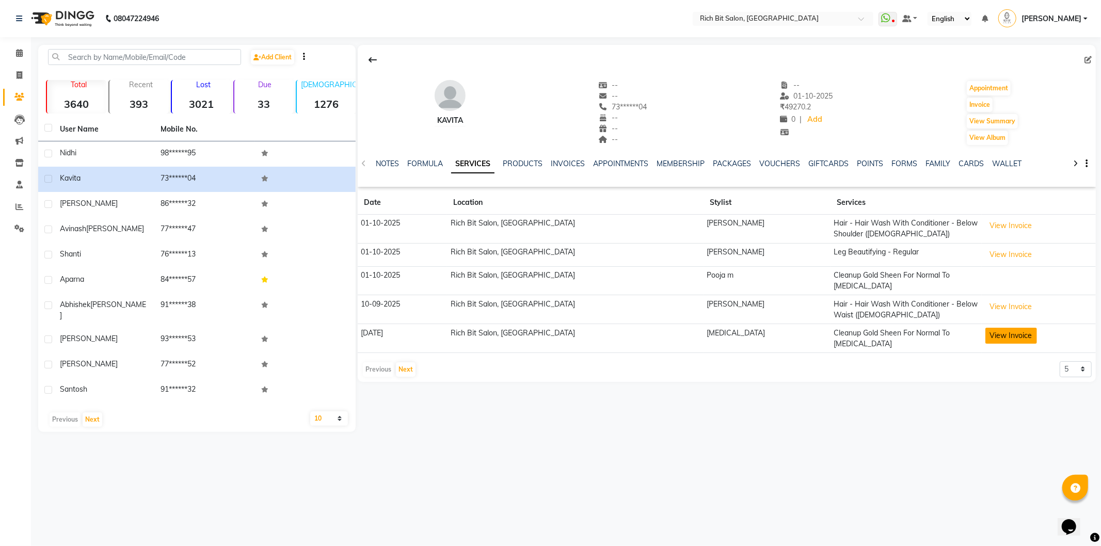
click at [988, 328] on button "View Invoice" at bounding box center [1011, 336] width 52 height 16
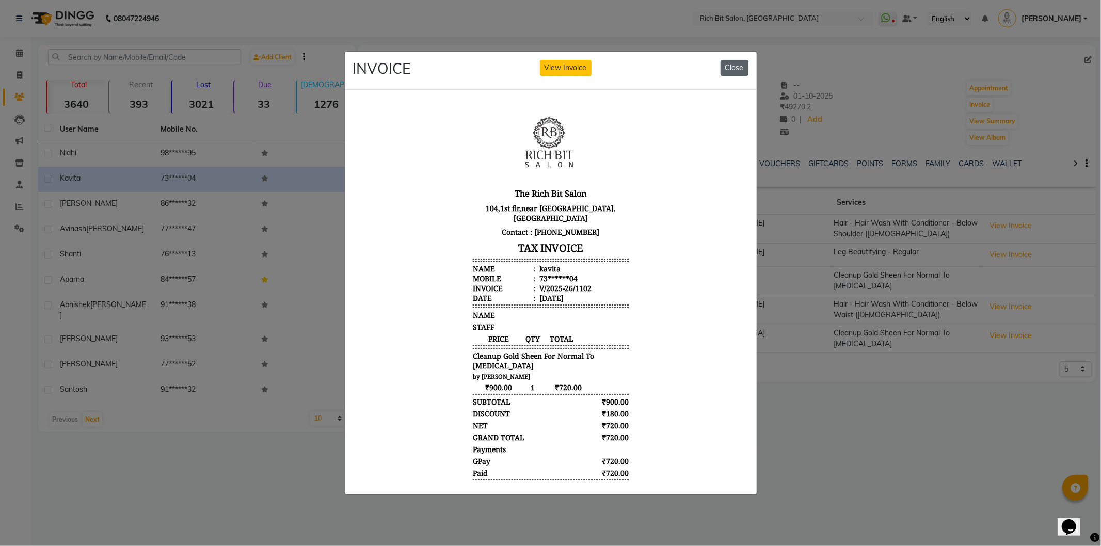
click at [737, 60] on button "Close" at bounding box center [734, 68] width 28 height 16
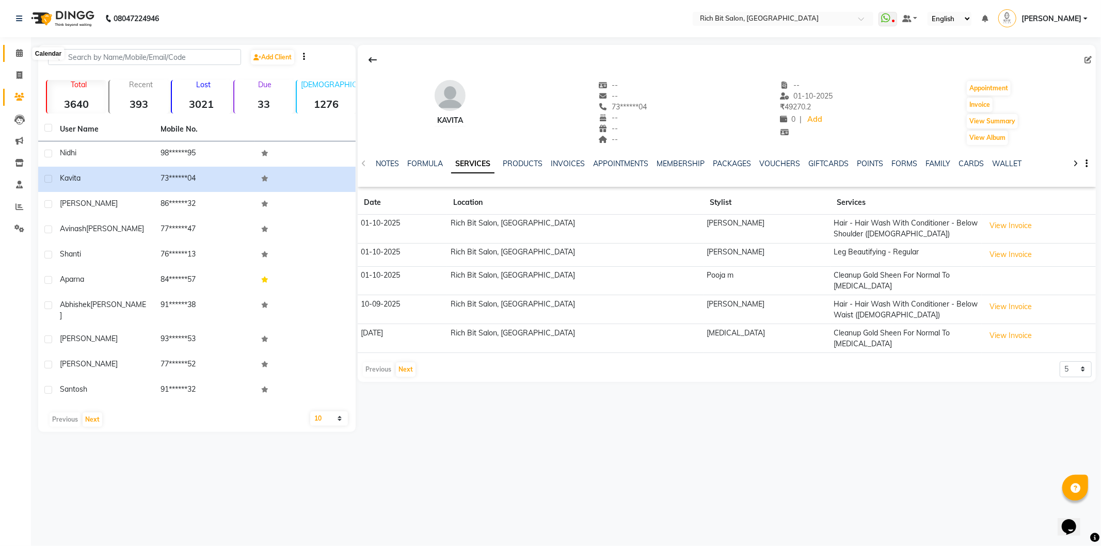
click at [18, 54] on icon at bounding box center [19, 53] width 7 height 8
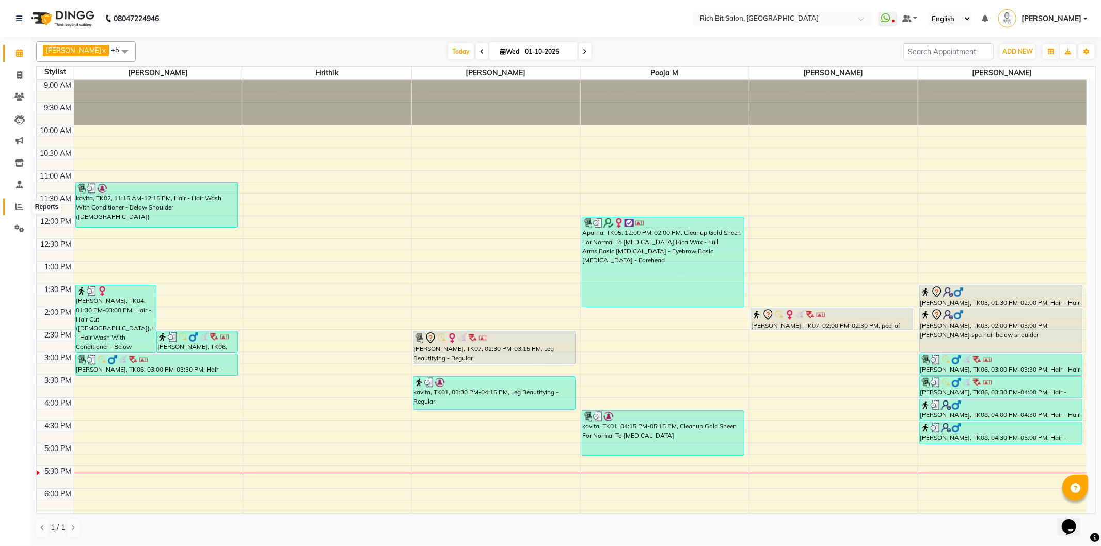
click at [17, 208] on icon at bounding box center [19, 207] width 8 height 8
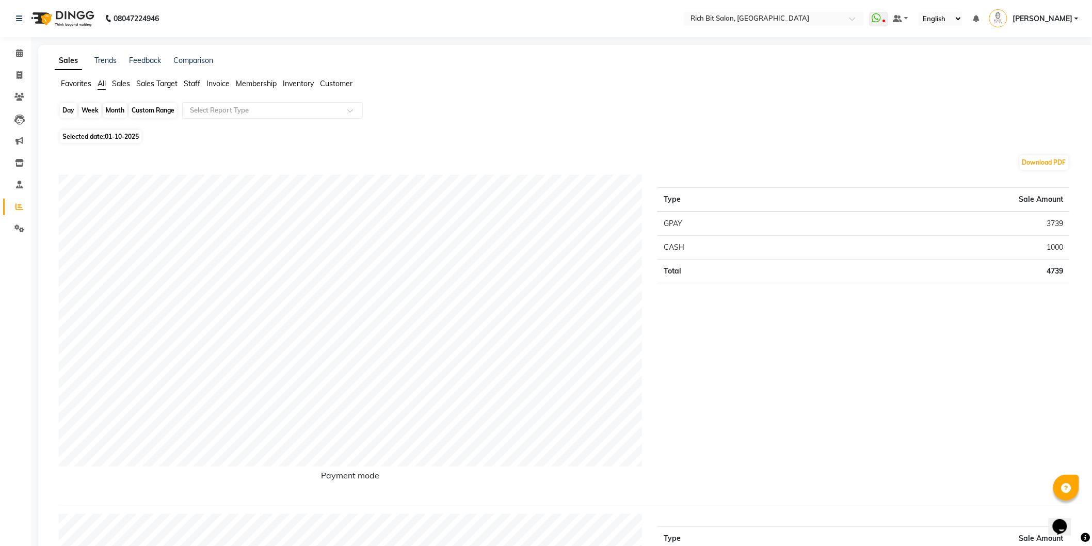
click at [66, 110] on div "Day" at bounding box center [68, 110] width 17 height 14
select select "10"
select select "2025"
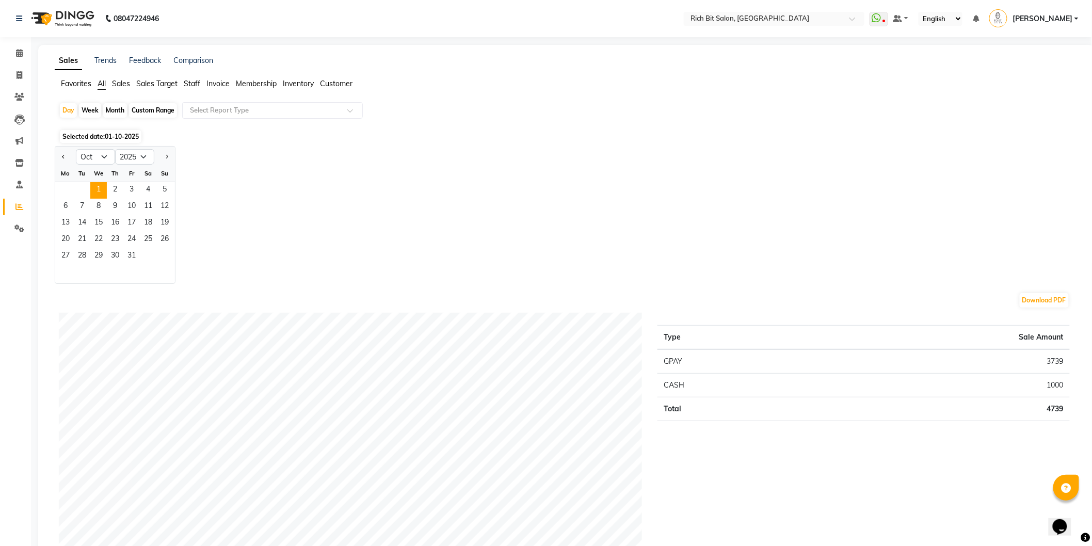
click at [123, 83] on span "Sales" at bounding box center [121, 83] width 18 height 9
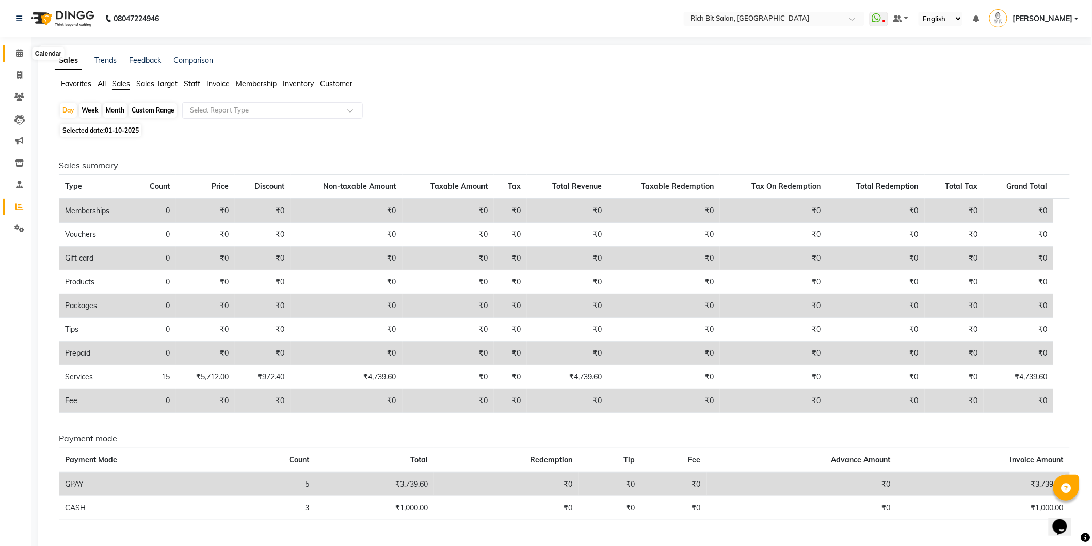
click at [17, 48] on span at bounding box center [19, 53] width 18 height 12
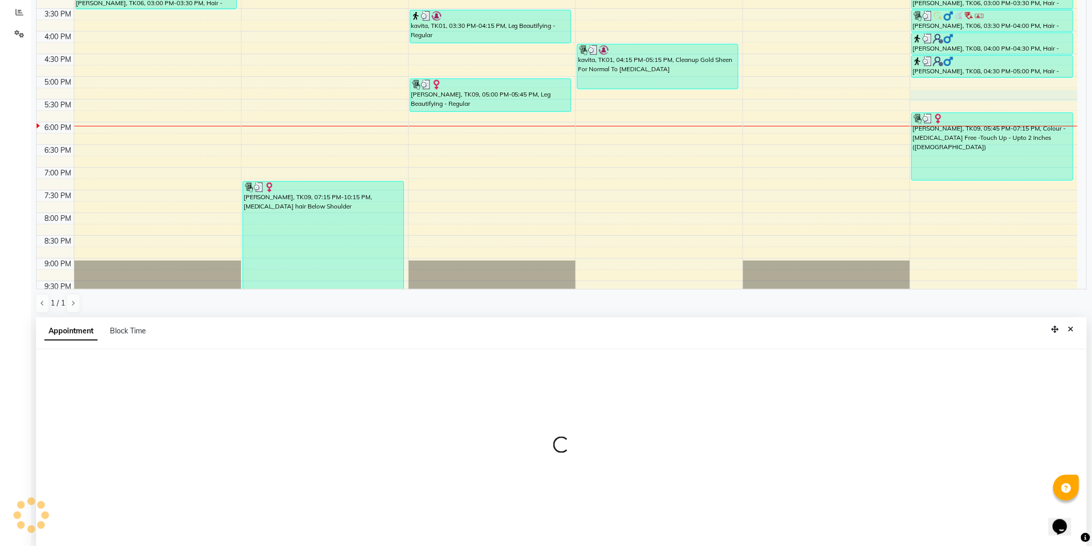
scroll to position [200, 0]
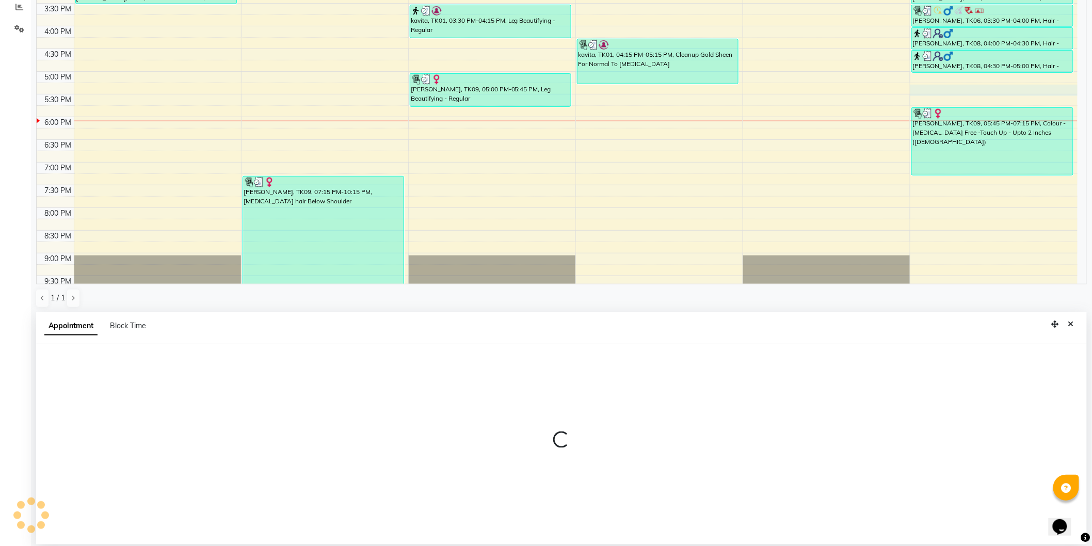
select select "30544"
select select "tentative"
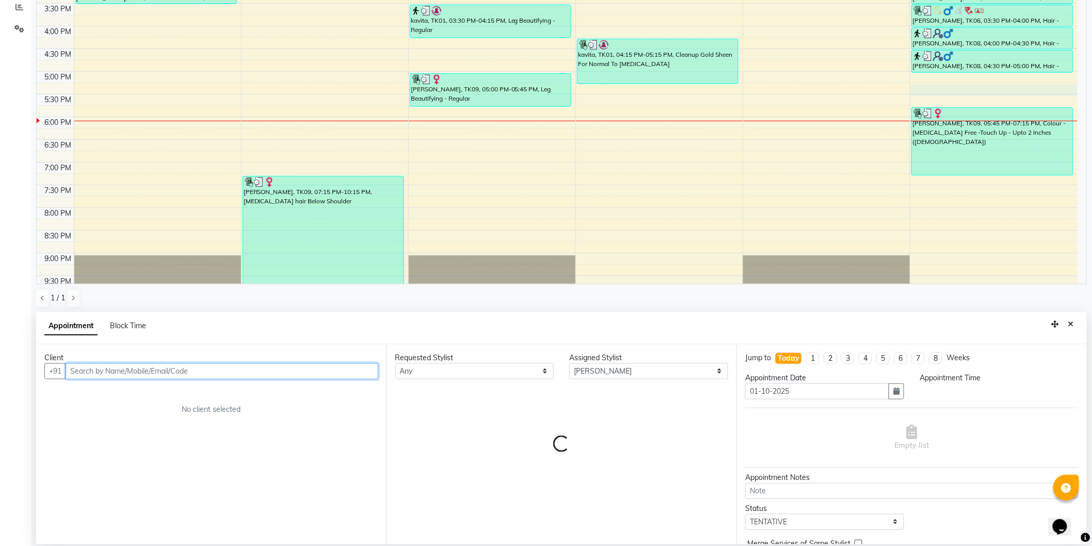
select select "1035"
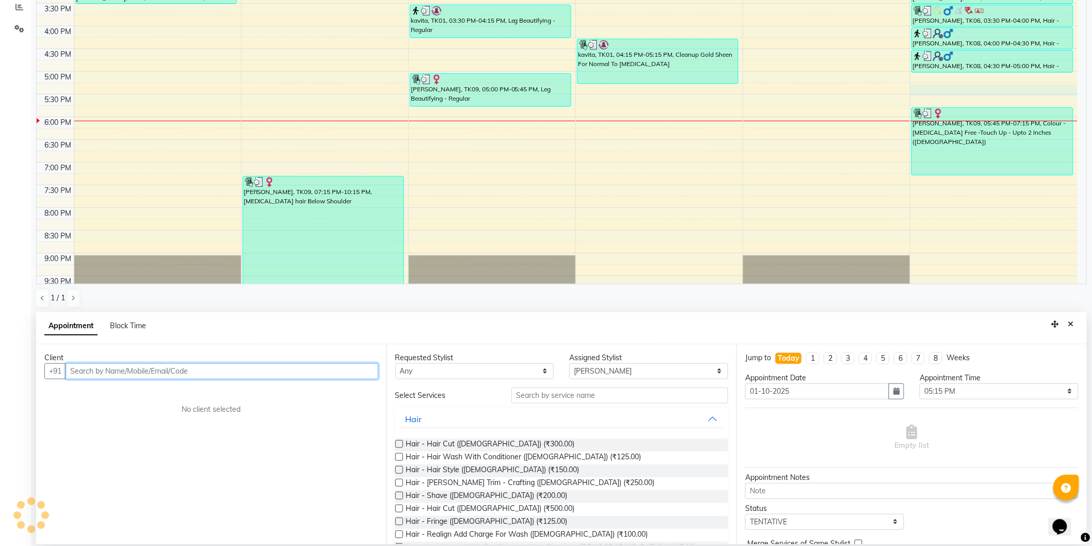
drag, startPoint x: 141, startPoint y: 367, endPoint x: 124, endPoint y: 367, distance: 17.0
click at [131, 367] on input "text" at bounding box center [222, 371] width 313 height 16
type input "9226201026"
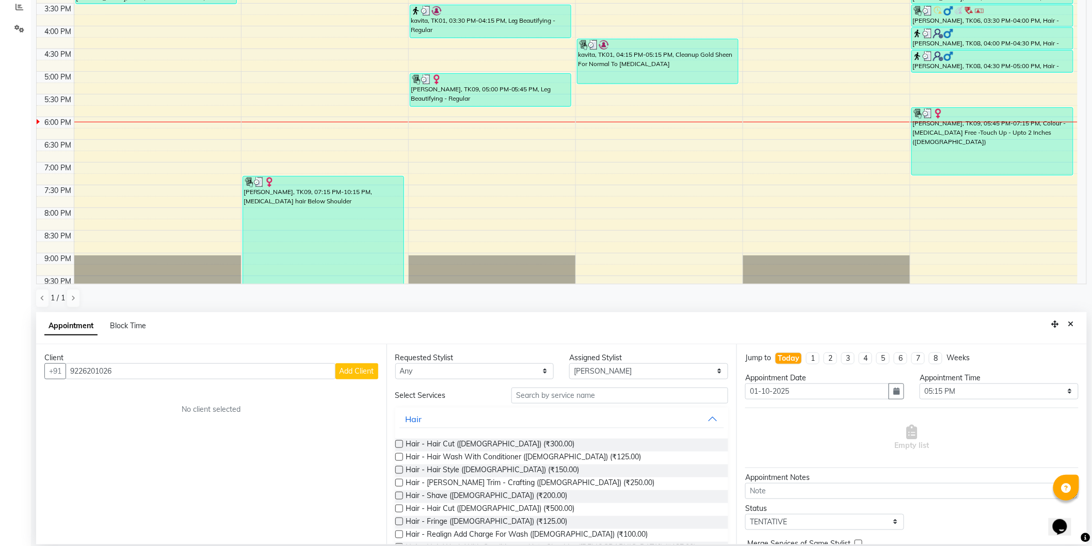
click at [354, 373] on span "Add Client" at bounding box center [356, 370] width 35 height 9
select select "22"
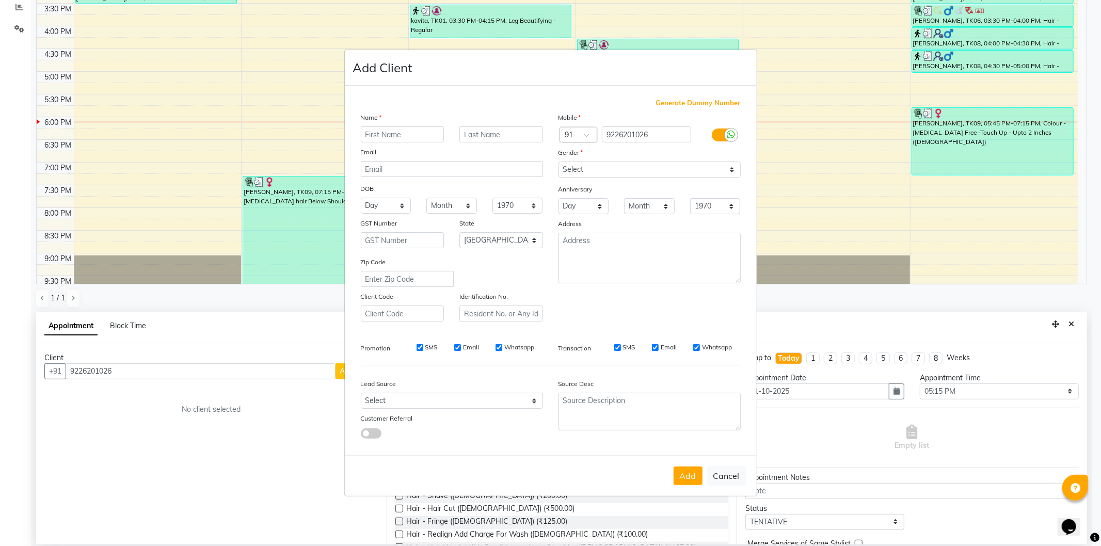
click at [391, 132] on input "text" at bounding box center [403, 134] width 84 height 16
type input "Shaym"
click at [731, 172] on select "Select [DEMOGRAPHIC_DATA] [DEMOGRAPHIC_DATA] Other Prefer Not To Say" at bounding box center [649, 169] width 182 height 16
select select "[DEMOGRAPHIC_DATA]"
click at [558, 161] on select "Select [DEMOGRAPHIC_DATA] [DEMOGRAPHIC_DATA] Other Prefer Not To Say" at bounding box center [649, 169] width 182 height 16
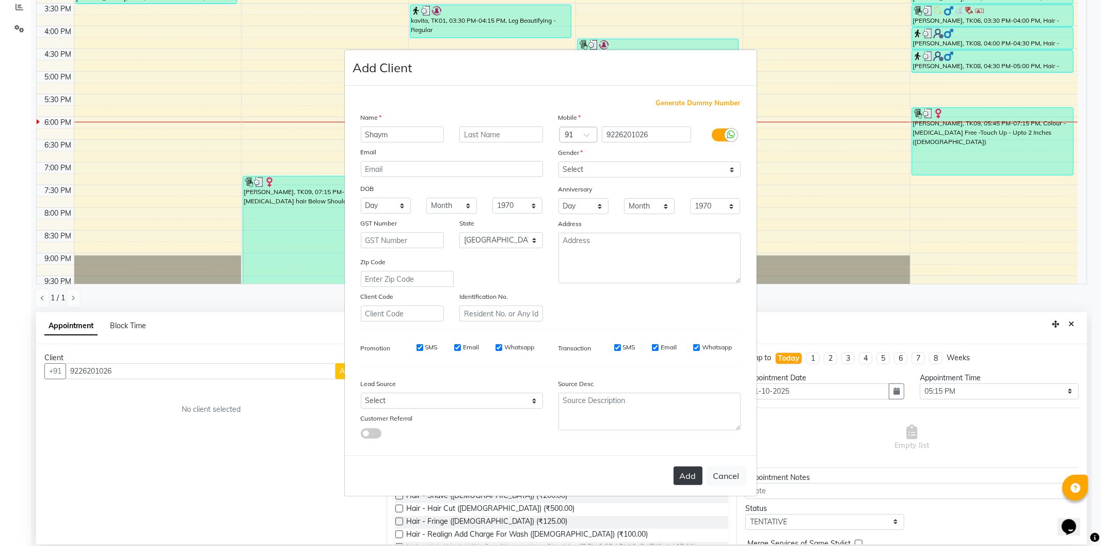
click at [691, 479] on button "Add" at bounding box center [687, 475] width 29 height 19
type input "92******26"
select select
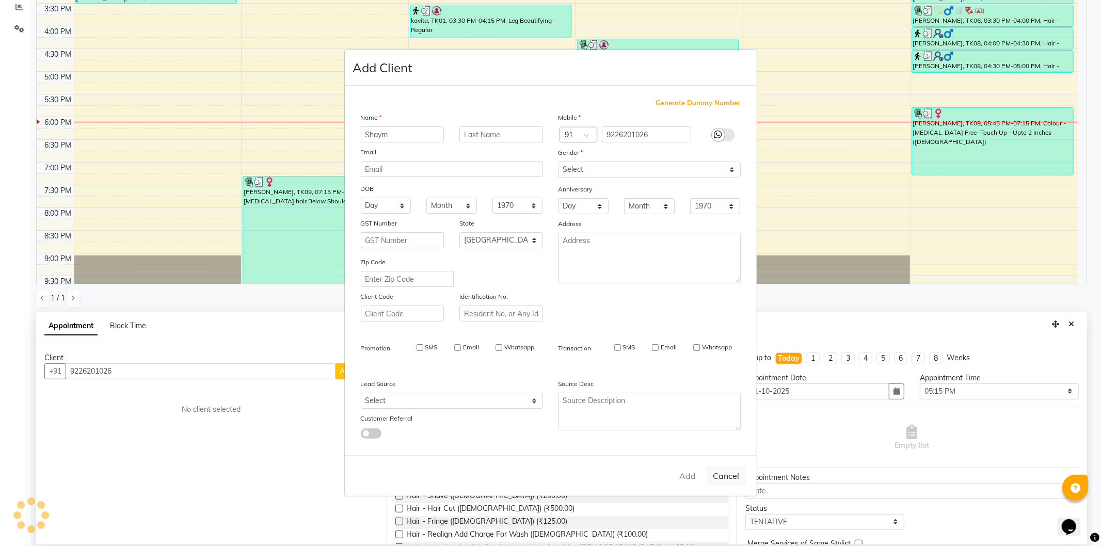
select select "null"
select select
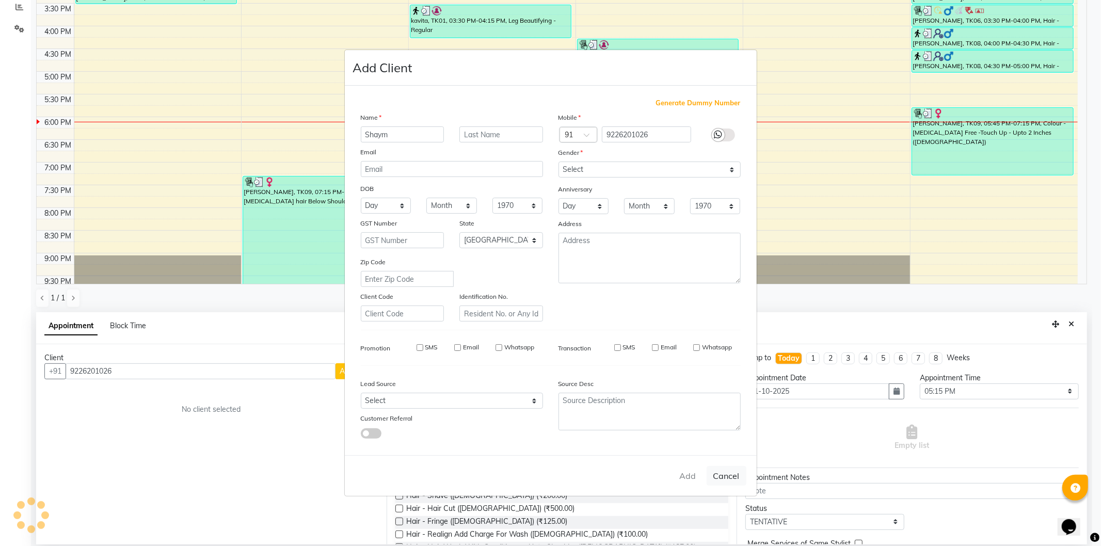
checkbox input "false"
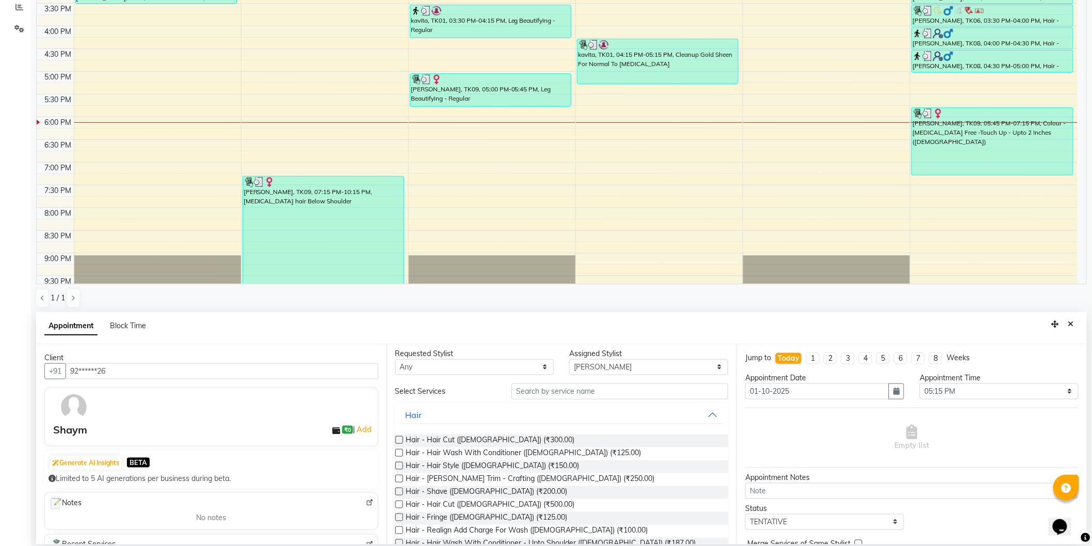
scroll to position [0, 0]
click at [399, 445] on label at bounding box center [399, 444] width 8 height 8
click at [399, 445] on input "checkbox" at bounding box center [398, 445] width 7 height 7
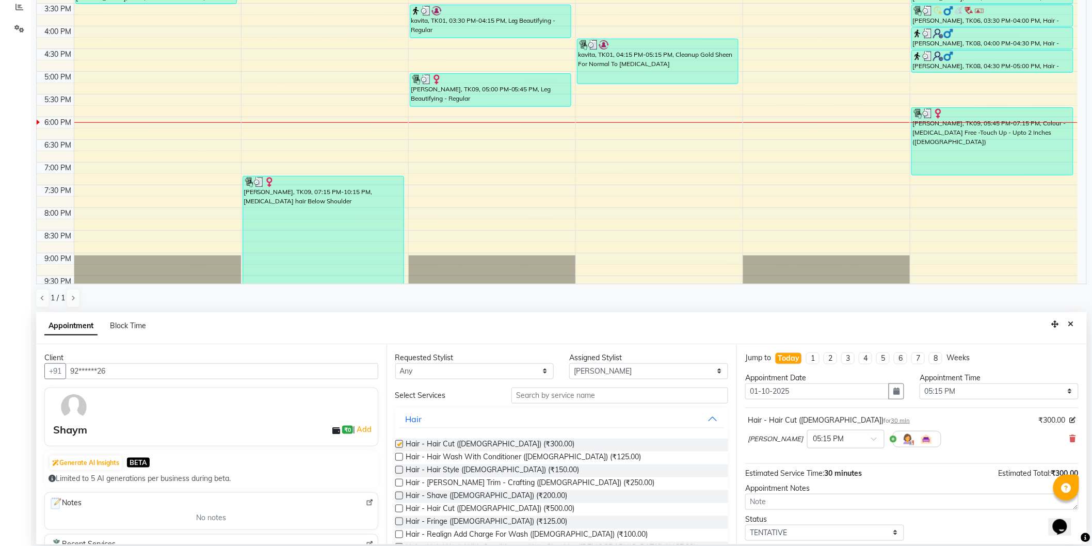
checkbox input "false"
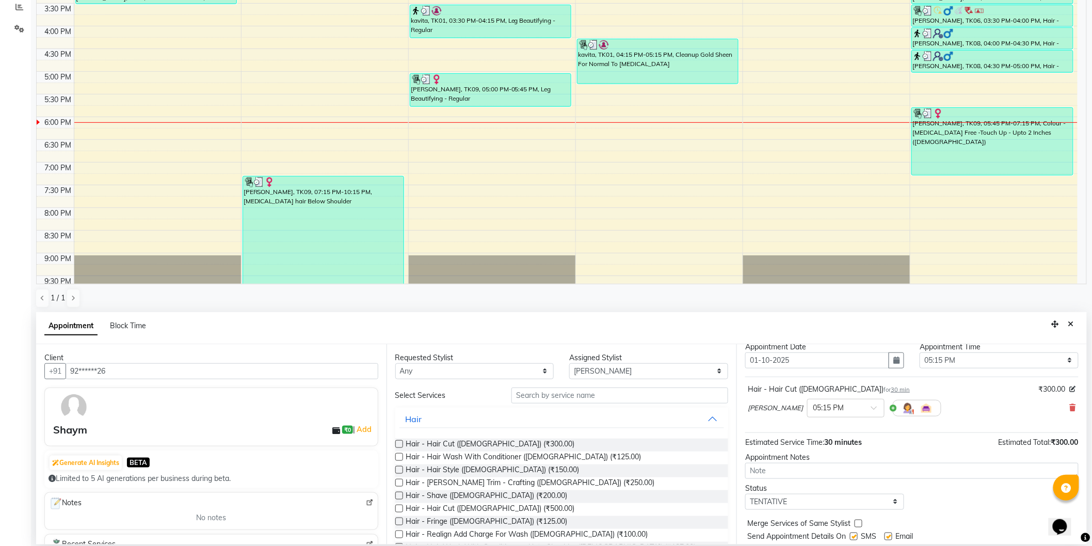
scroll to position [61, 0]
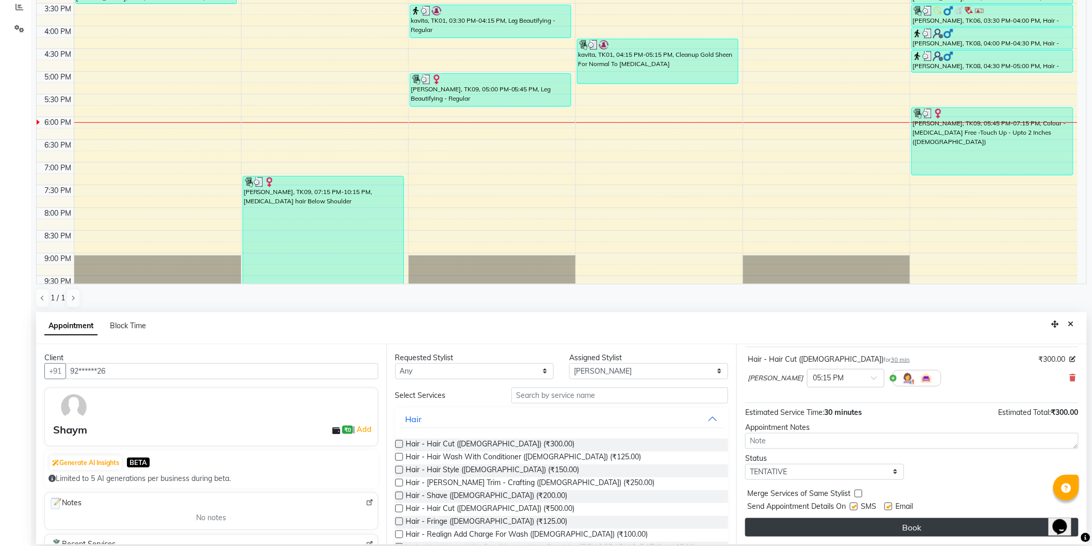
click at [887, 518] on button "Book" at bounding box center [911, 527] width 333 height 19
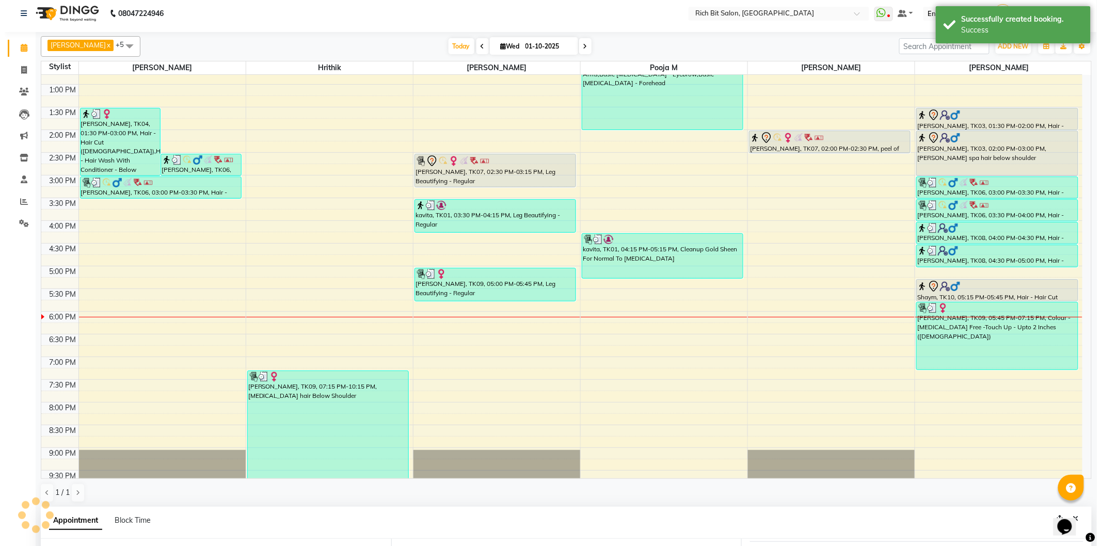
scroll to position [0, 0]
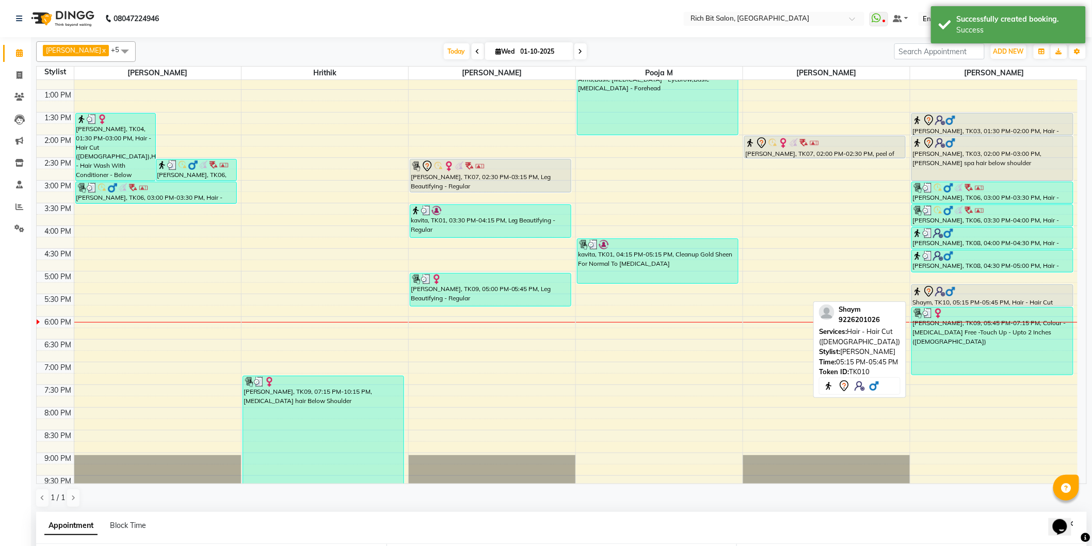
click at [964, 297] on div "Shaym, TK10, 05:15 PM-05:45 PM, Hair - Hair Cut (Male)" at bounding box center [992, 295] width 161 height 21
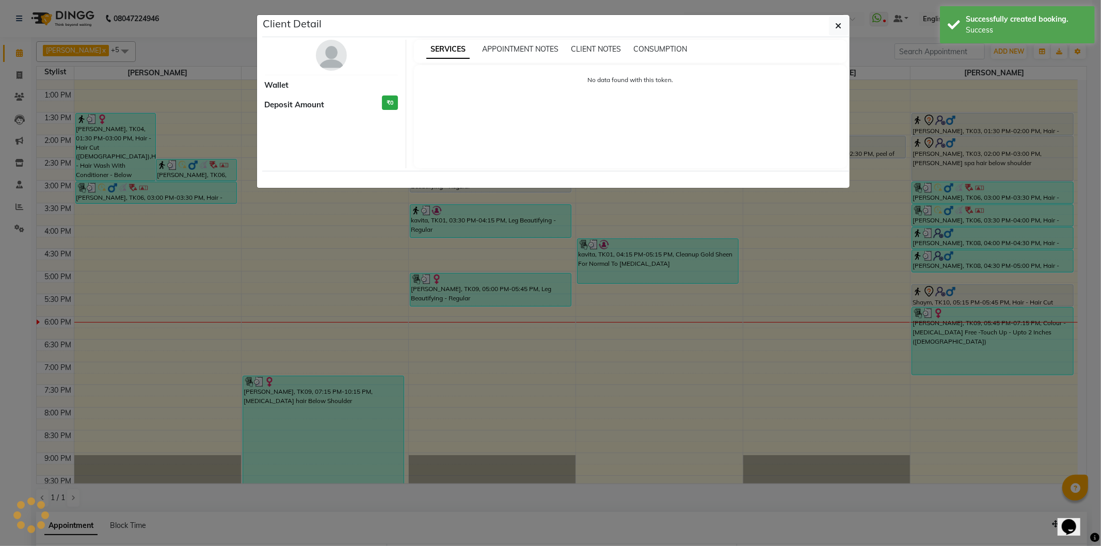
select select "7"
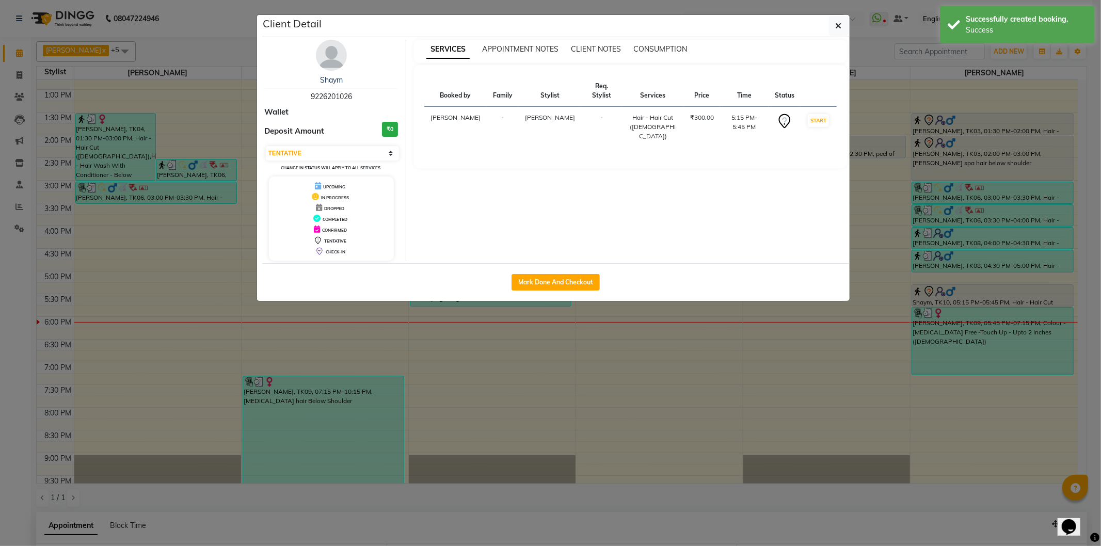
click at [568, 274] on button "Mark Done And Checkout" at bounding box center [555, 282] width 88 height 17
select select "609"
select select "service"
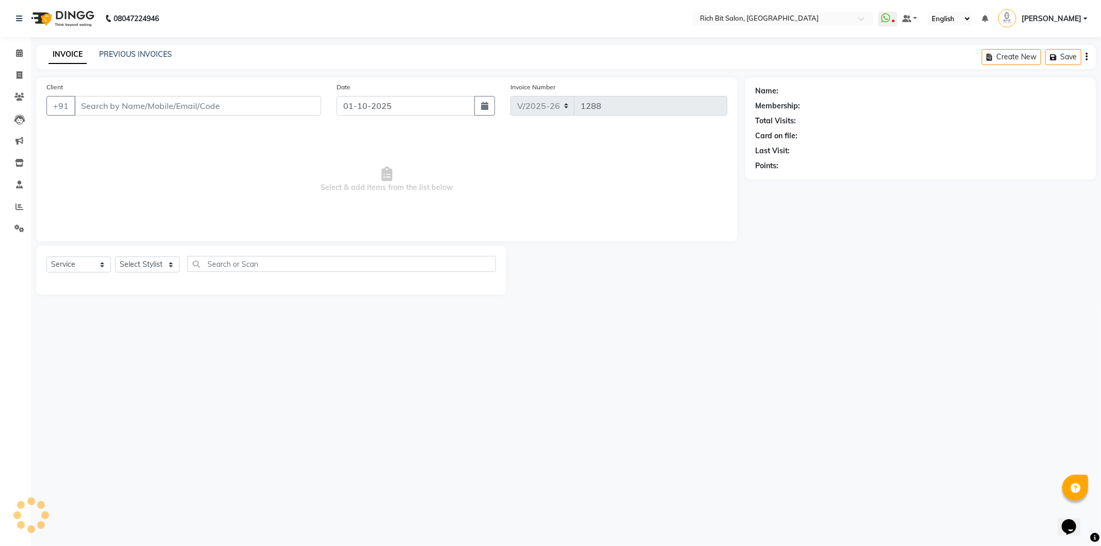
type input "92******26"
select select "30544"
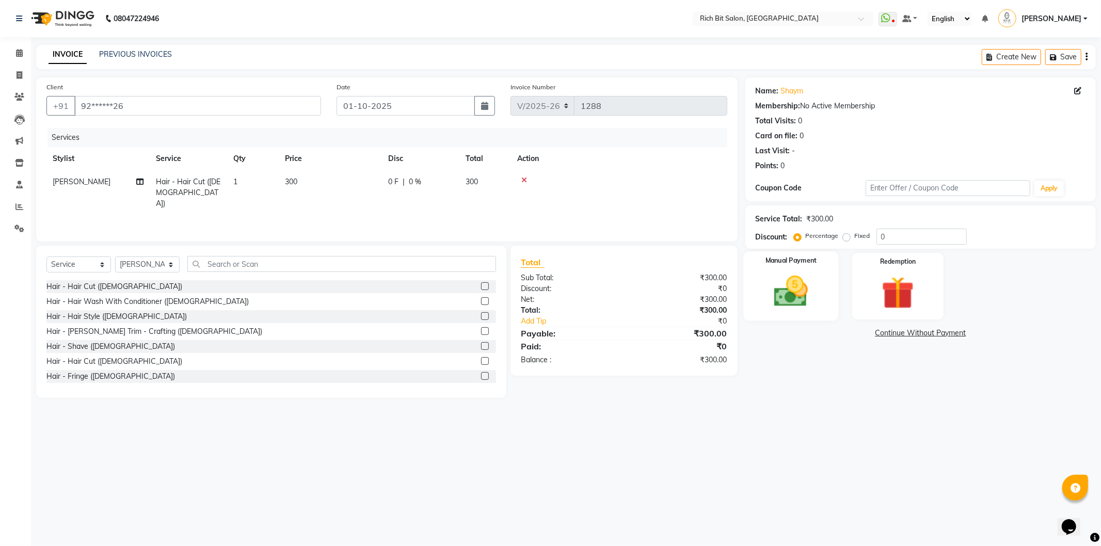
click at [822, 300] on div "Manual Payment" at bounding box center [790, 285] width 95 height 69
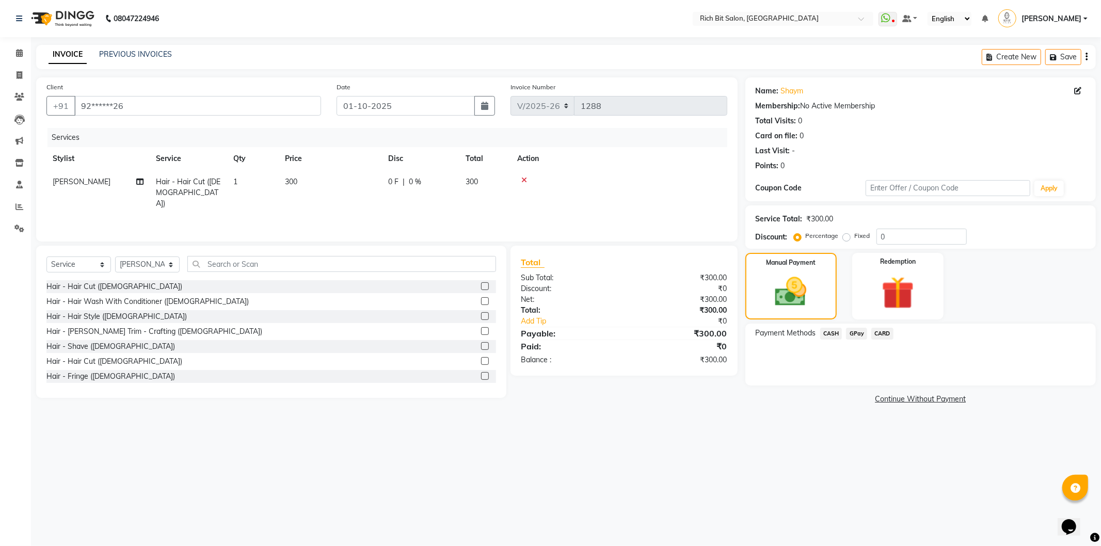
click at [858, 333] on span "GPay" at bounding box center [856, 334] width 21 height 12
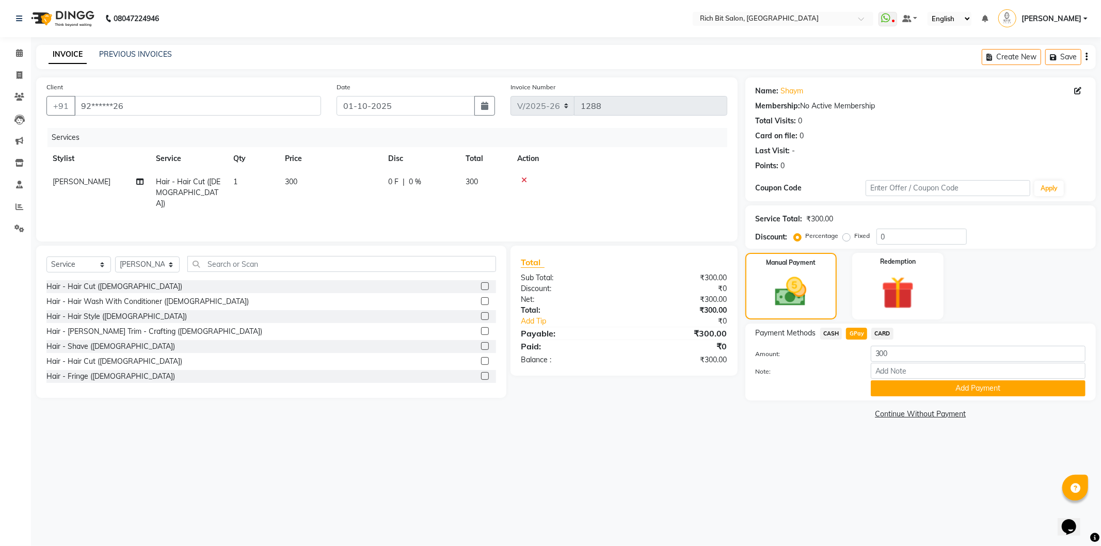
click at [805, 449] on div "08047224946 Select Location × Rich Bit Salon, Hinjewadi WhatsApp Status ✕ Statu…" at bounding box center [550, 273] width 1101 height 546
click at [828, 336] on span "CASH" at bounding box center [831, 334] width 22 height 12
click at [955, 393] on button "Add Payment" at bounding box center [977, 388] width 215 height 16
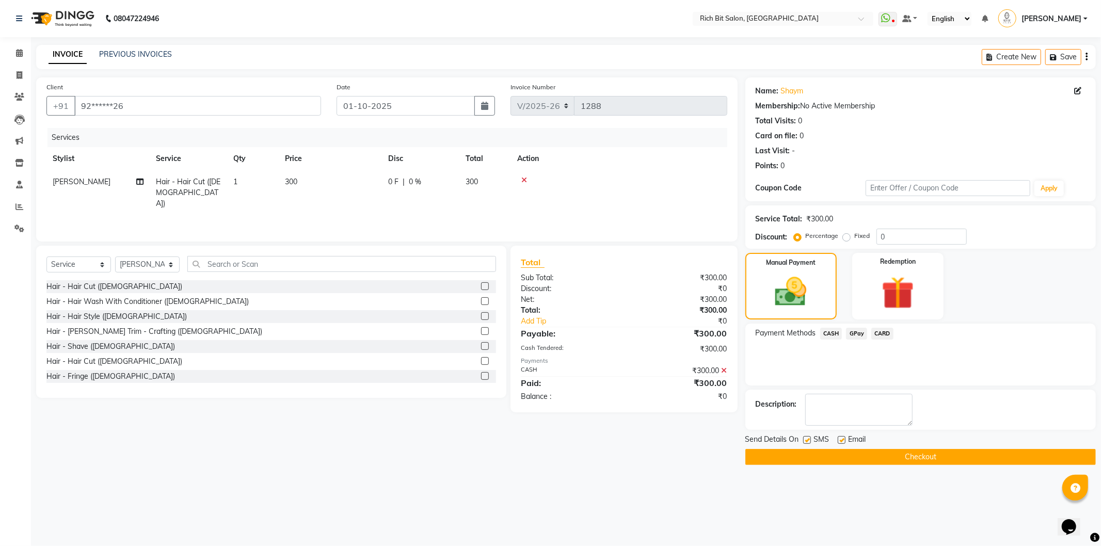
click at [945, 455] on button "Checkout" at bounding box center [920, 457] width 350 height 16
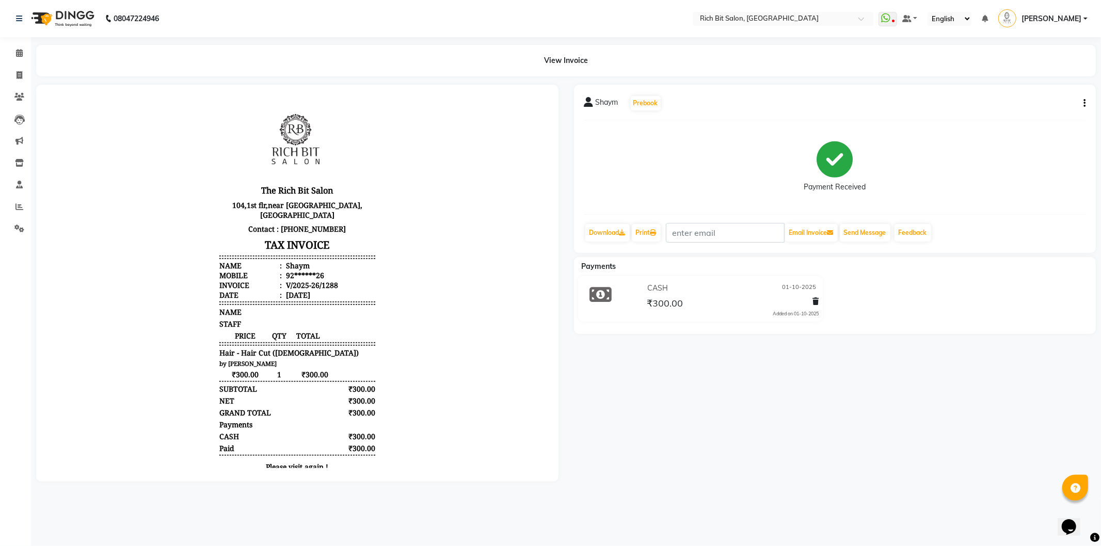
click at [35, 23] on img at bounding box center [61, 18] width 71 height 29
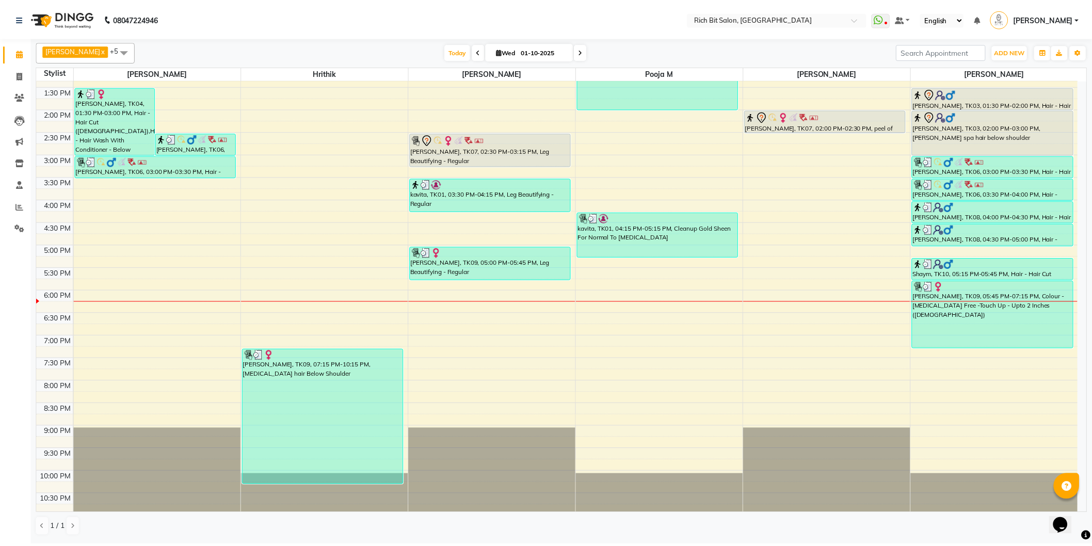
scroll to position [204, 0]
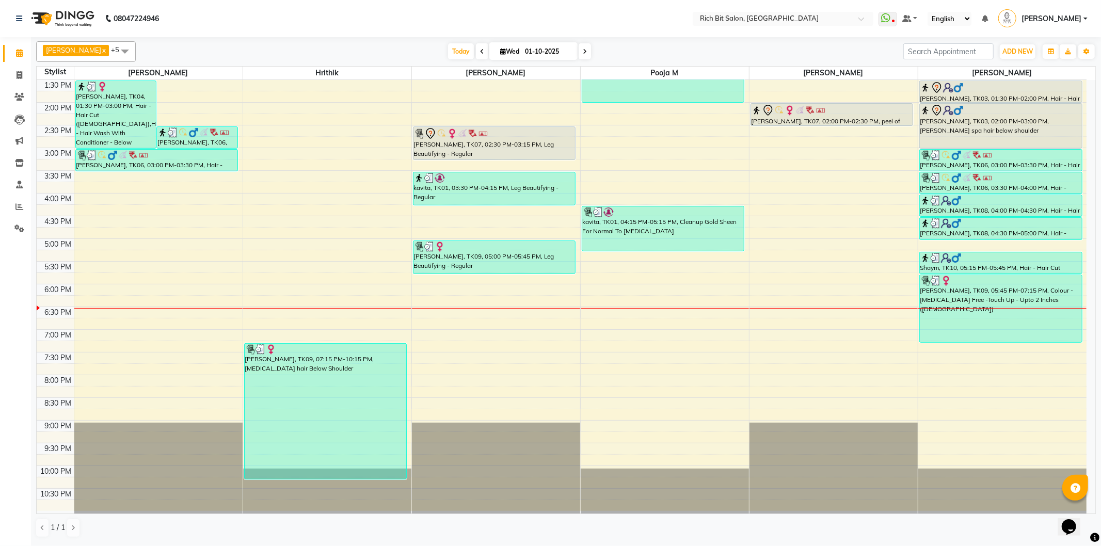
click at [1082, 308] on div at bounding box center [1002, 308] width 169 height 1
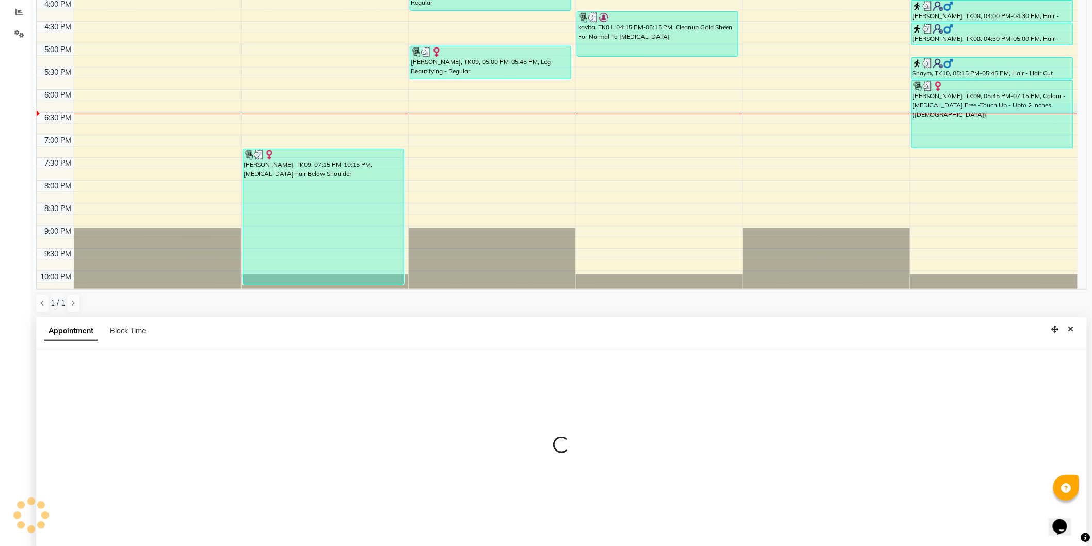
scroll to position [200, 0]
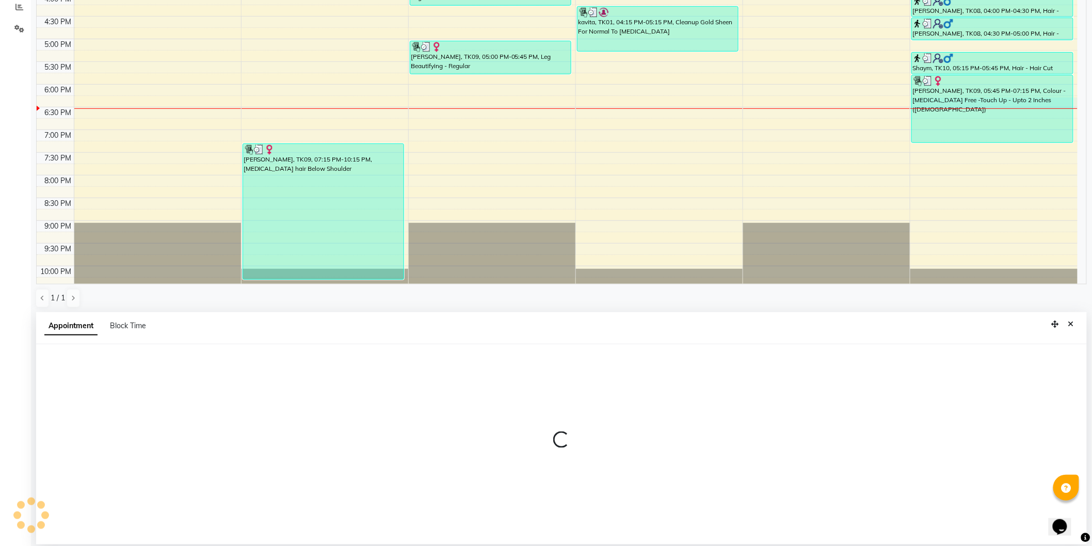
select select "30544"
select select "1095"
select select "tentative"
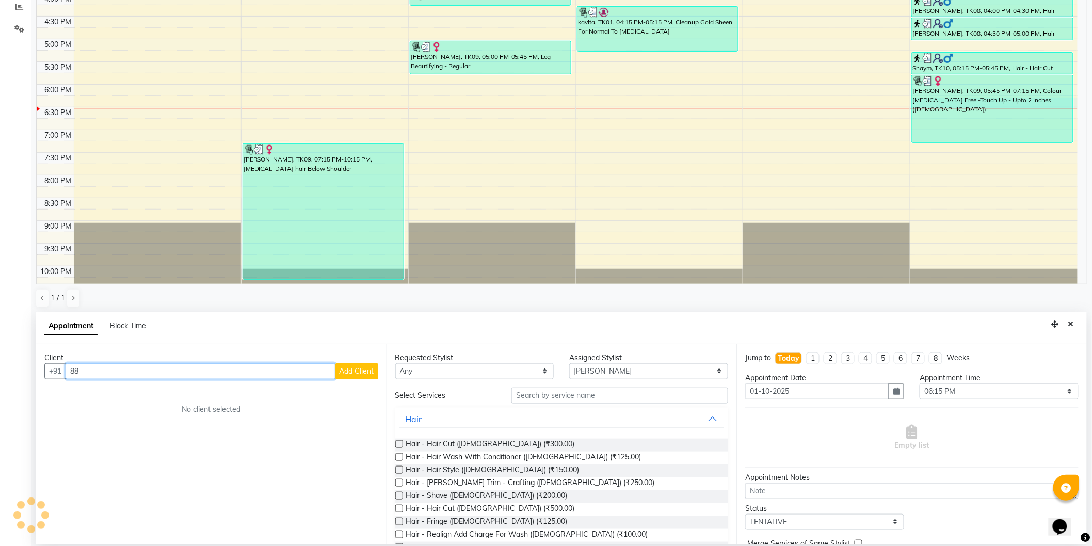
type input "8"
click at [101, 390] on span "Akash" at bounding box center [91, 393] width 24 height 10
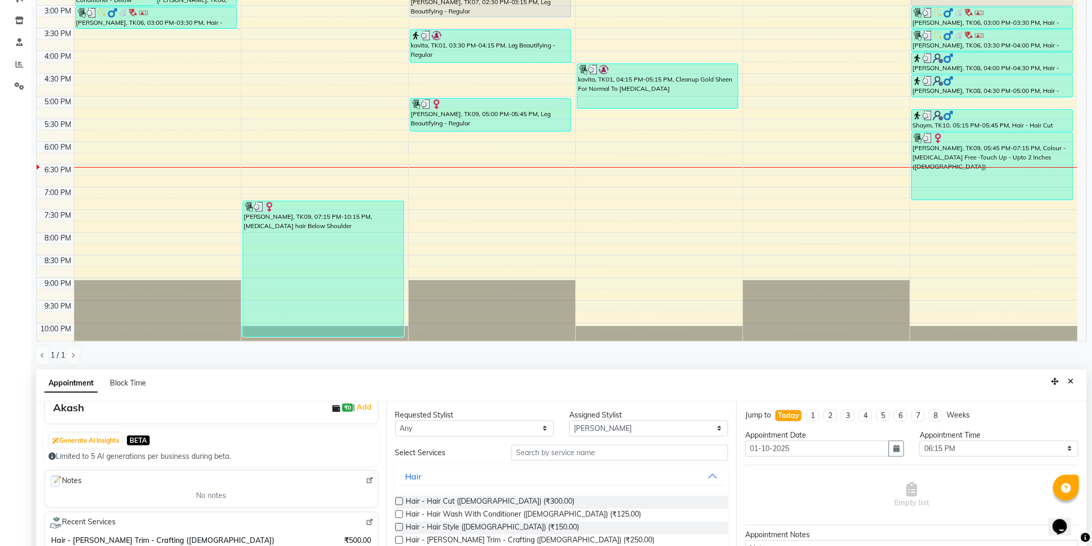
scroll to position [115, 0]
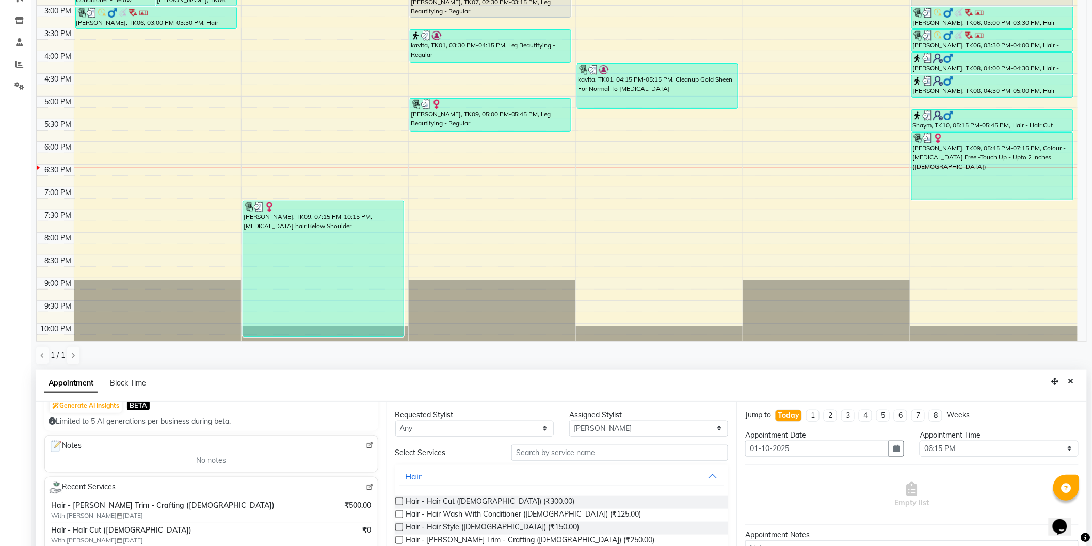
type input "88******76"
click at [528, 450] on input "text" at bounding box center [619, 453] width 217 height 16
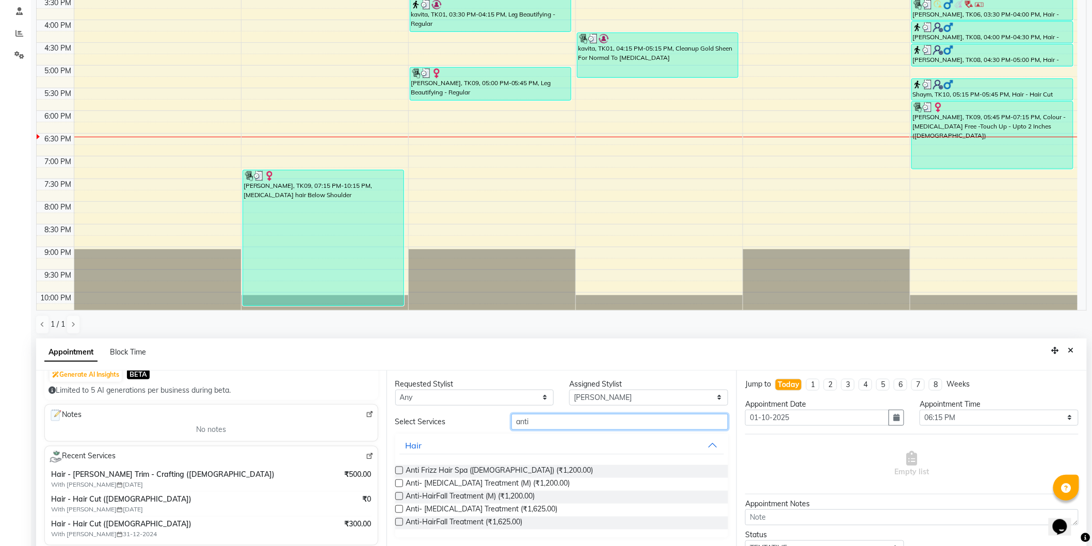
scroll to position [200, 0]
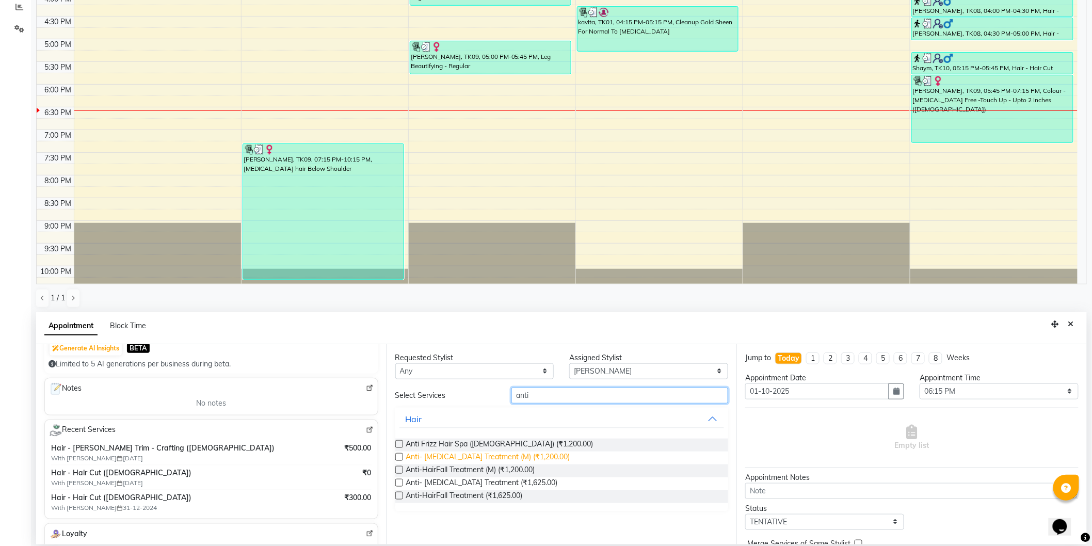
type input "anti"
click at [459, 458] on span "Anti- [MEDICAL_DATA] Treatment (M) (₹1,200.00)" at bounding box center [488, 457] width 164 height 13
checkbox input "false"
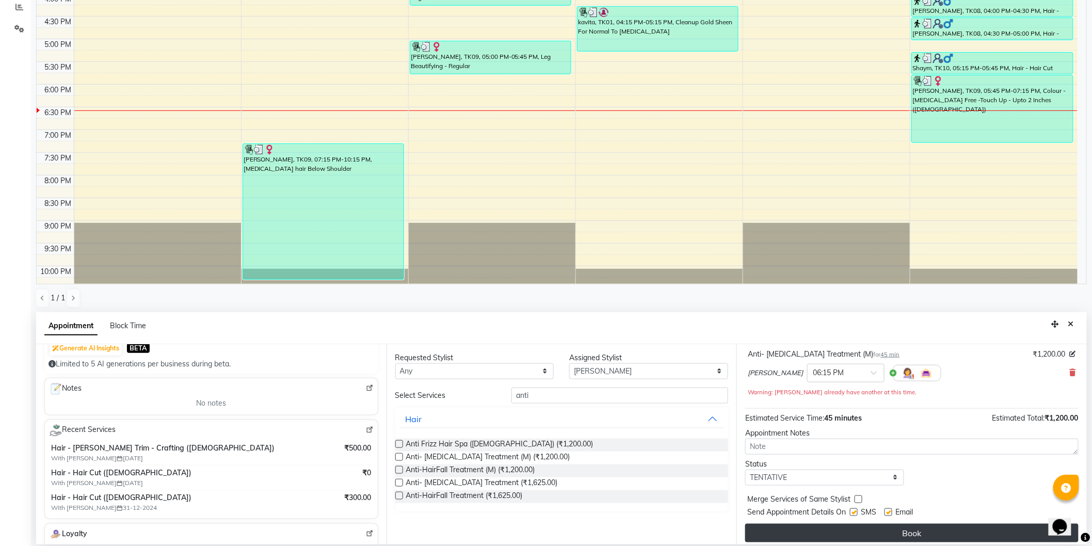
scroll to position [72, 0]
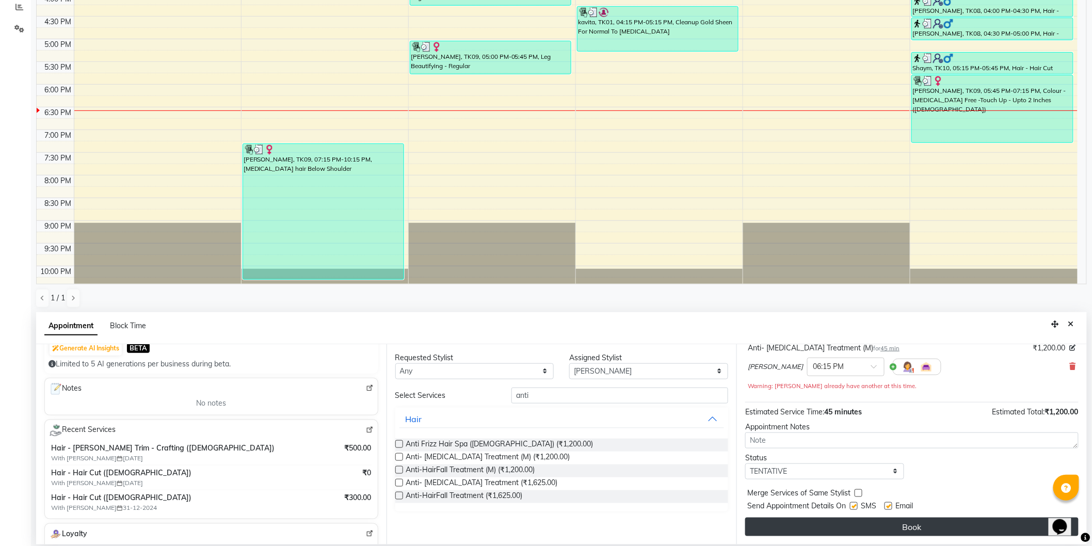
click at [869, 525] on button "Book" at bounding box center [911, 526] width 333 height 19
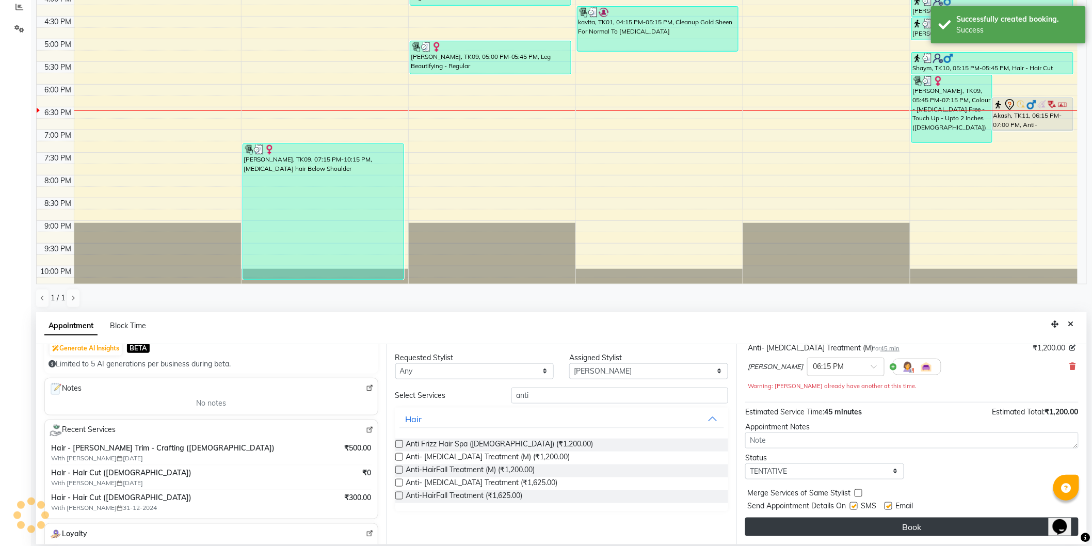
scroll to position [0, 0]
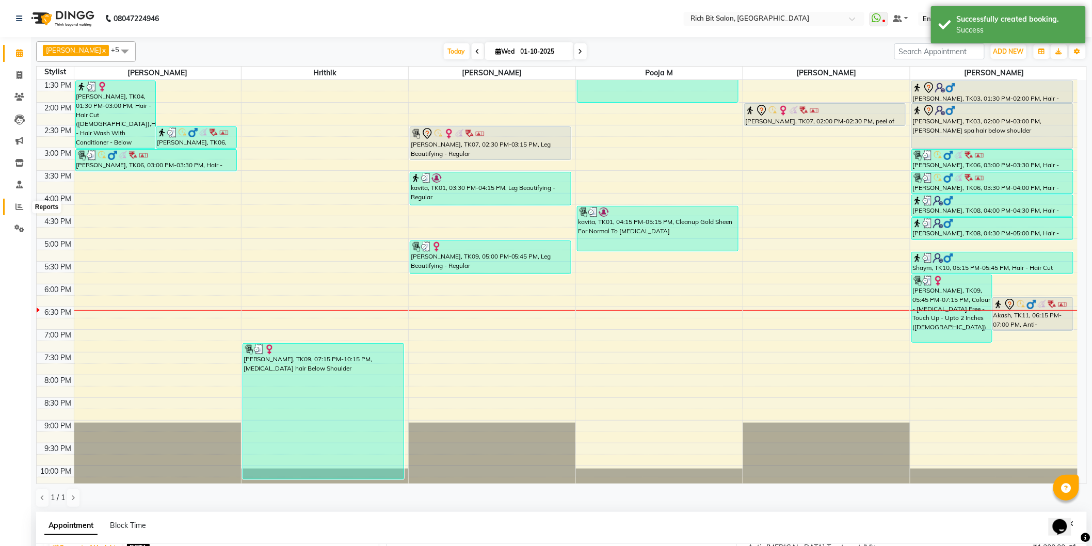
click at [19, 212] on span at bounding box center [19, 207] width 18 height 12
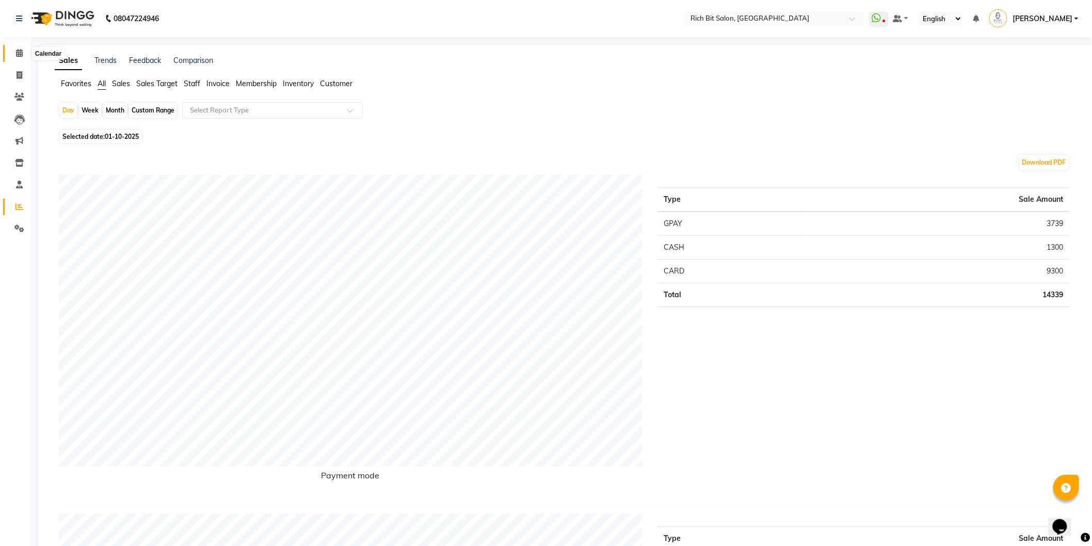
click at [16, 55] on icon at bounding box center [19, 53] width 7 height 8
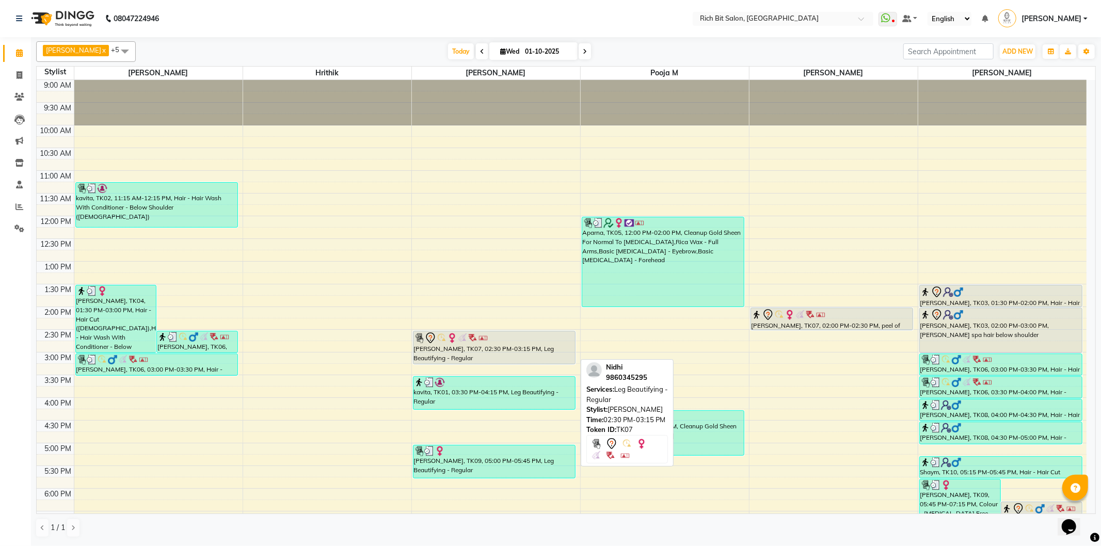
click at [461, 341] on img at bounding box center [462, 338] width 10 height 10
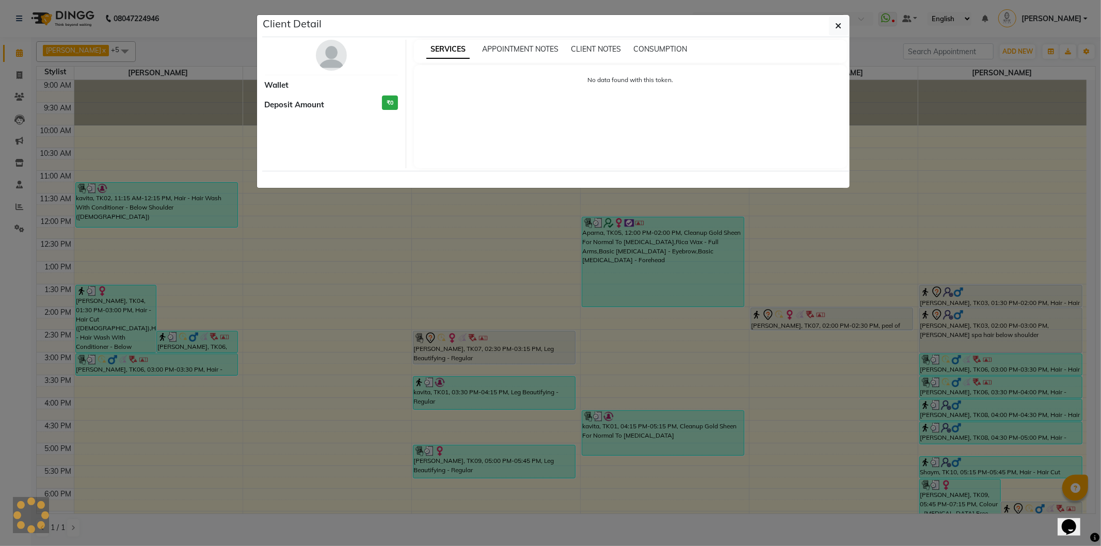
select select "7"
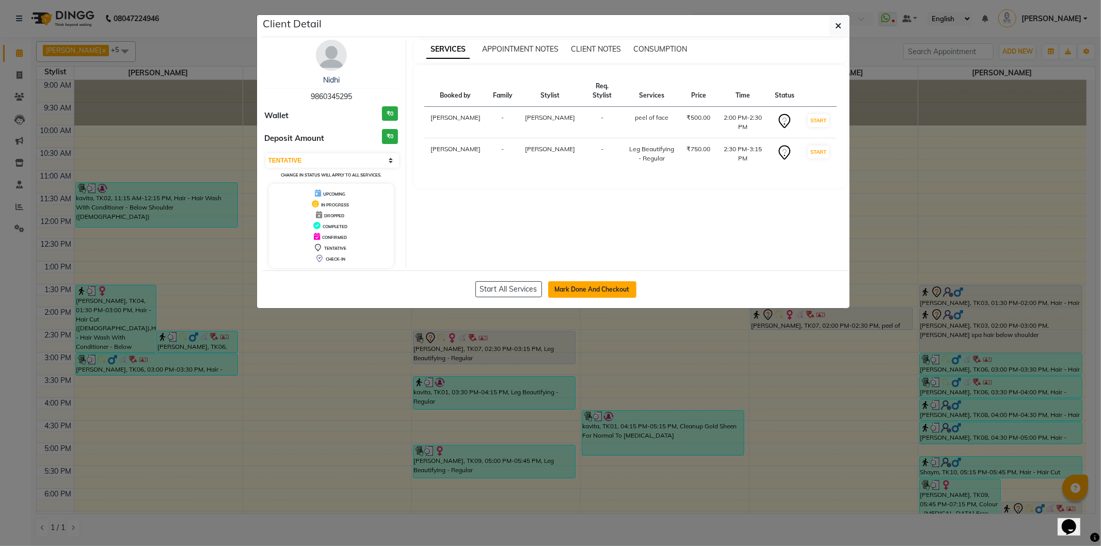
click at [580, 286] on button "Mark Done And Checkout" at bounding box center [592, 289] width 88 height 17
select select "service"
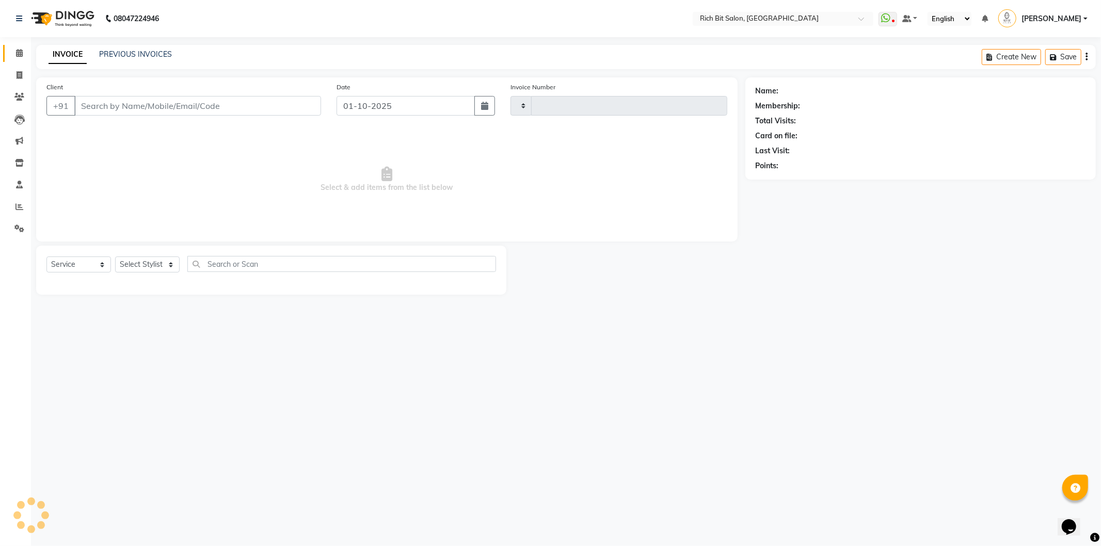
type input "1289"
select select "609"
type input "98******95"
select select "8680"
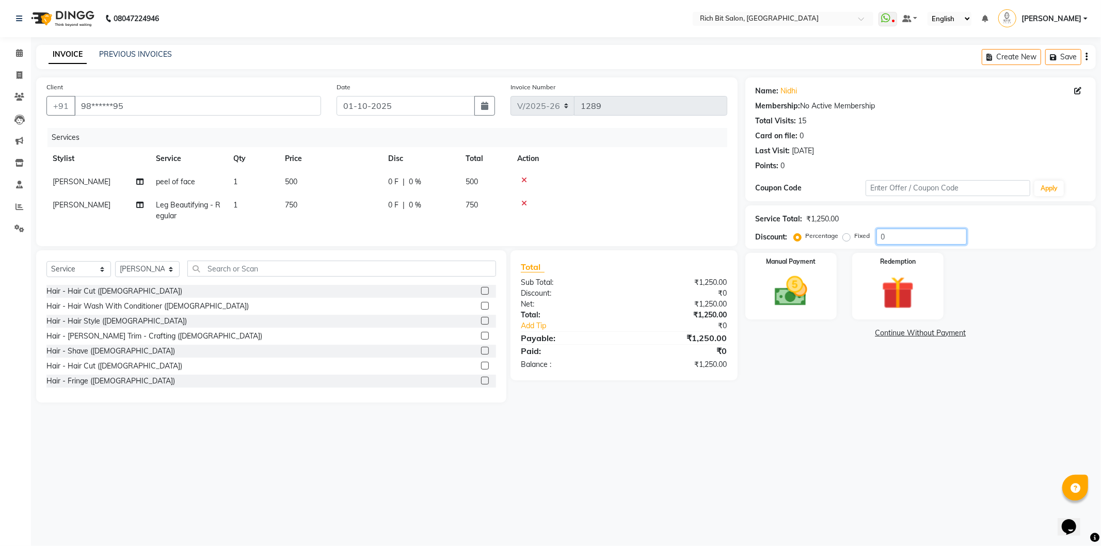
click at [920, 238] on input "0" at bounding box center [921, 237] width 90 height 16
type input "020"
click at [144, 277] on select "Select Stylist [PERSON_NAME] [MEDICAL_DATA][PERSON_NAME] Pooja m Reception 1 Re…" at bounding box center [147, 269] width 64 height 16
select select "8677"
click at [115, 270] on select "Select Stylist [PERSON_NAME] [MEDICAL_DATA][PERSON_NAME] Pooja m Reception 1 Re…" at bounding box center [147, 269] width 64 height 16
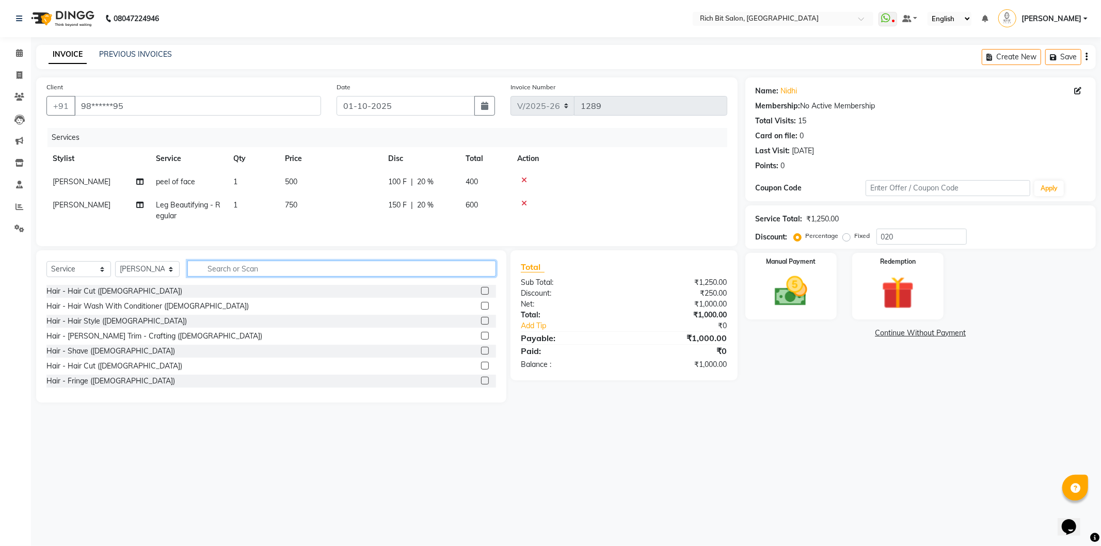
click at [261, 277] on input "text" at bounding box center [341, 269] width 309 height 16
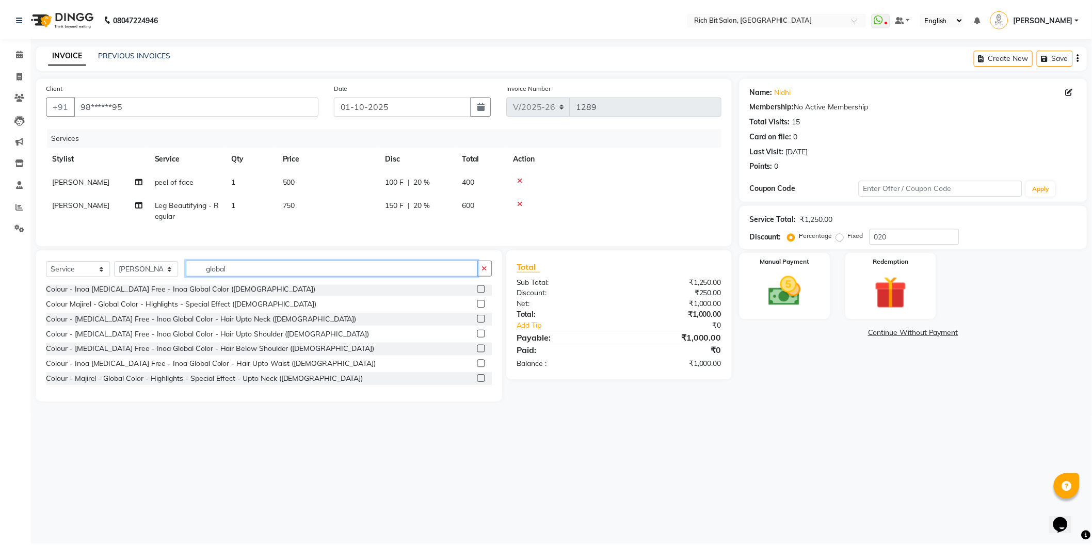
scroll to position [57, 0]
type input "global"
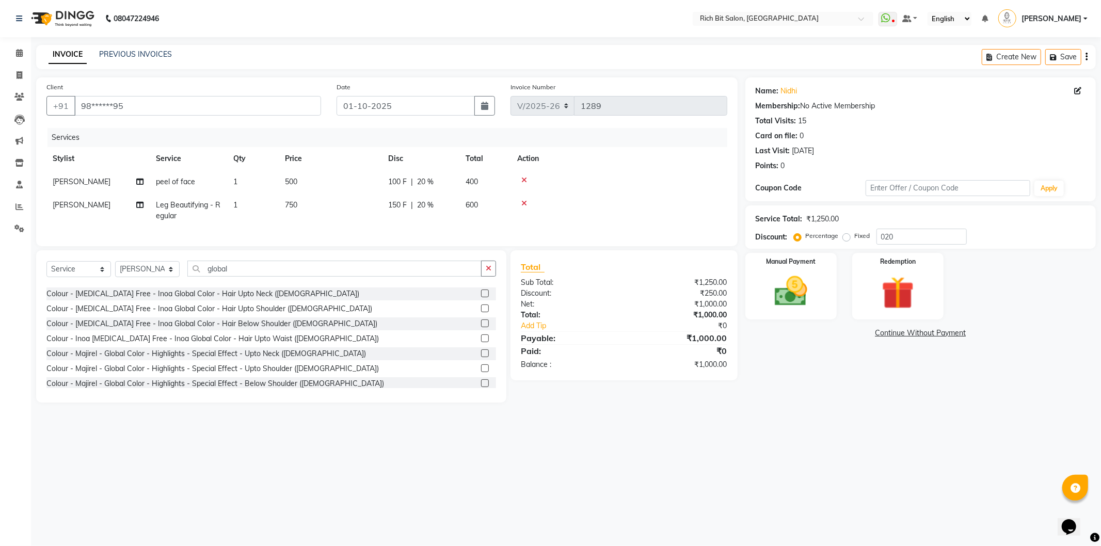
click at [481, 387] on label at bounding box center [485, 383] width 8 height 8
click at [481, 387] on input "checkbox" at bounding box center [484, 383] width 7 height 7
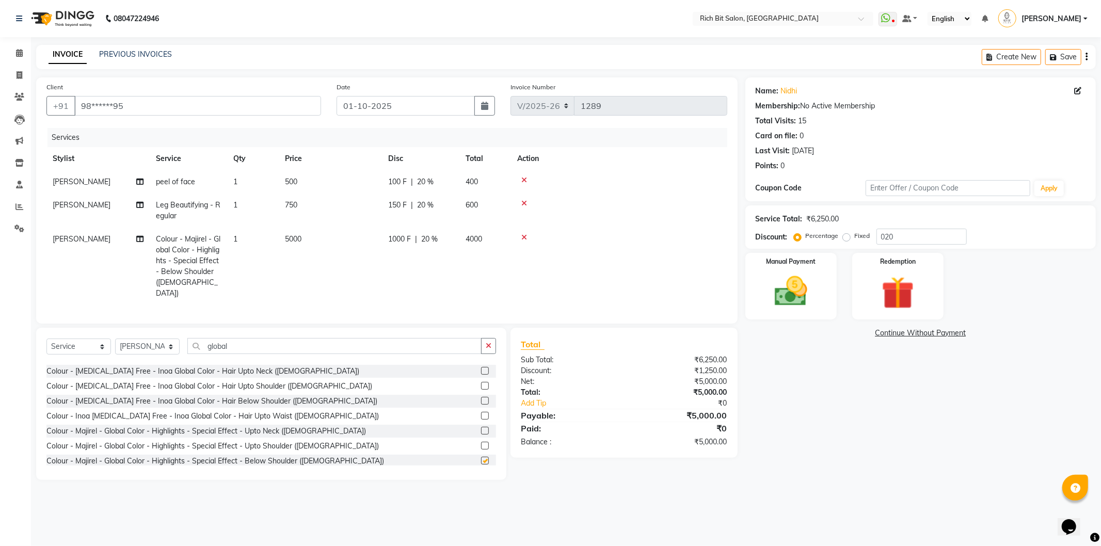
checkbox input "false"
click at [413, 239] on div "1000 F | 20 %" at bounding box center [420, 239] width 65 height 11
select select "8677"
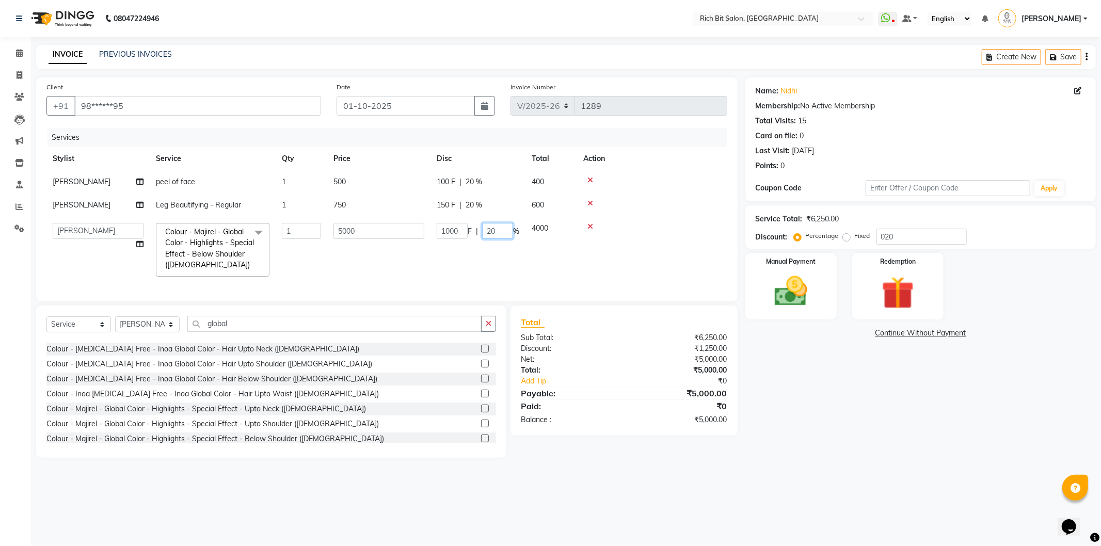
click at [498, 231] on input "20" at bounding box center [497, 231] width 31 height 16
type input "2"
click at [492, 267] on tr "Hrithik Mangesh NIKITA Parimal Kadam Pooja m Reception 1 Reception 2 Santoshi S…" at bounding box center [386, 250] width 681 height 66
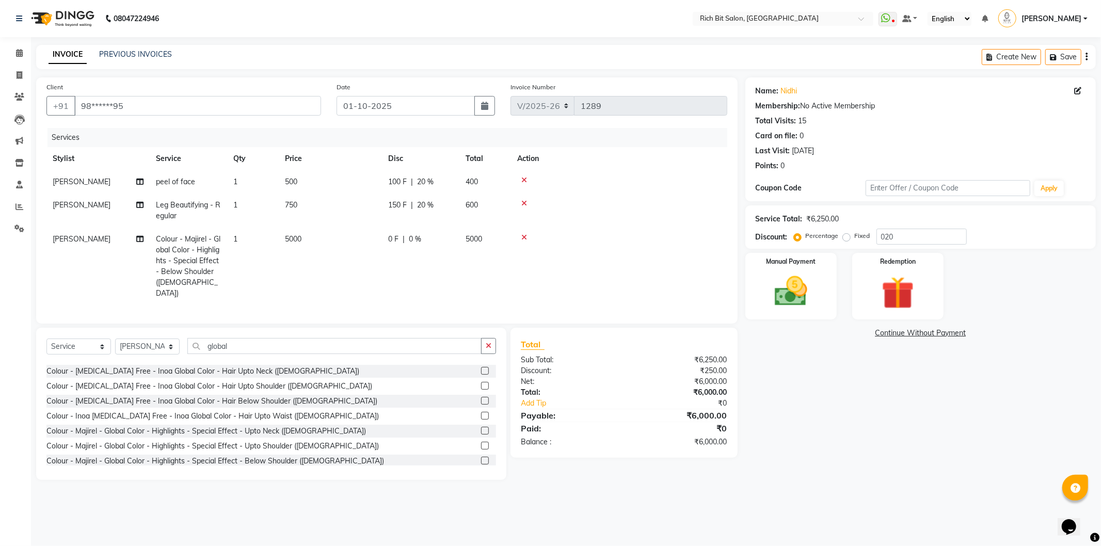
click at [404, 236] on span "|" at bounding box center [403, 239] width 2 height 11
select select "8677"
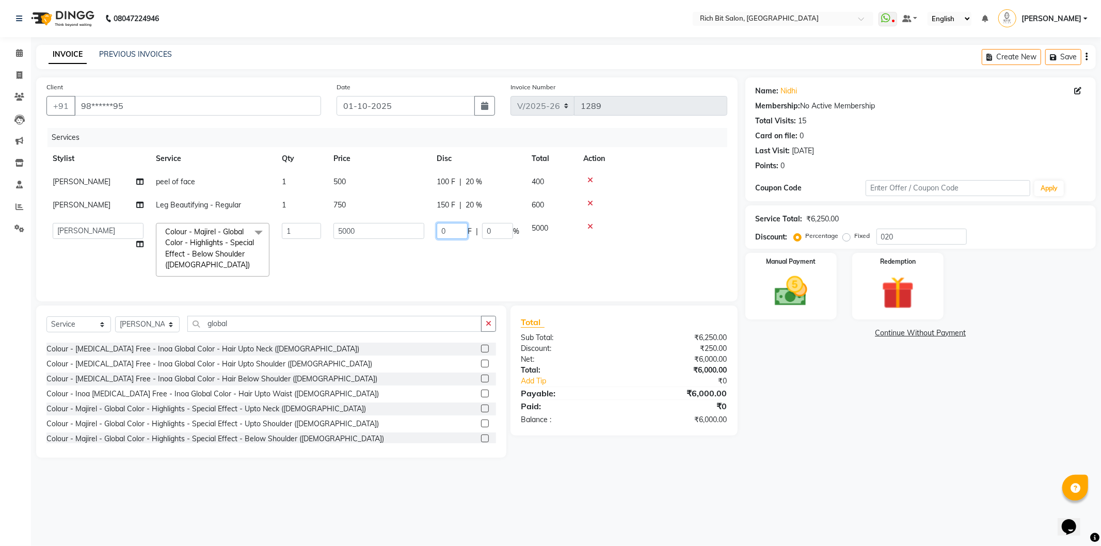
click at [453, 230] on input "0" at bounding box center [451, 231] width 31 height 16
type input "01500"
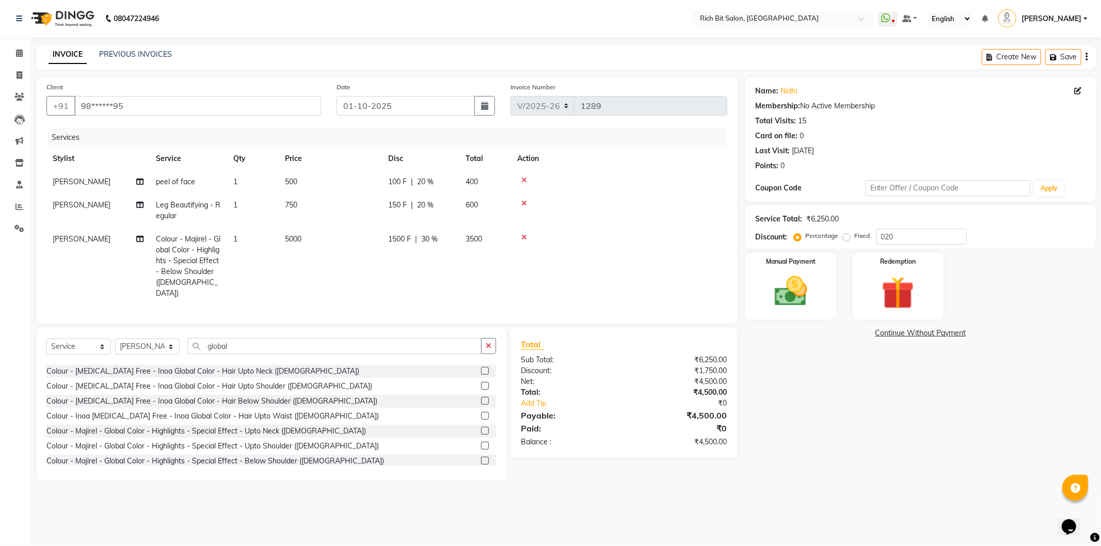
click at [449, 265] on td "1500 F | 30 %" at bounding box center [420, 266] width 77 height 77
select select "8677"
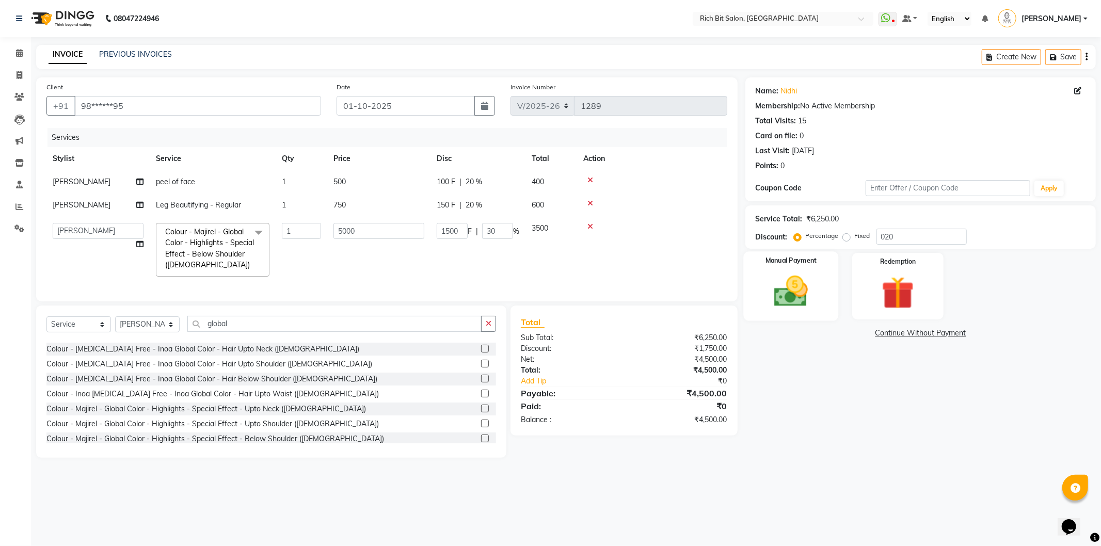
click at [791, 285] on img at bounding box center [790, 291] width 55 height 39
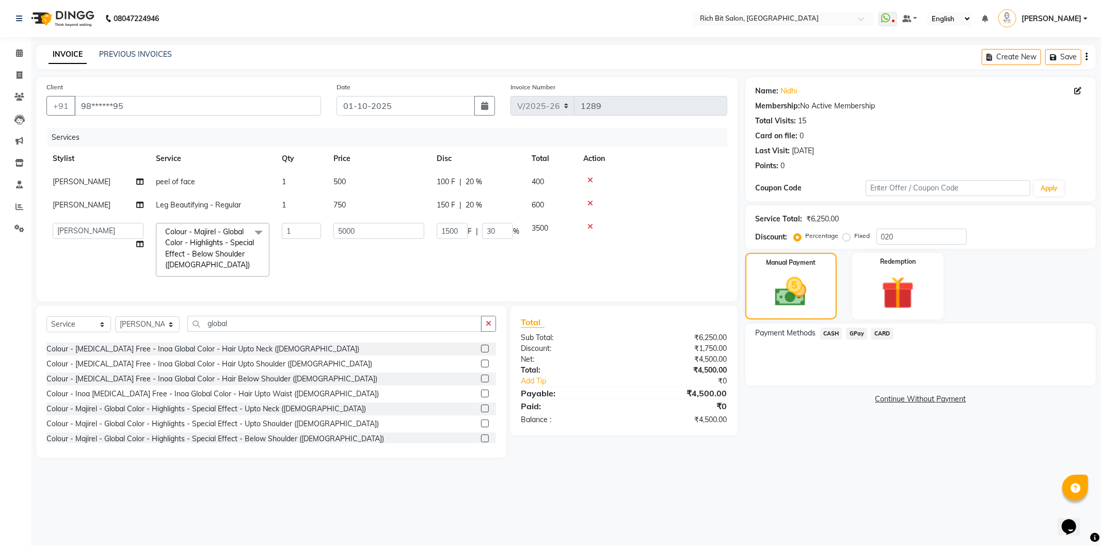
click at [883, 331] on span "CARD" at bounding box center [882, 334] width 22 height 12
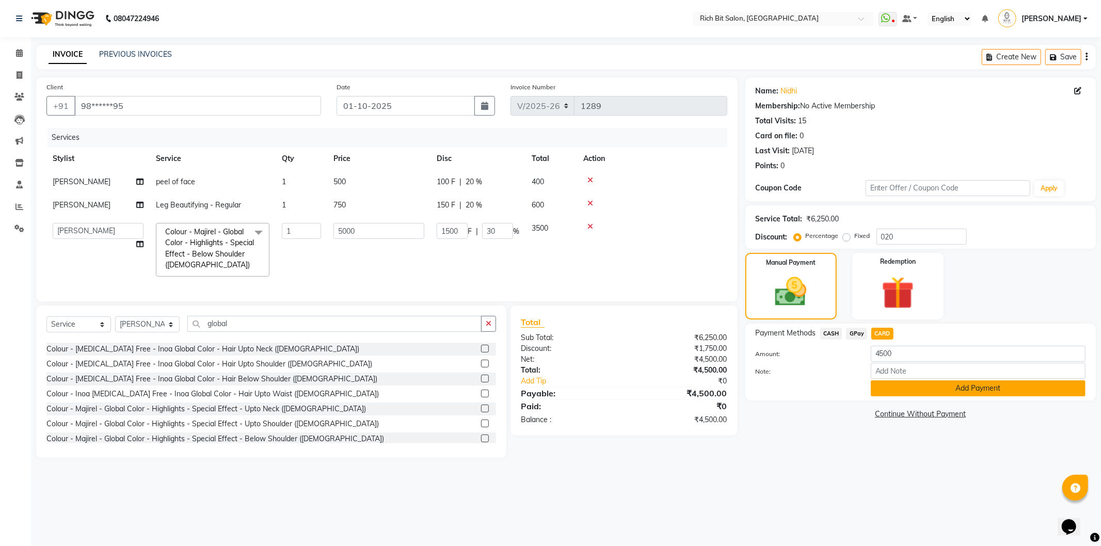
click at [891, 387] on button "Add Payment" at bounding box center [977, 388] width 215 height 16
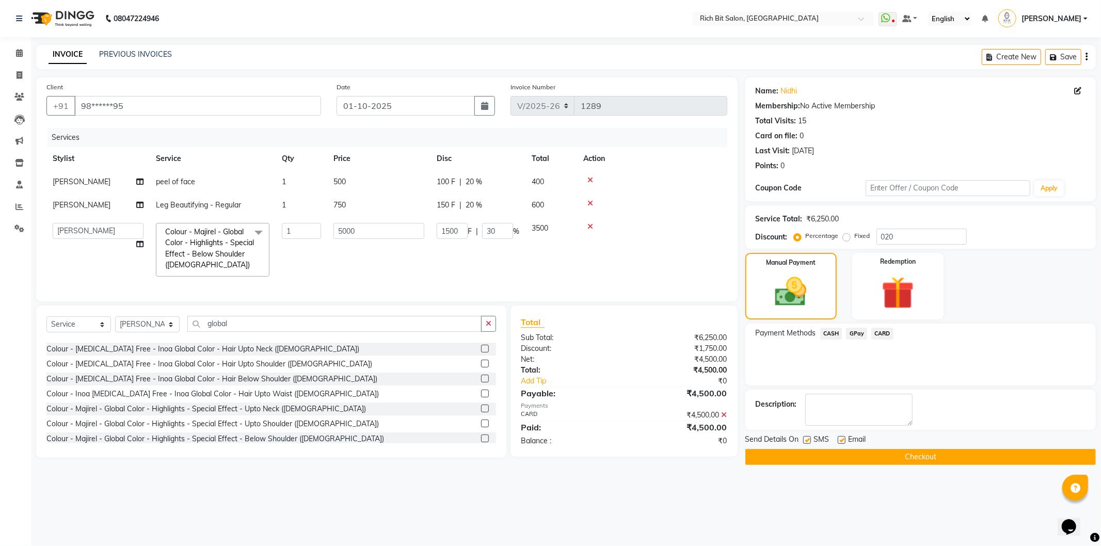
click at [868, 458] on button "Checkout" at bounding box center [920, 457] width 350 height 16
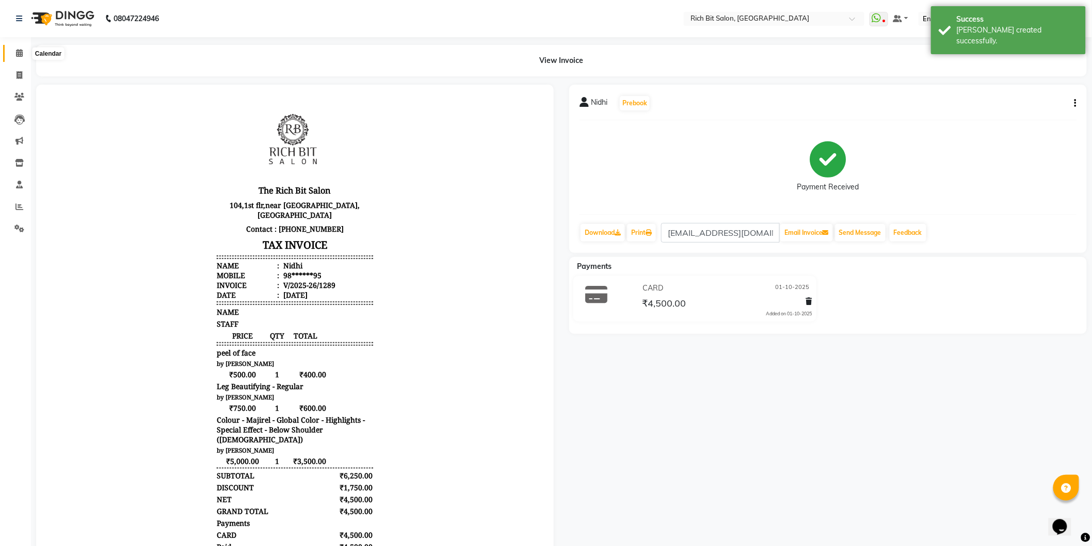
click at [16, 51] on icon at bounding box center [19, 53] width 7 height 8
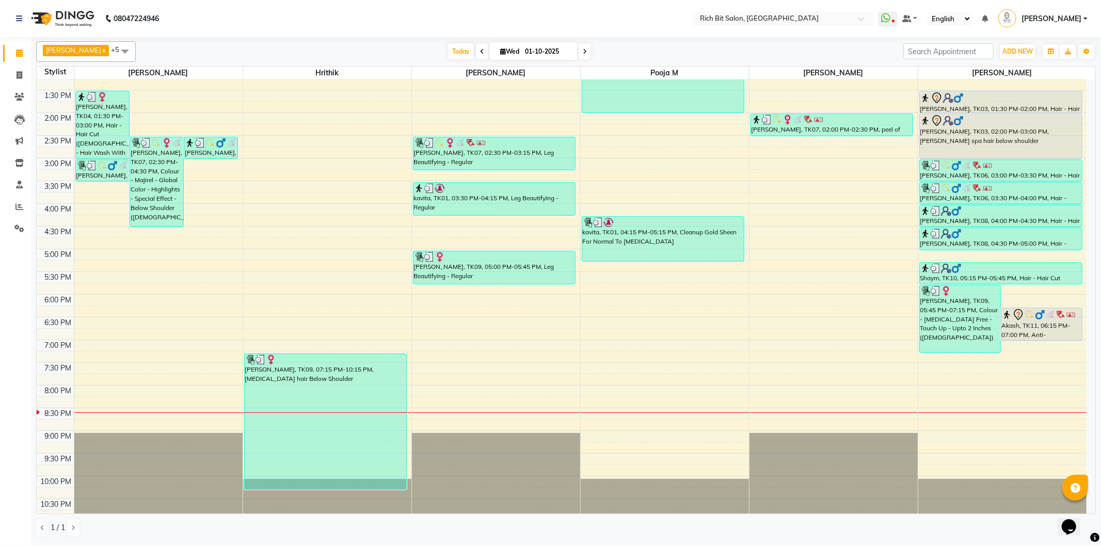
scroll to position [204, 0]
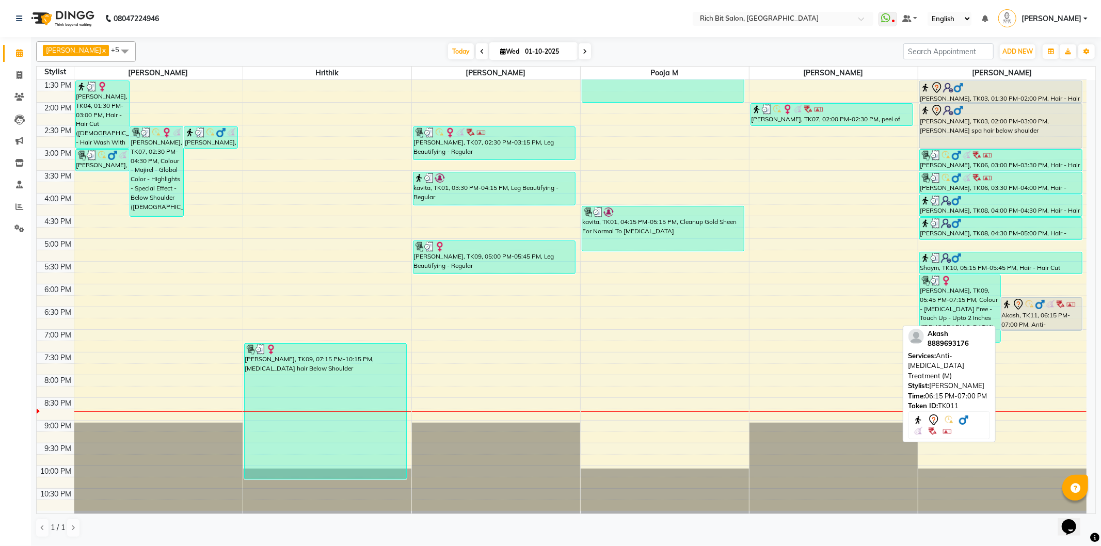
click at [1038, 315] on div "Akash, TK11, 06:15 PM-07:00 PM, Anti- Dandruff Treatment (M)" at bounding box center [1041, 314] width 80 height 33
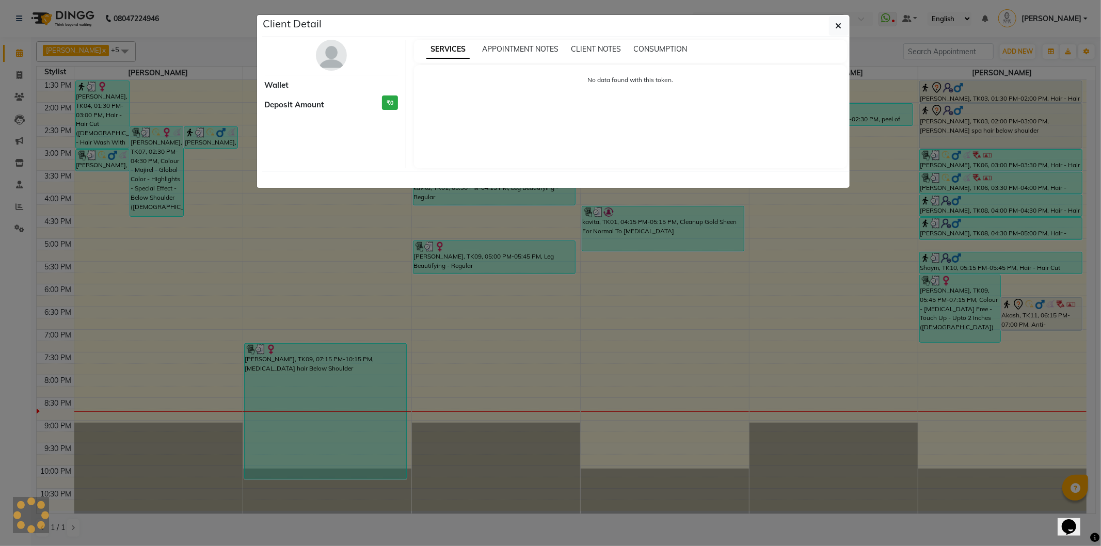
select select "7"
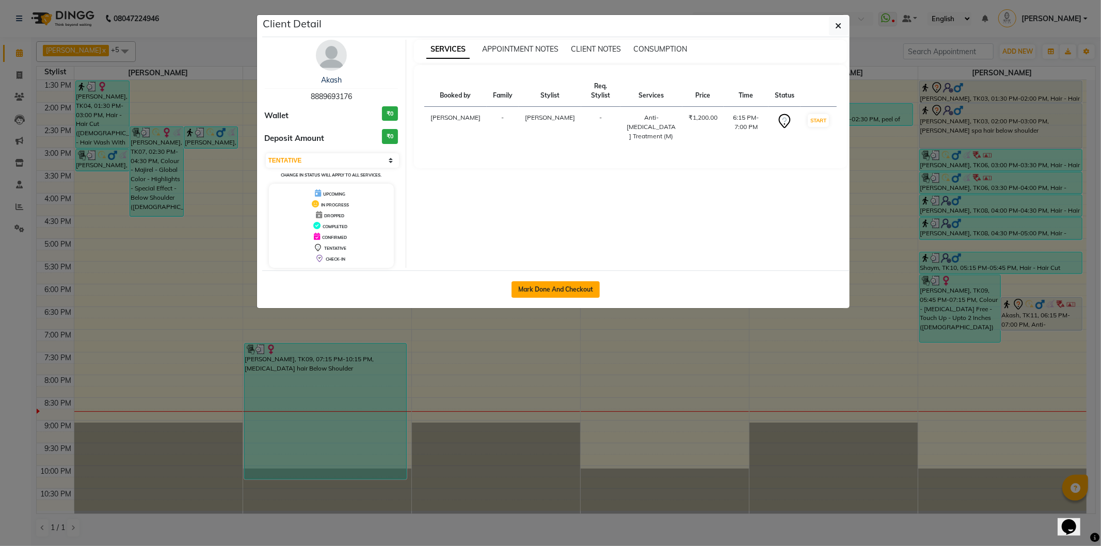
click at [572, 286] on button "Mark Done And Checkout" at bounding box center [555, 289] width 88 height 17
select select "609"
select select "service"
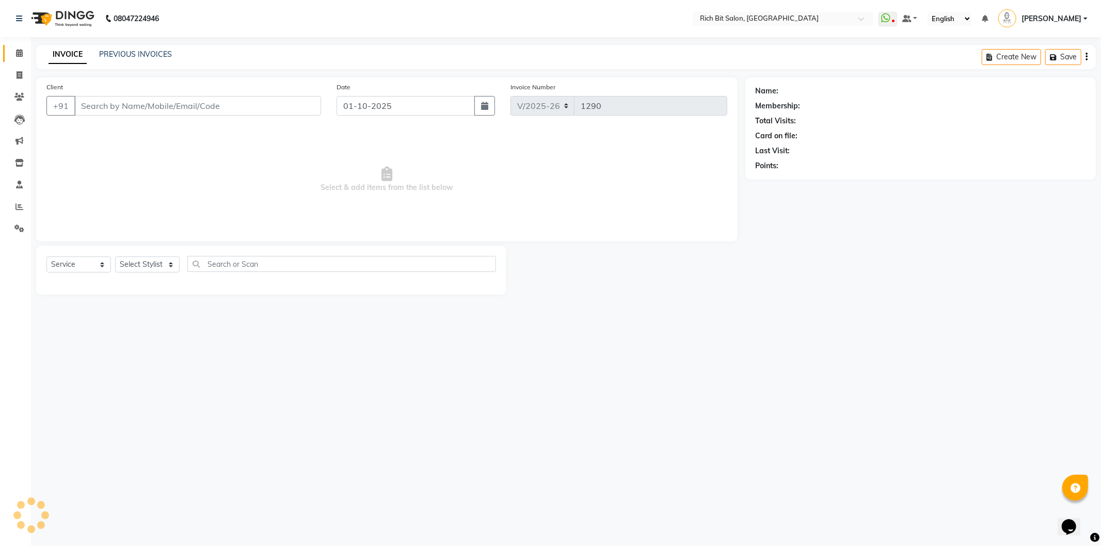
type input "88******76"
select select "30544"
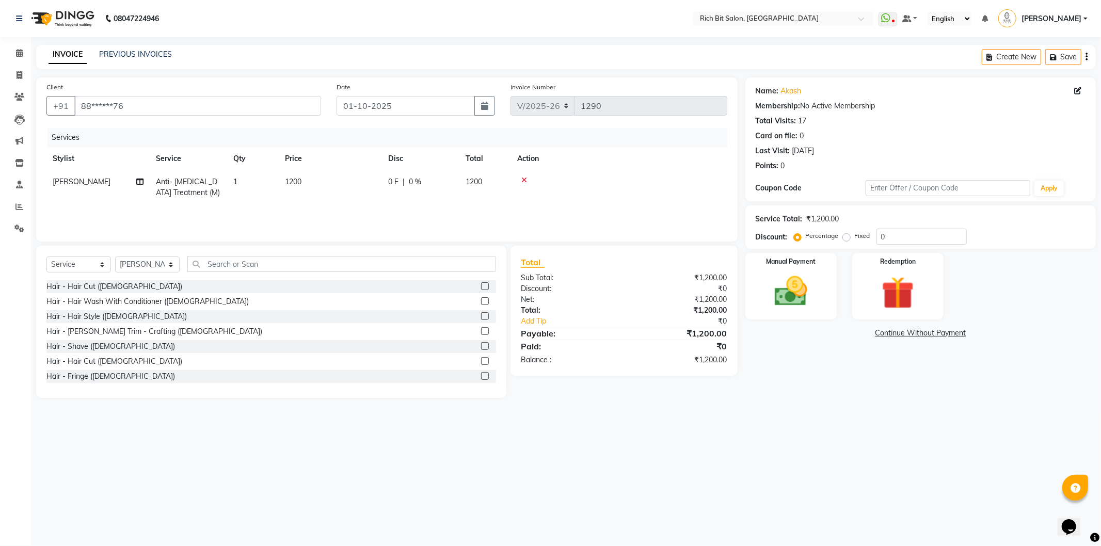
click at [218, 181] on td "Anti- [MEDICAL_DATA] Treatment (M)" at bounding box center [188, 187] width 77 height 34
select select "30544"
click at [213, 195] on span "Anti- Dandruff Treatment (M) x" at bounding box center [208, 191] width 91 height 22
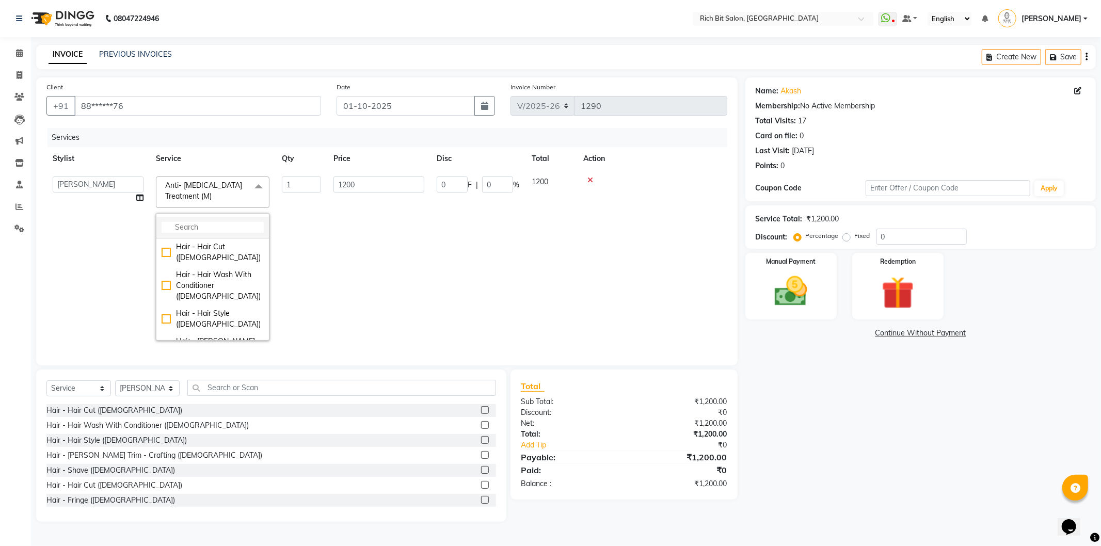
drag, startPoint x: 214, startPoint y: 236, endPoint x: 214, endPoint y: 231, distance: 5.7
click at [214, 235] on li at bounding box center [212, 228] width 112 height 22
click at [214, 229] on input "multiselect-search" at bounding box center [212, 227] width 102 height 11
type input "a"
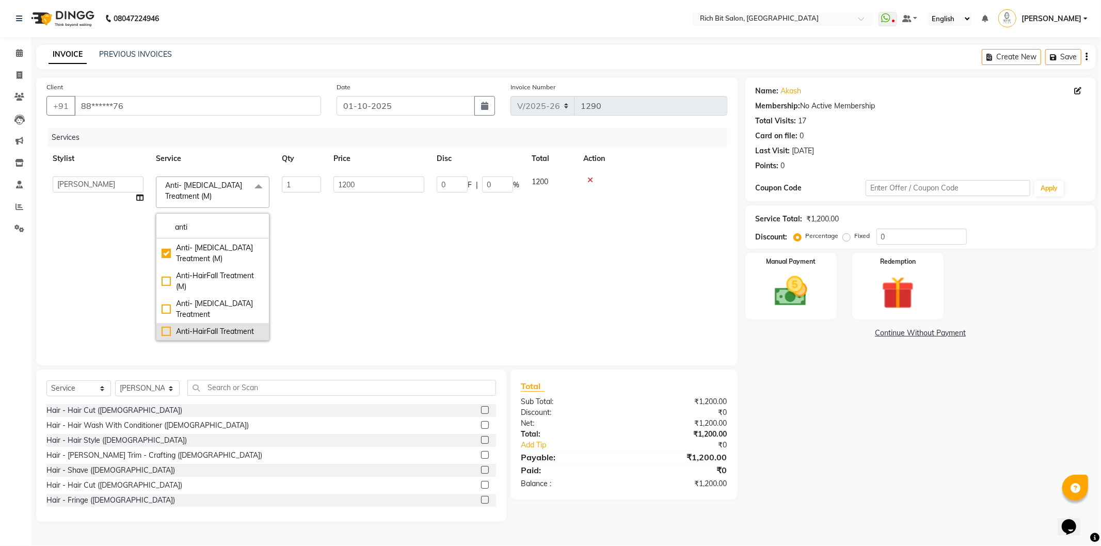
type input "anti"
click at [208, 330] on div "Anti-HairFall Treatment" at bounding box center [212, 331] width 102 height 11
type input "1625"
checkbox input "false"
checkbox input "true"
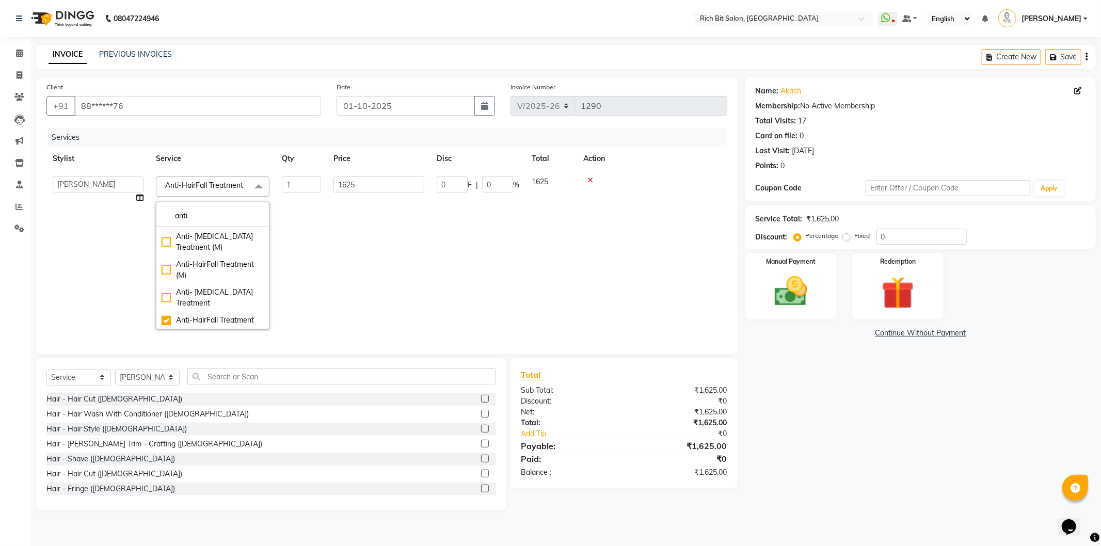
click at [368, 240] on td "1625" at bounding box center [378, 252] width 103 height 165
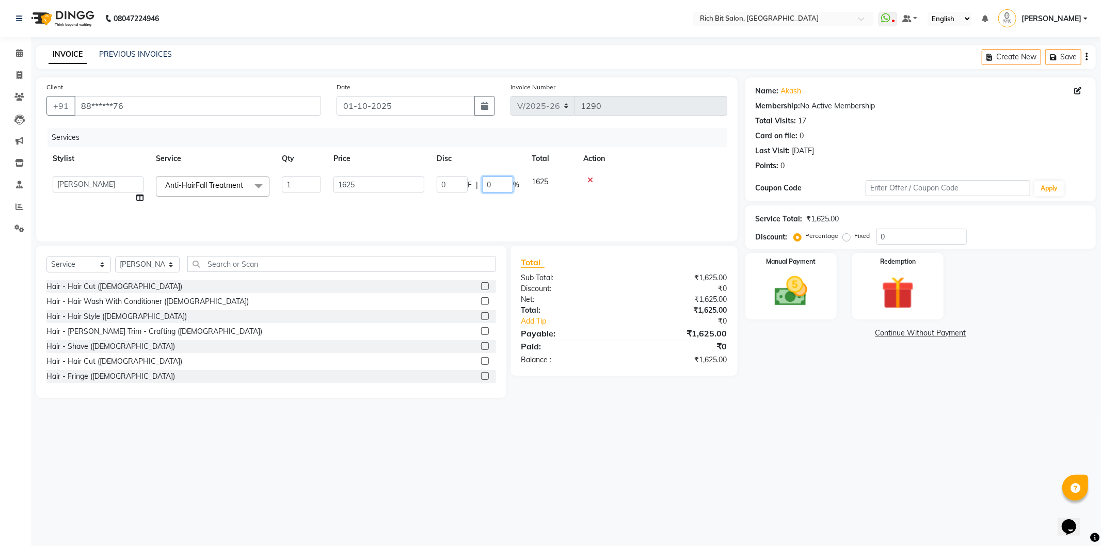
click at [498, 183] on input "0" at bounding box center [497, 184] width 31 height 16
type input "020"
click at [553, 207] on div "Services Stylist Service Qty Price Disc Total Action Hrithik Mangesh NIKITA Par…" at bounding box center [386, 179] width 681 height 103
click at [436, 187] on td "325 F | 20 %" at bounding box center [420, 187] width 77 height 34
select select "30544"
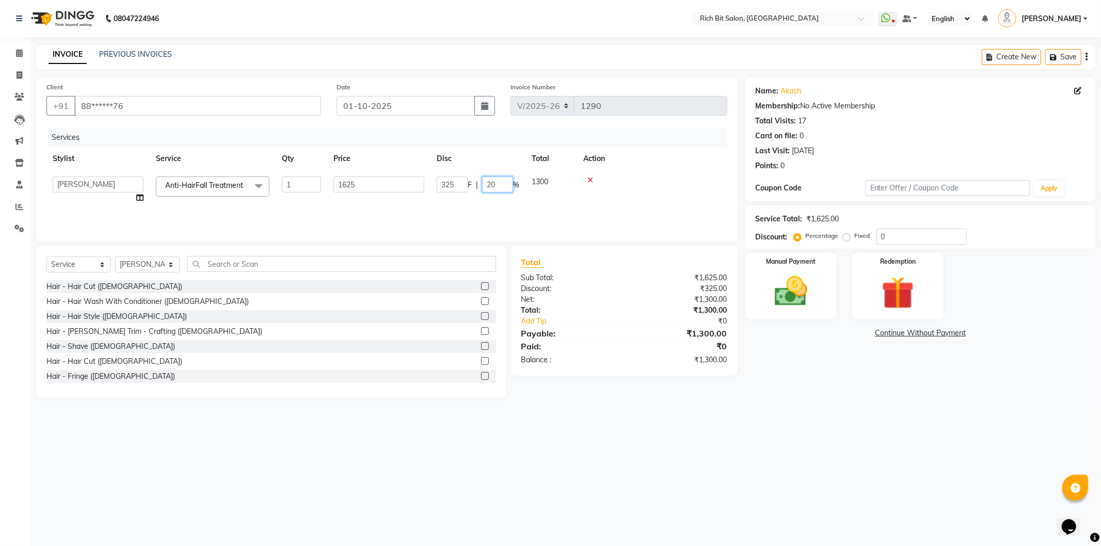
click at [497, 180] on input "20" at bounding box center [497, 184] width 31 height 16
type input "2"
click at [210, 184] on span "Anti-HairFall Treatment" at bounding box center [186, 187] width 61 height 20
select select "30544"
click at [213, 183] on span "Anti-HairFall Treatment" at bounding box center [204, 185] width 78 height 9
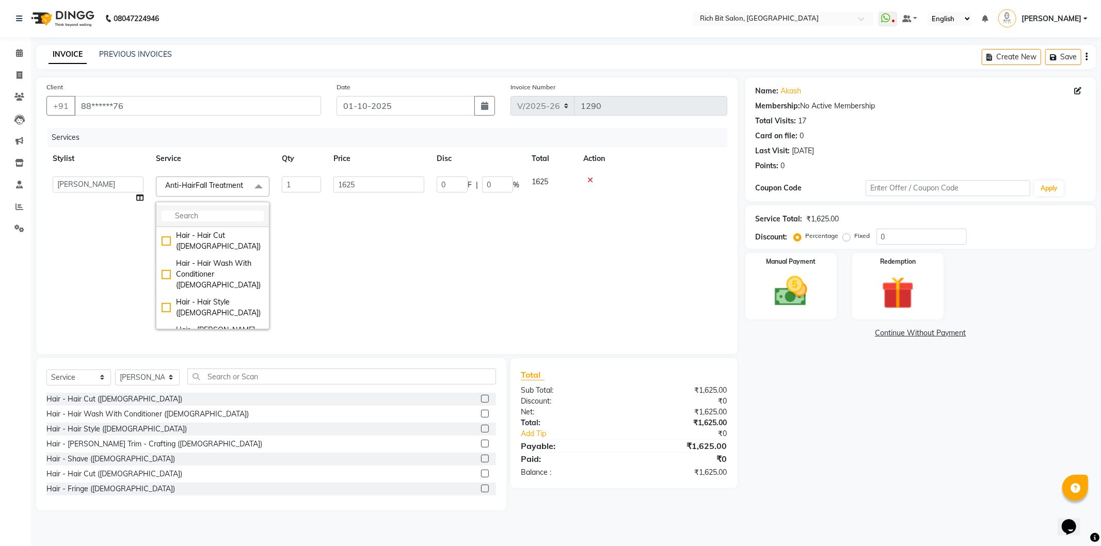
click at [214, 215] on input "multiselect-search" at bounding box center [212, 216] width 102 height 11
type input "anti"
click at [206, 298] on div "Anti- [MEDICAL_DATA] Treatment" at bounding box center [212, 298] width 102 height 22
checkbox input "true"
checkbox input "false"
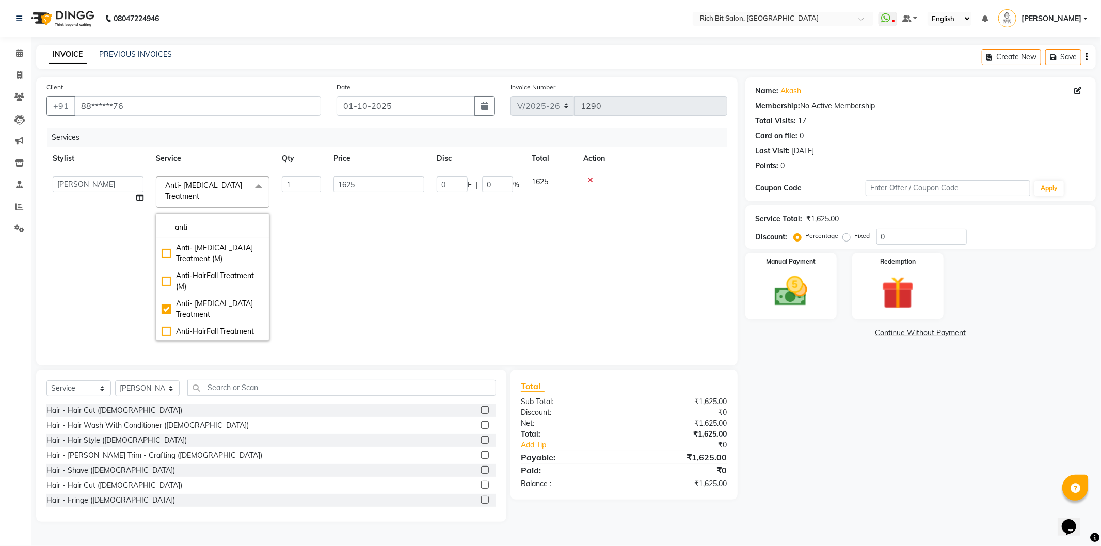
click at [349, 260] on td "1625" at bounding box center [378, 258] width 103 height 176
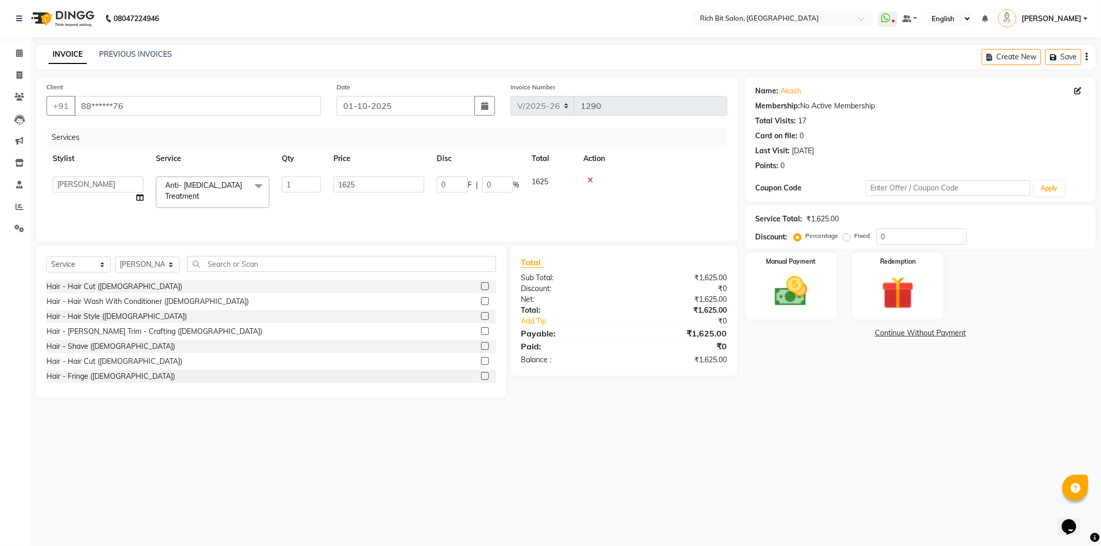
click at [240, 193] on span "Anti- Dandruff Treatment x" at bounding box center [208, 191] width 91 height 22
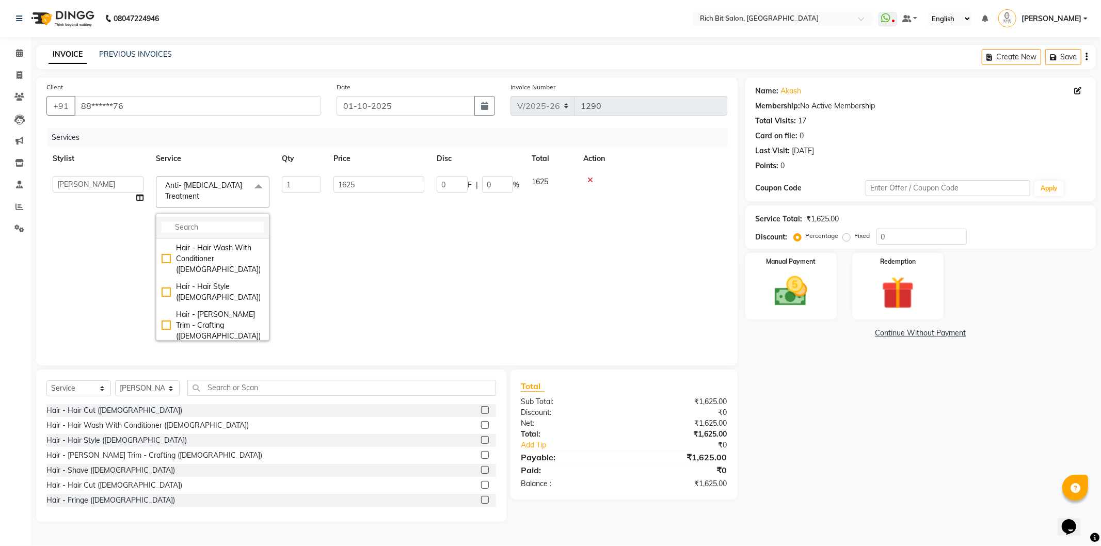
click at [202, 227] on input "multiselect-search" at bounding box center [212, 227] width 102 height 11
type input "anti"
click at [217, 269] on div "Anti- [MEDICAL_DATA] Treatment (M)" at bounding box center [212, 271] width 102 height 22
checkbox input "true"
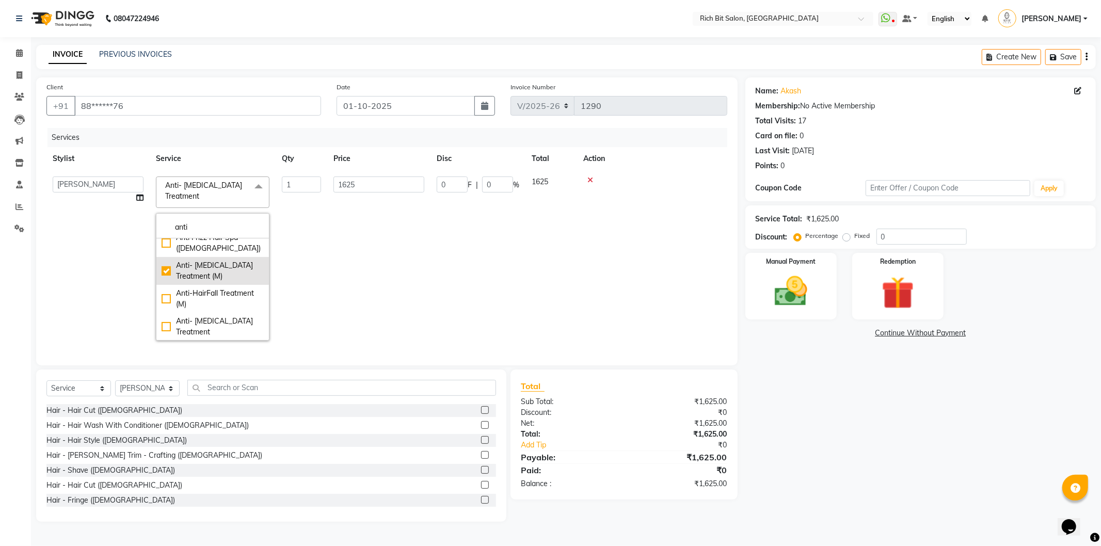
checkbox input "false"
type input "1200"
click at [446, 251] on td "0 F | 0 %" at bounding box center [477, 258] width 95 height 176
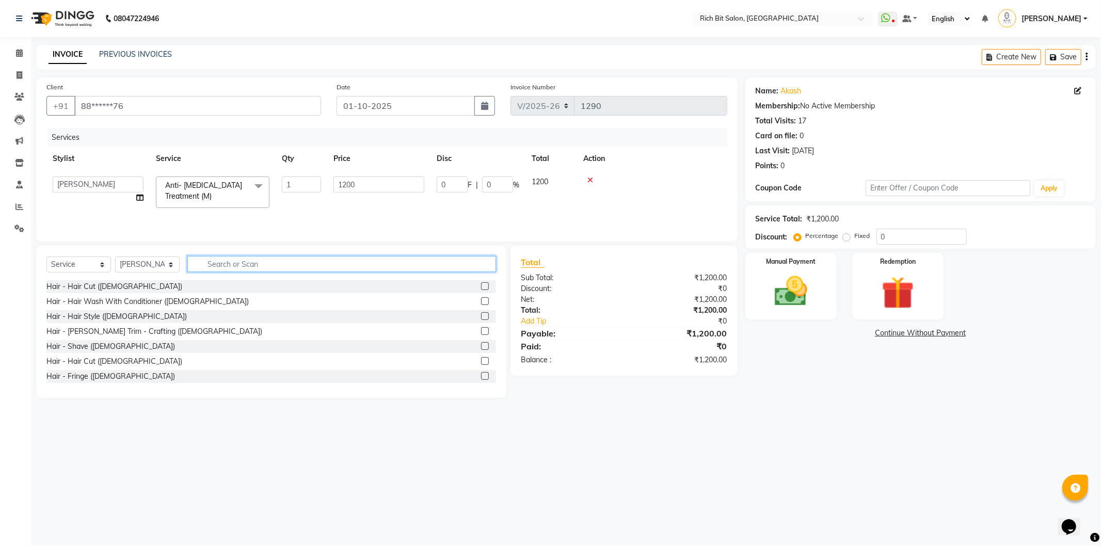
click at [243, 263] on input "text" at bounding box center [341, 264] width 309 height 16
type input "s"
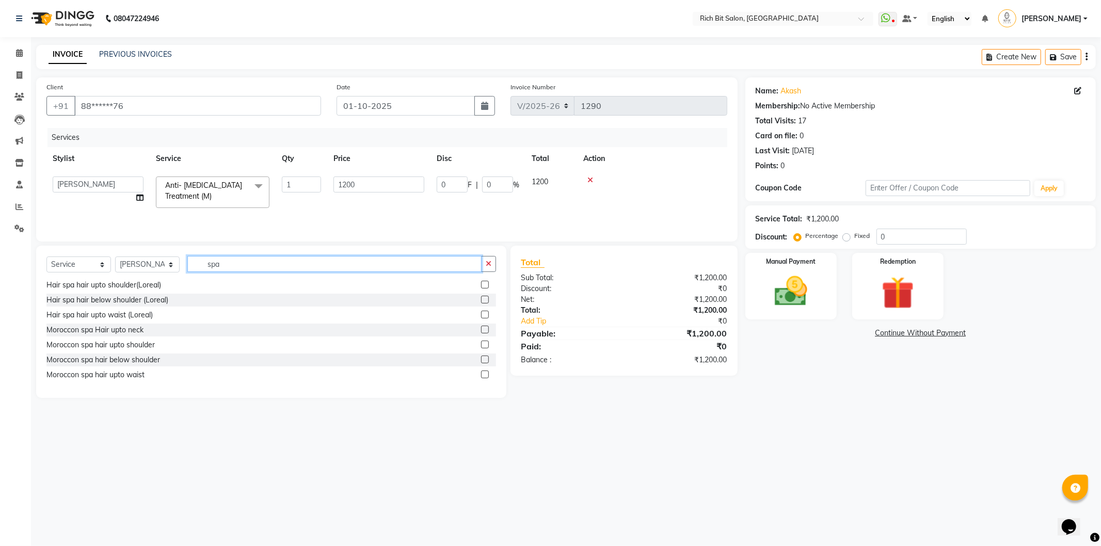
scroll to position [115, 0]
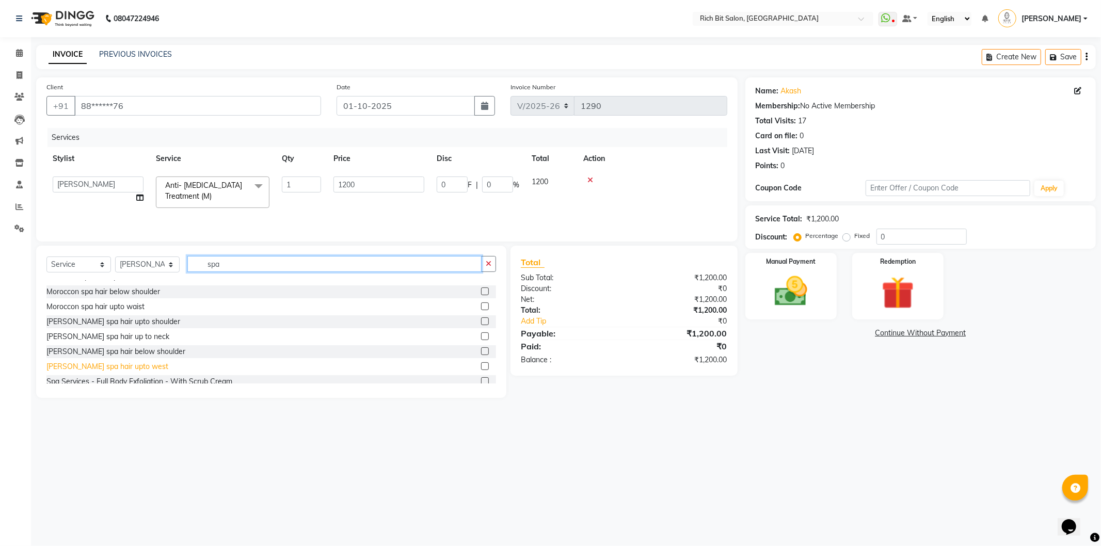
type input "spa"
click at [122, 366] on div "[PERSON_NAME] spa hair upto west" at bounding box center [107, 366] width 122 height 11
checkbox input "false"
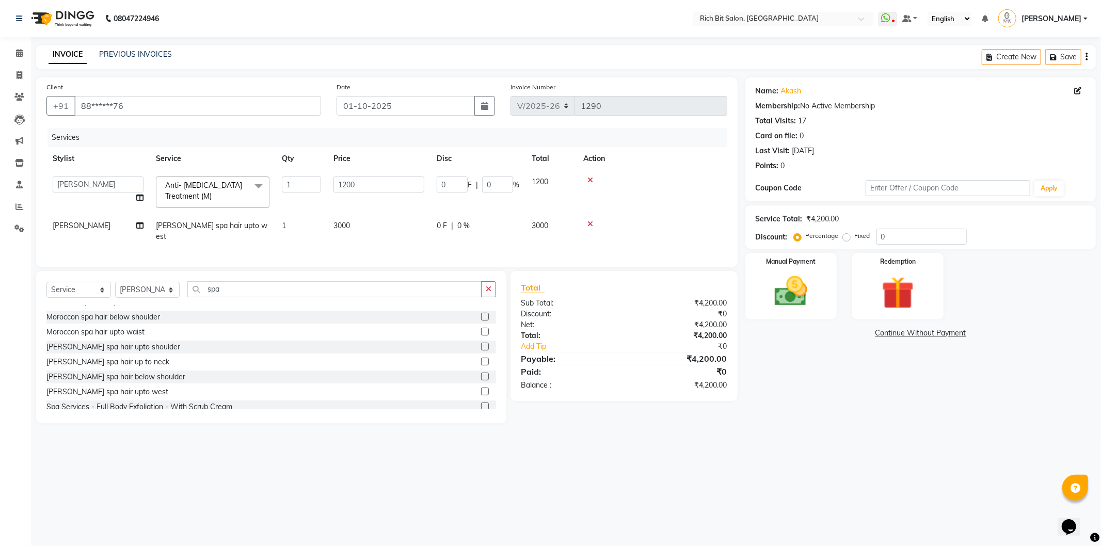
click at [463, 223] on span "0 %" at bounding box center [463, 225] width 12 height 11
select select "30544"
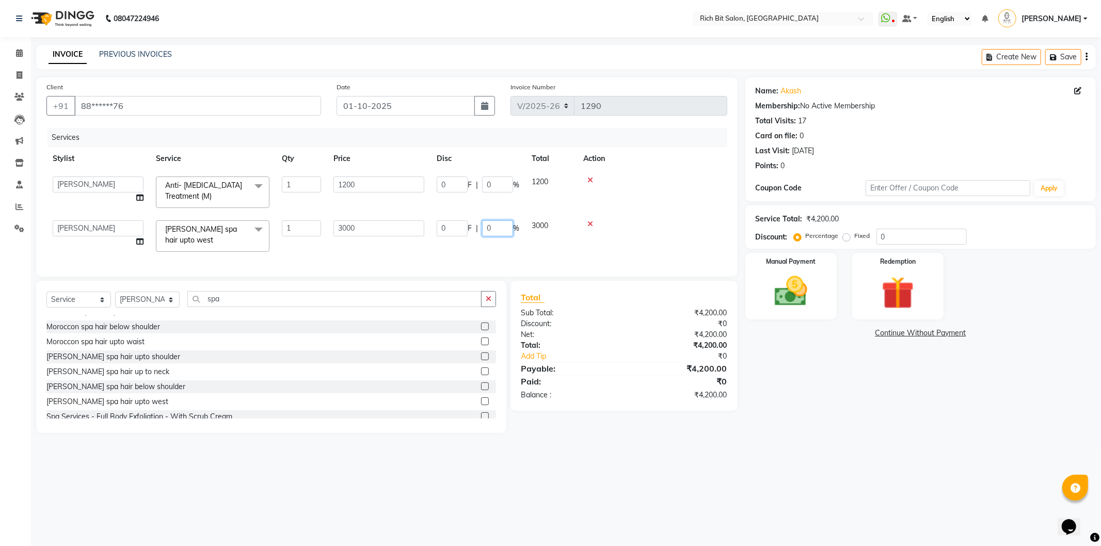
click at [494, 225] on input "0" at bounding box center [497, 228] width 31 height 16
type input "020"
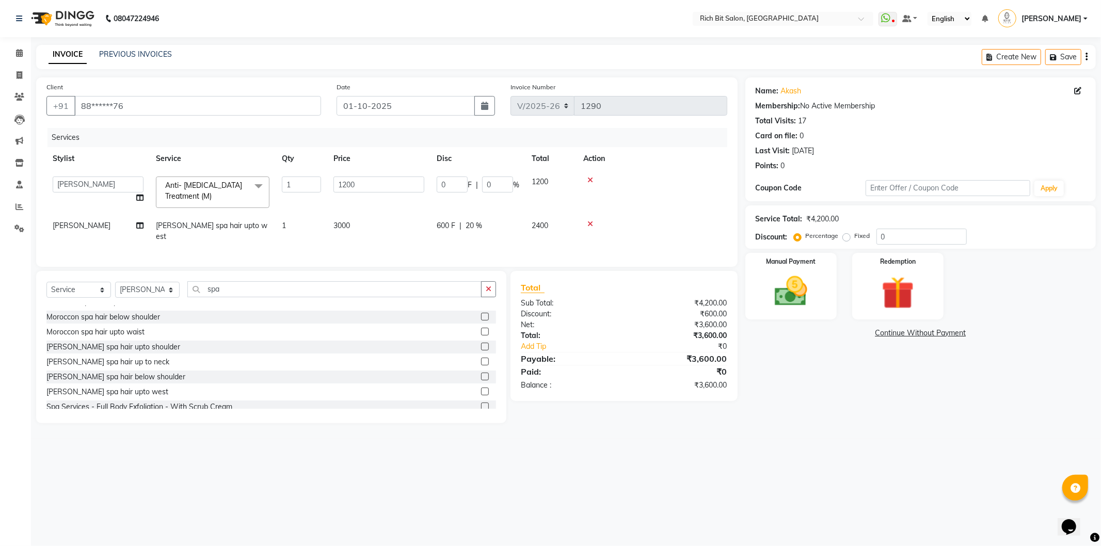
click at [529, 238] on div "Services Stylist Service Qty Price Disc Total Action Hrithik Mangesh NIKITA Par…" at bounding box center [386, 192] width 681 height 128
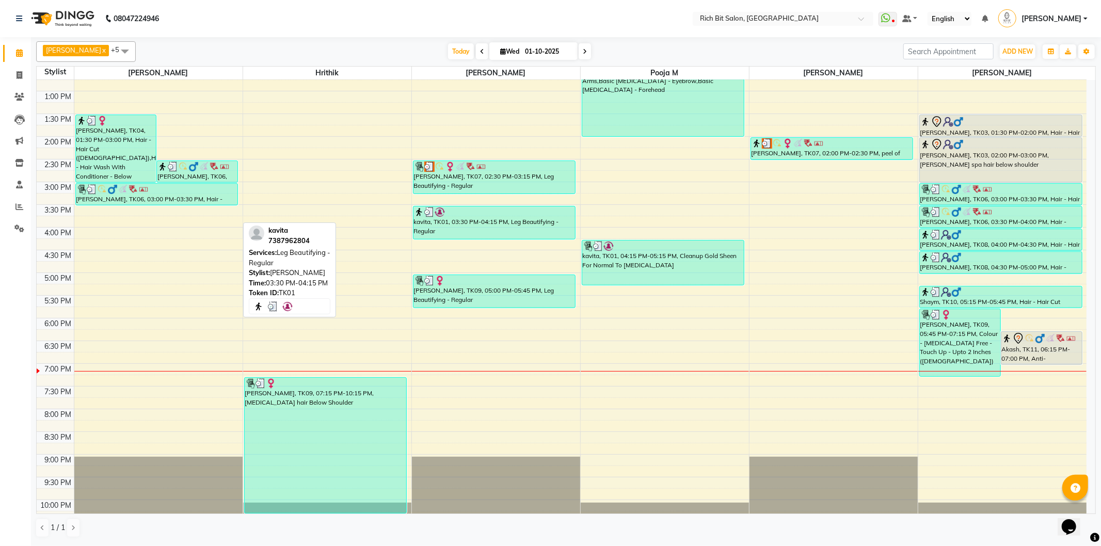
scroll to position [172, 0]
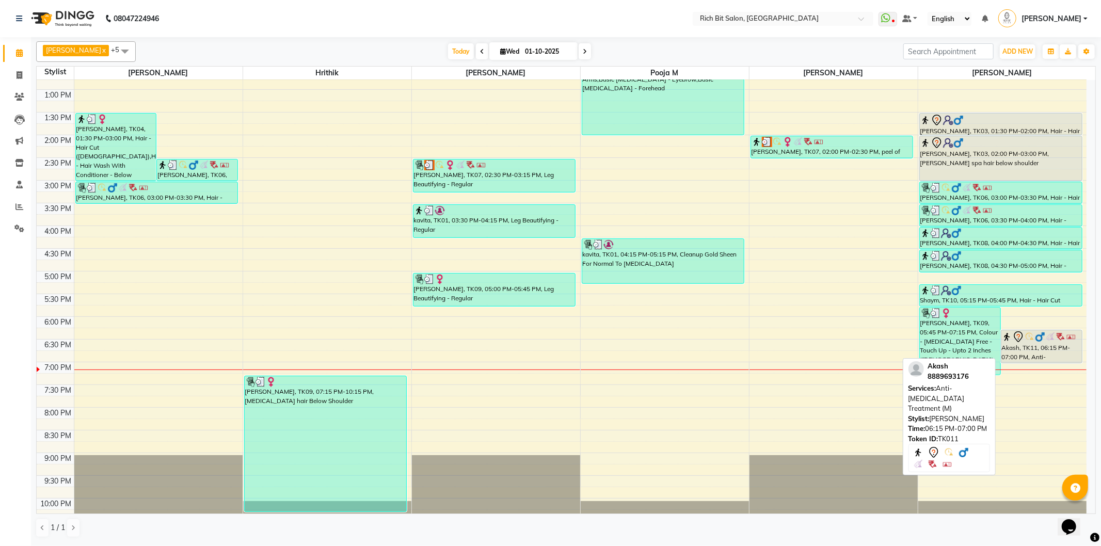
click at [1033, 350] on div "Akash, TK11, 06:15 PM-07:00 PM, Anti- [MEDICAL_DATA] Treatment (M)" at bounding box center [1041, 346] width 80 height 33
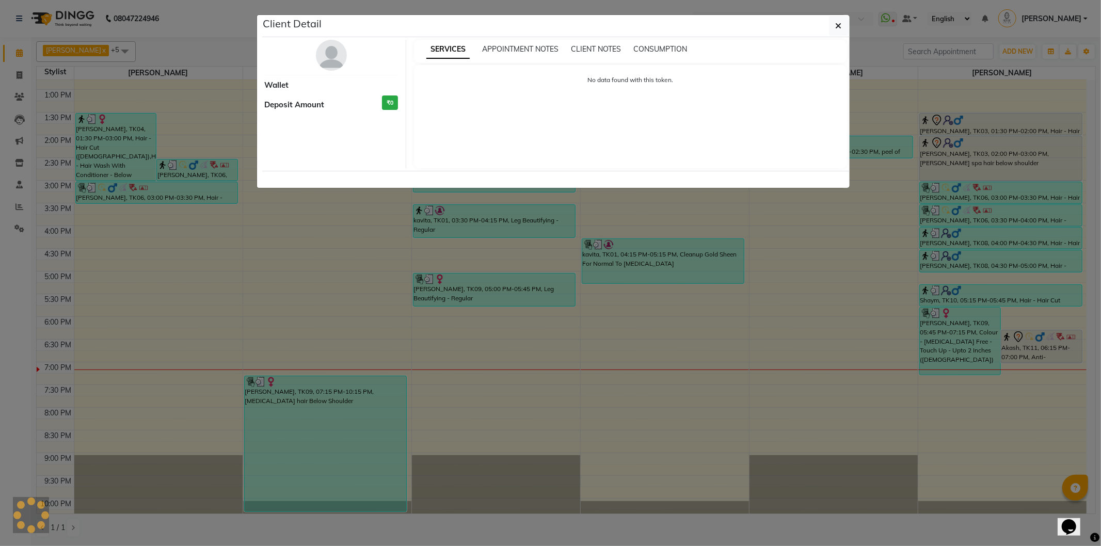
select select "7"
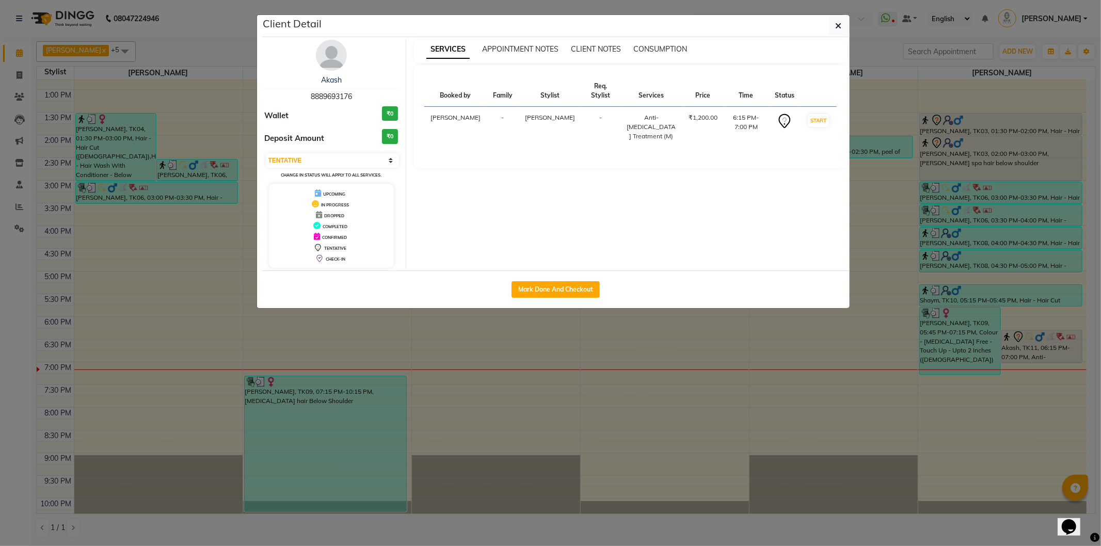
click at [329, 44] on img at bounding box center [331, 55] width 31 height 31
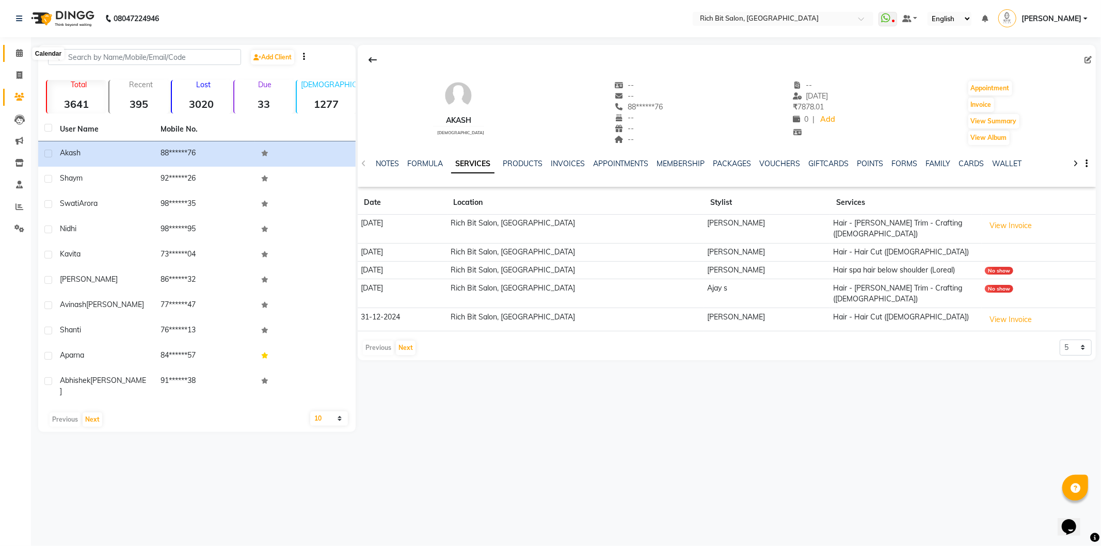
click at [19, 50] on icon at bounding box center [19, 53] width 7 height 8
